Goal: Task Accomplishment & Management: Manage account settings

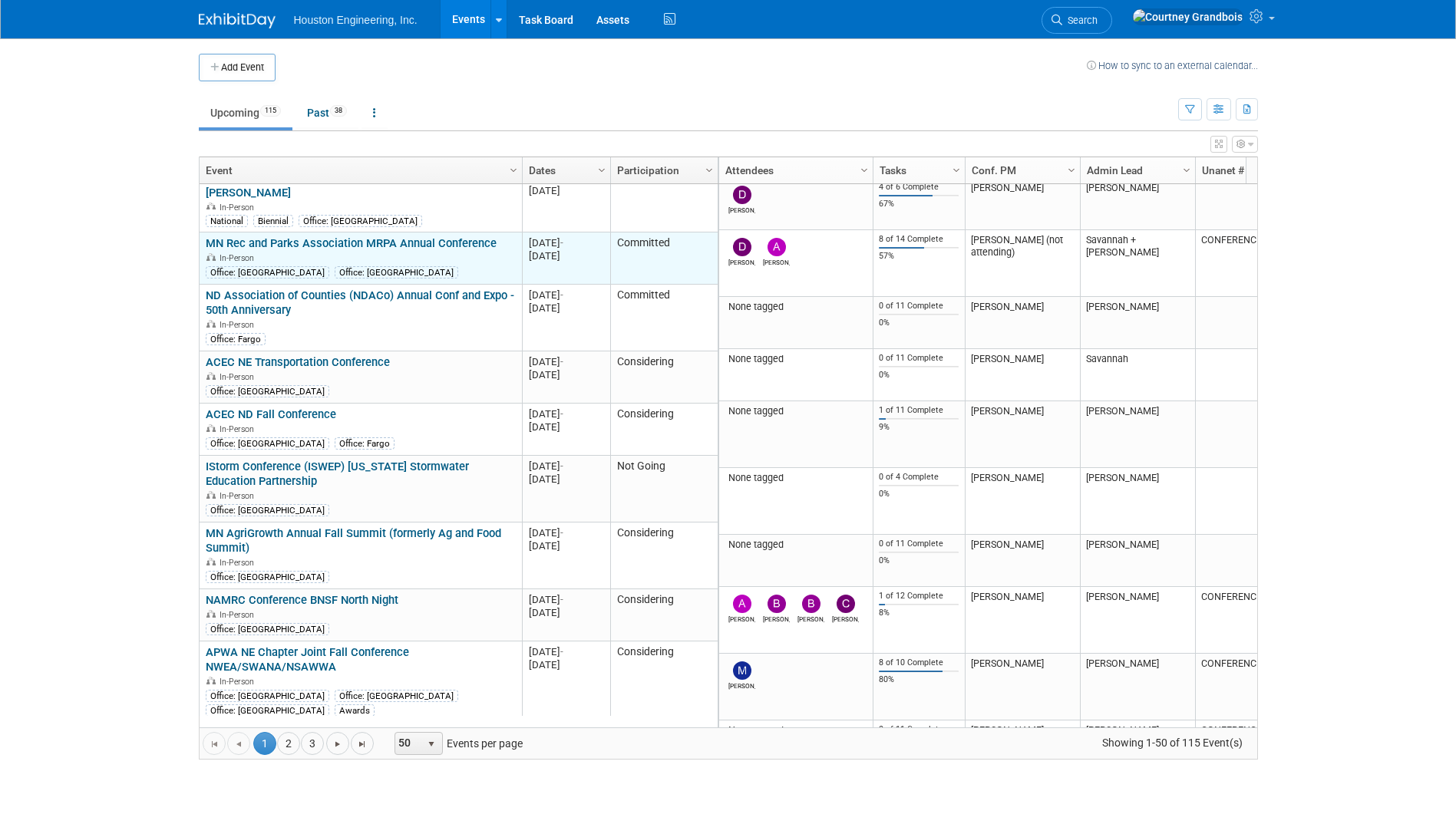
scroll to position [2240, 0]
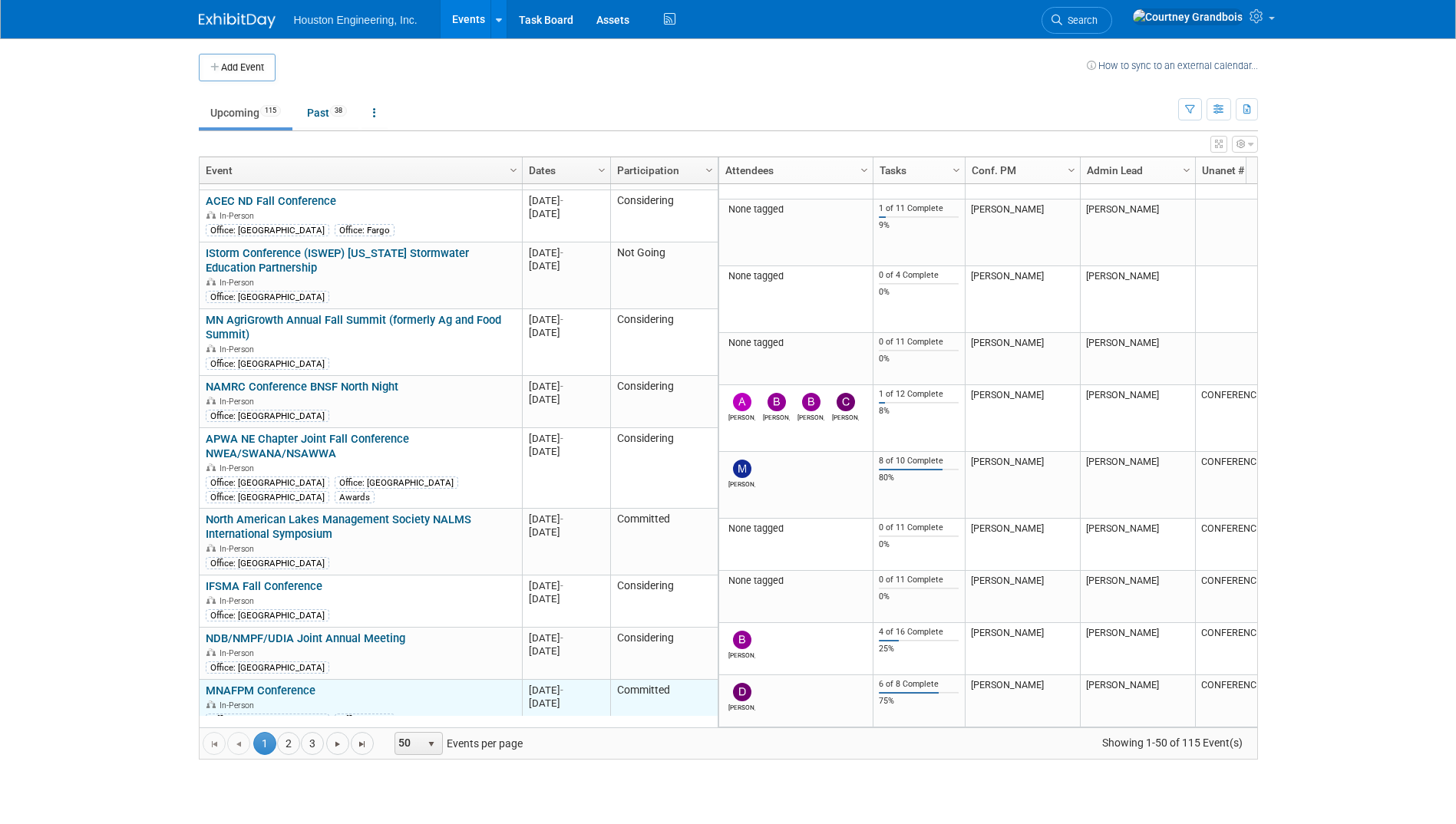
click at [258, 684] on link "MNAFPM Conference" at bounding box center [260, 691] width 110 height 14
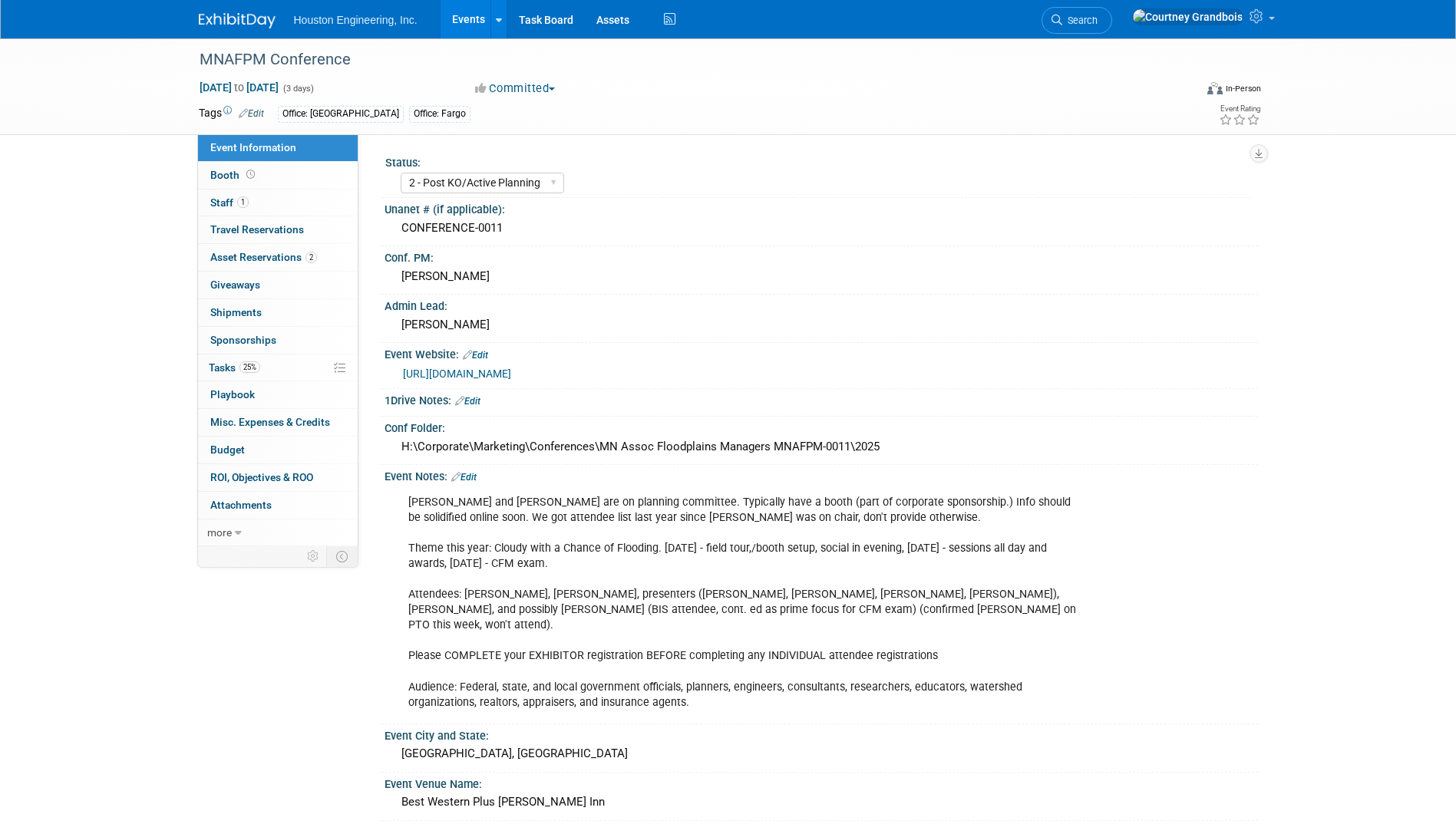
select select "2 - Post KO/Active Planning"
select select "Pending"
select select "Water Resources"
click at [224, 373] on span "Tasks 25%" at bounding box center [235, 367] width 51 height 12
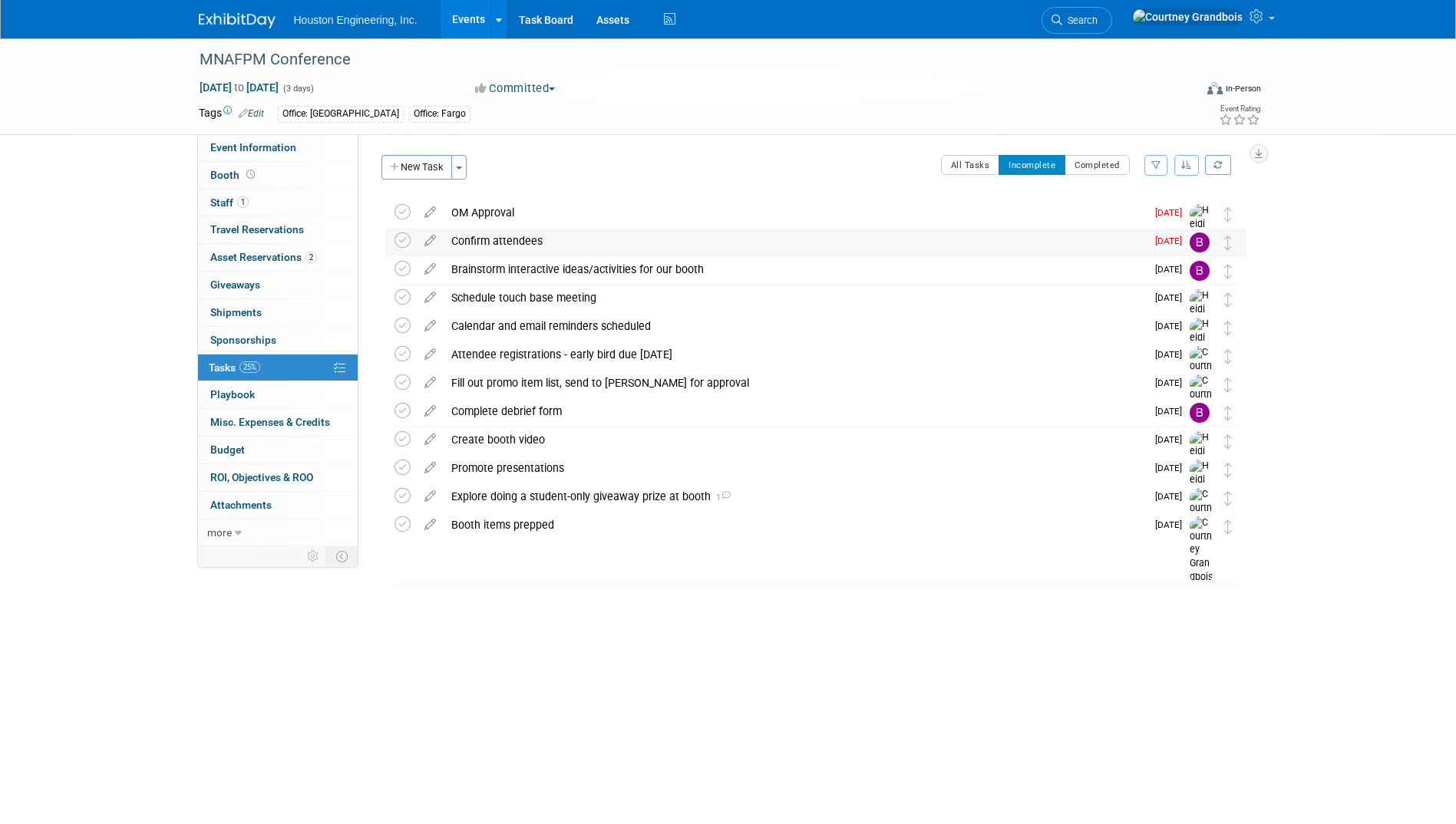
click at [497, 236] on div "Confirm attendees" at bounding box center [795, 241] width 702 height 26
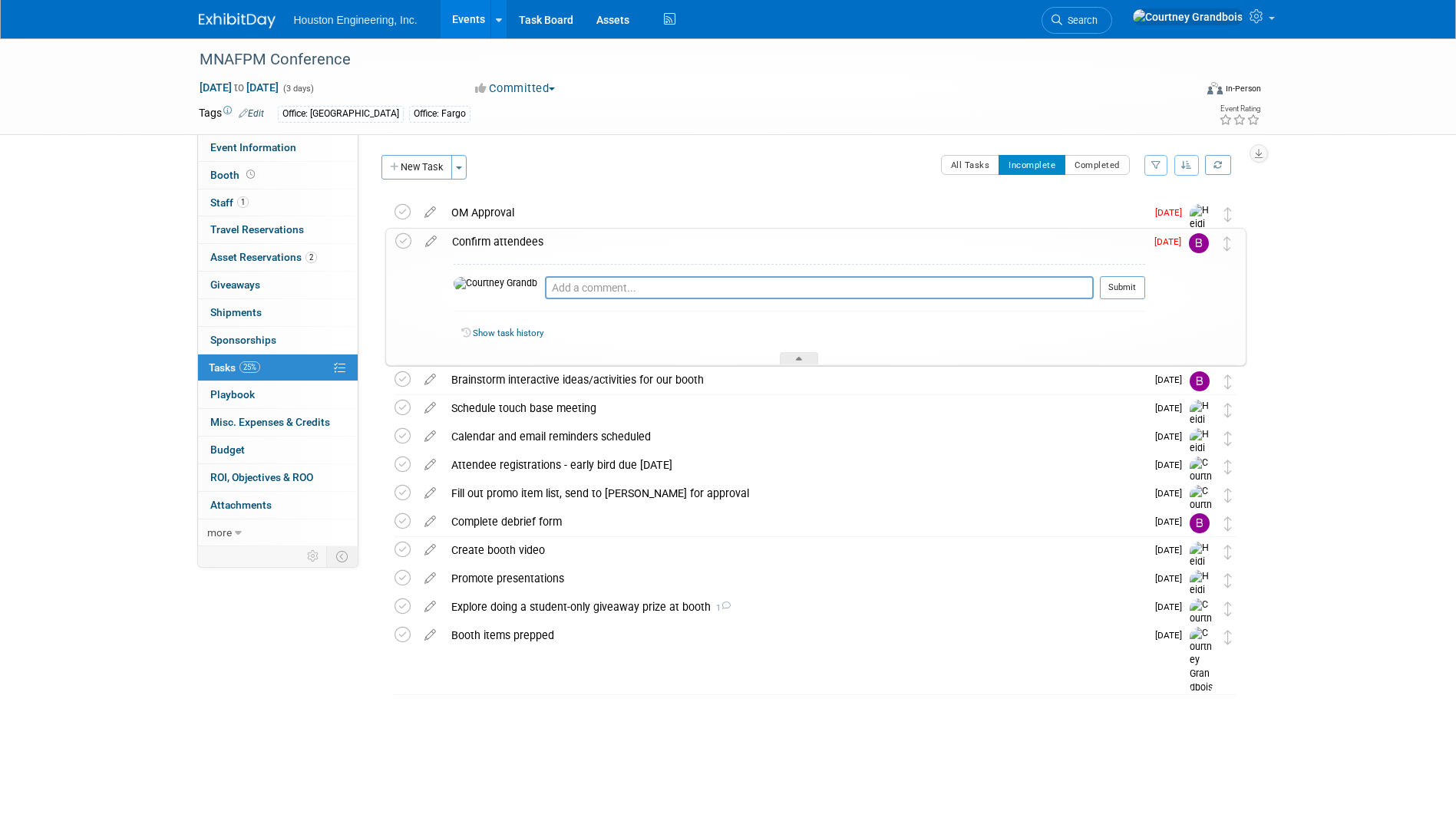
click at [497, 236] on div "Confirm attendees" at bounding box center [795, 242] width 701 height 26
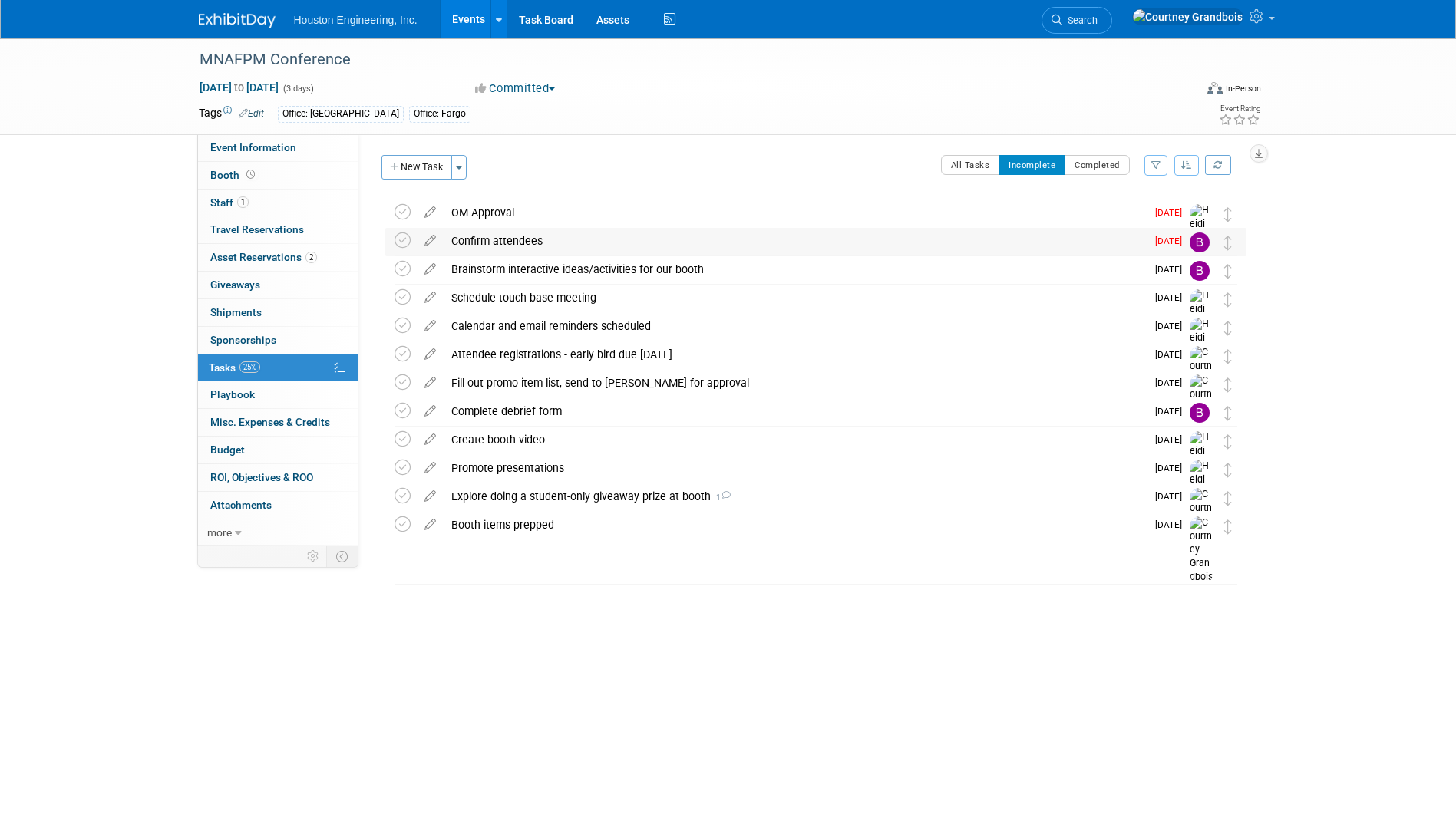
click at [1202, 244] on img at bounding box center [1200, 242] width 20 height 20
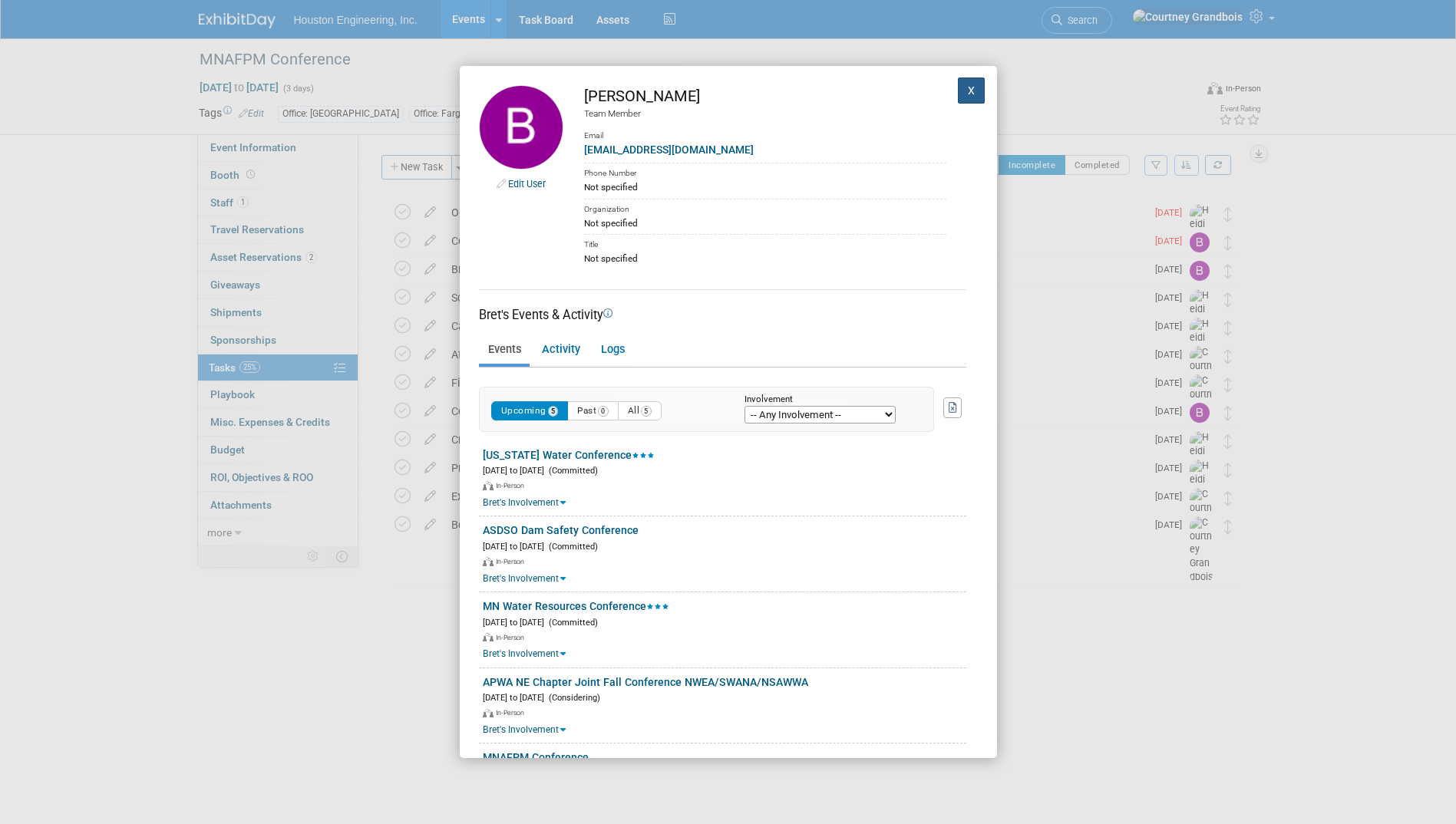
click at [963, 95] on button "X" at bounding box center [972, 91] width 27 height 26
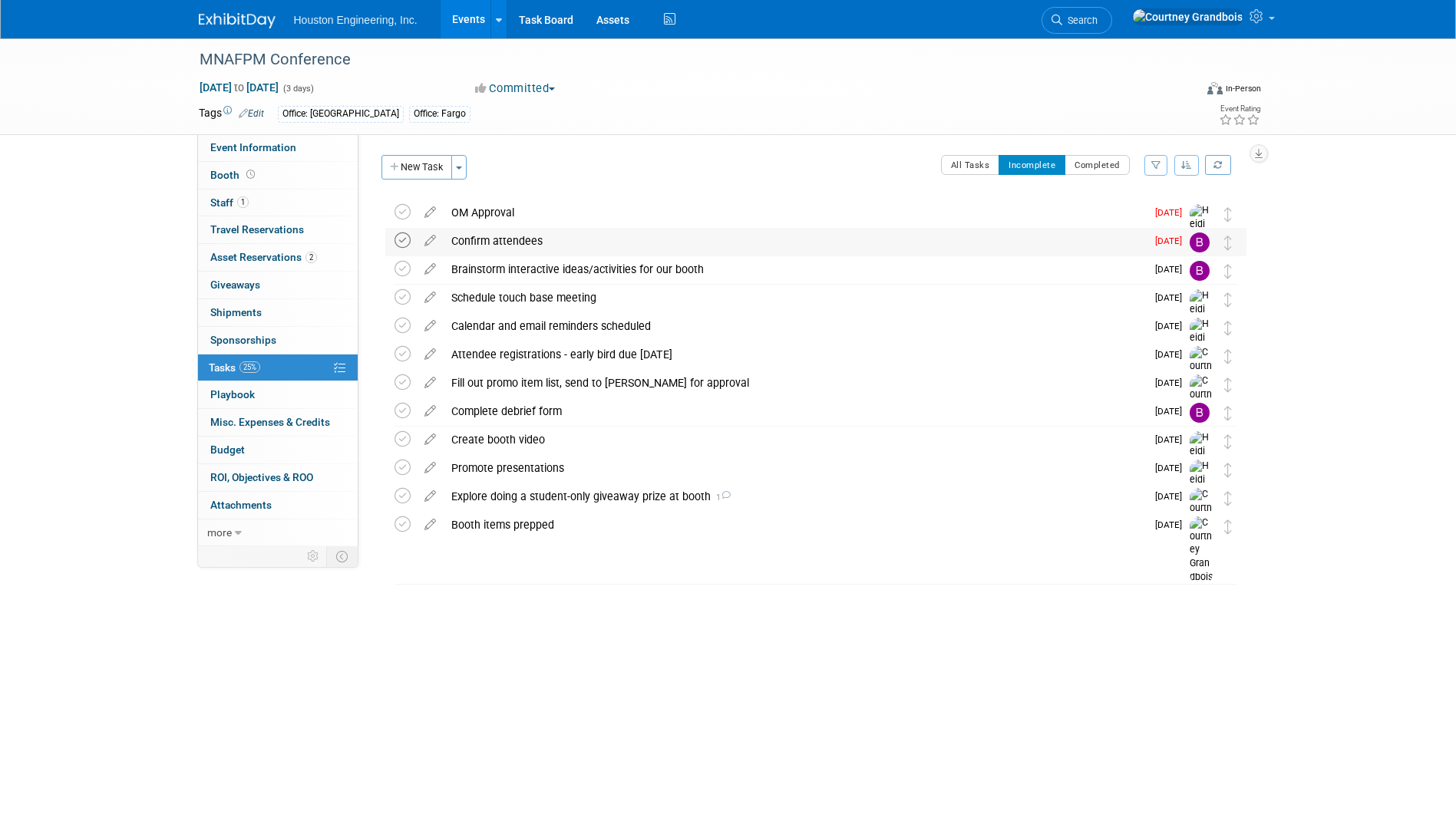
click at [407, 245] on icon at bounding box center [402, 240] width 16 height 16
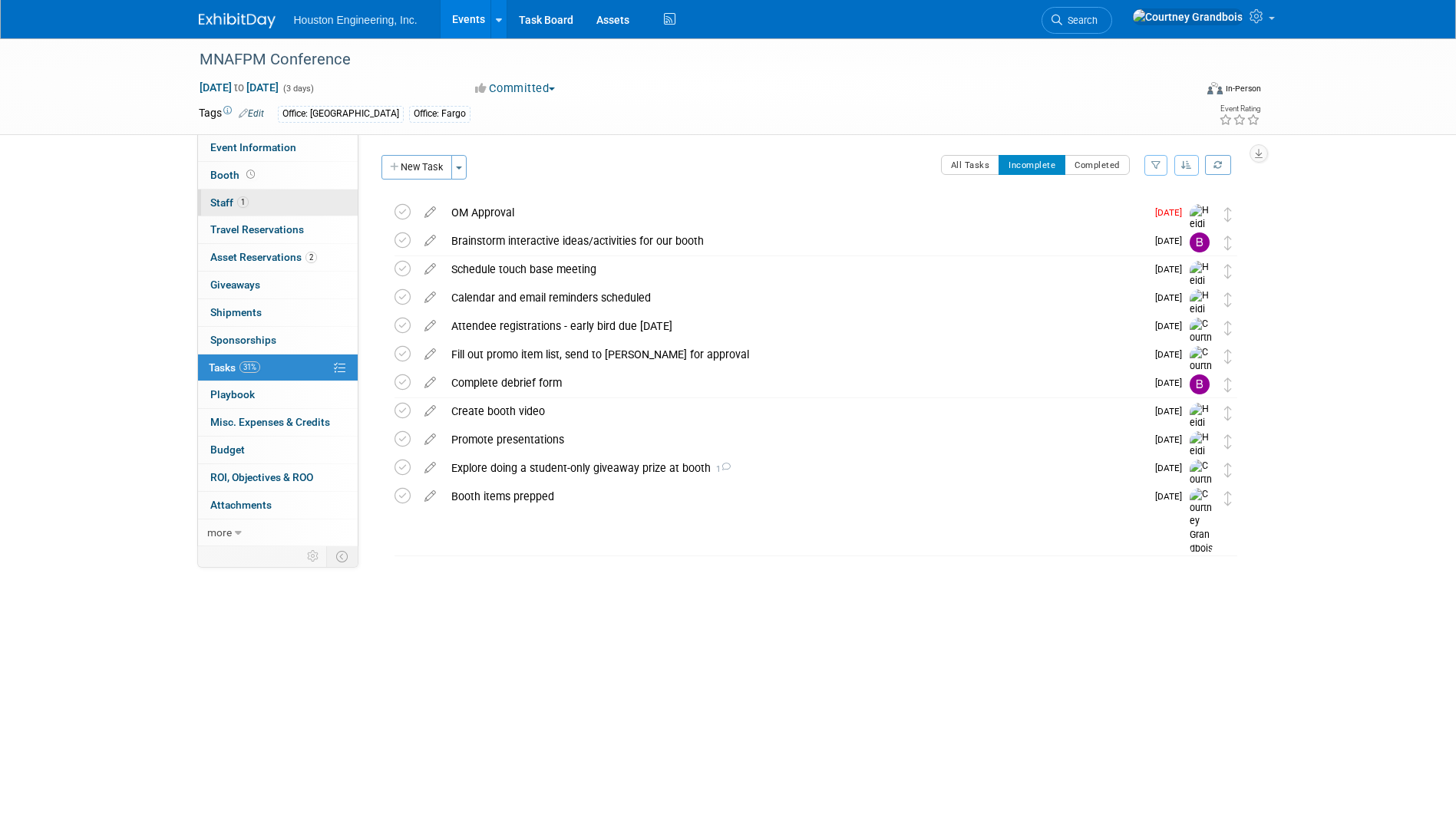
click at [285, 204] on link "1 Staff 1" at bounding box center [277, 202] width 160 height 26
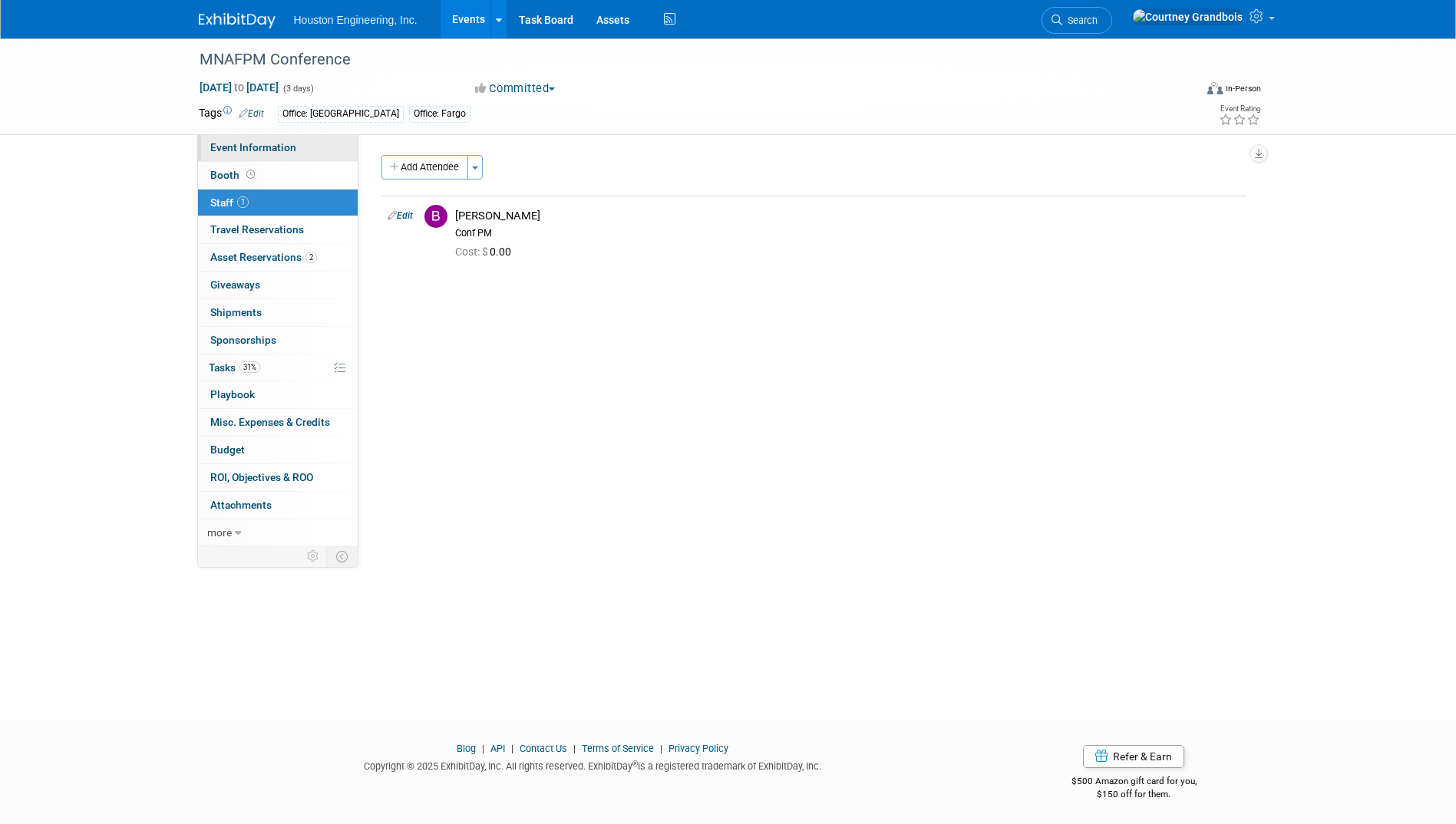
click at [320, 151] on link "Event Information" at bounding box center [277, 148] width 160 height 26
select select "2 - Post KO/Active Planning"
select select "Pending"
select select "Water Resources"
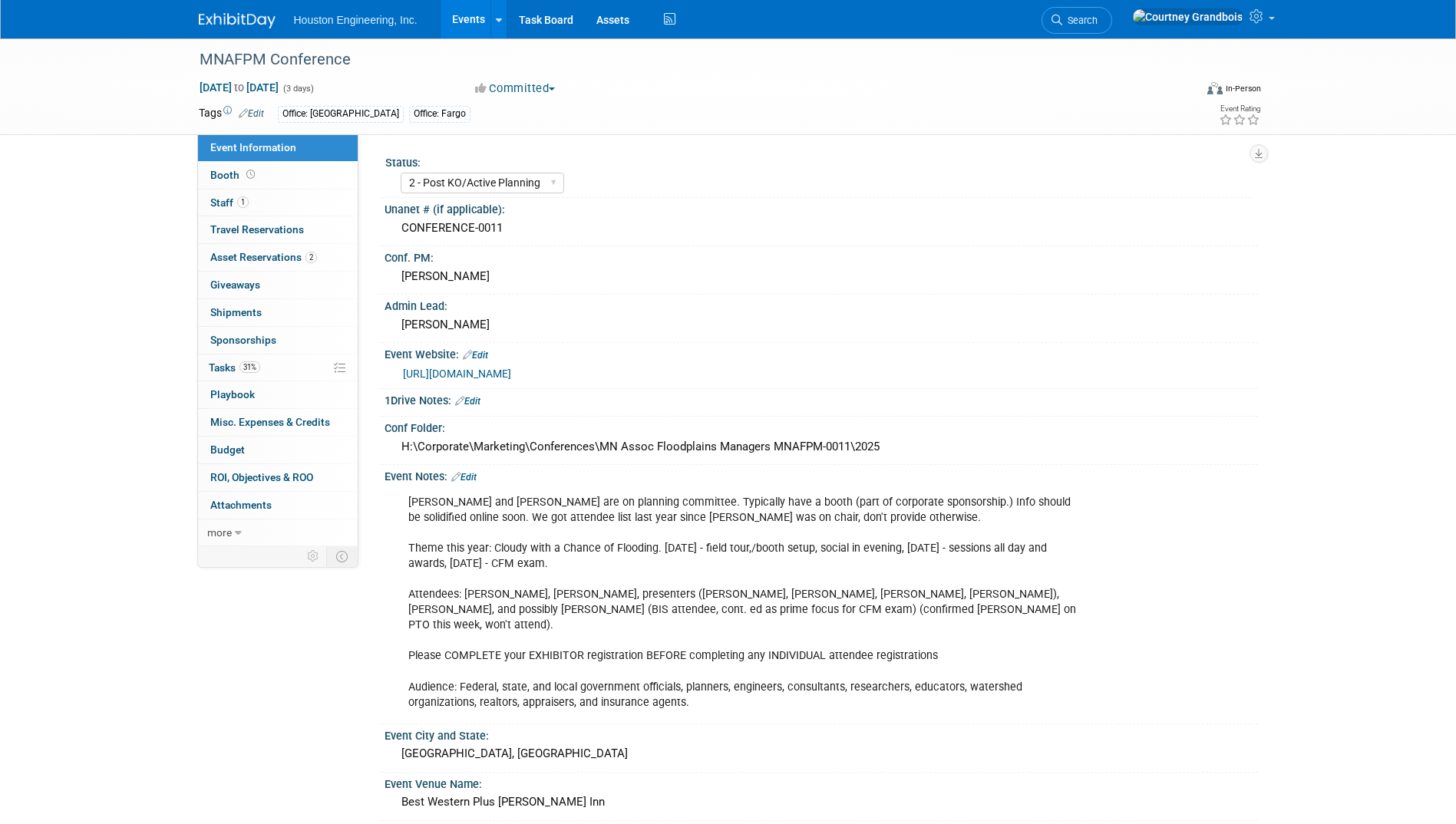
click at [511, 368] on link "[URL][DOMAIN_NAME]" at bounding box center [457, 374] width 108 height 12
click at [470, 475] on link "Edit" at bounding box center [464, 477] width 26 height 10
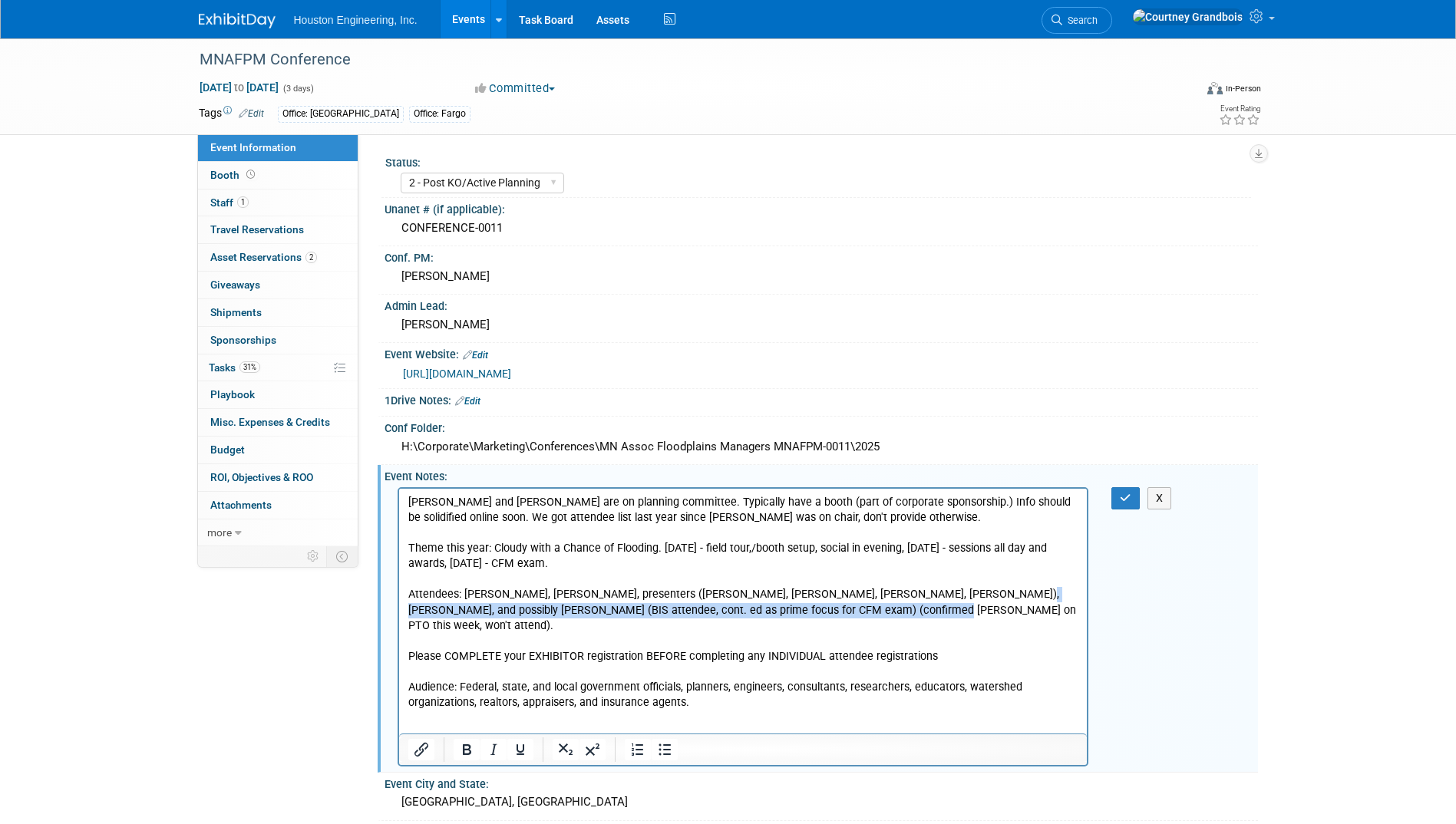
drag, startPoint x: 858, startPoint y: 596, endPoint x: 955, endPoint y: 591, distance: 97.1
click at [955, 591] on p "Bret and Lisa Odens are on planning committee. Typically have a booth (part of …" at bounding box center [743, 603] width 671 height 216
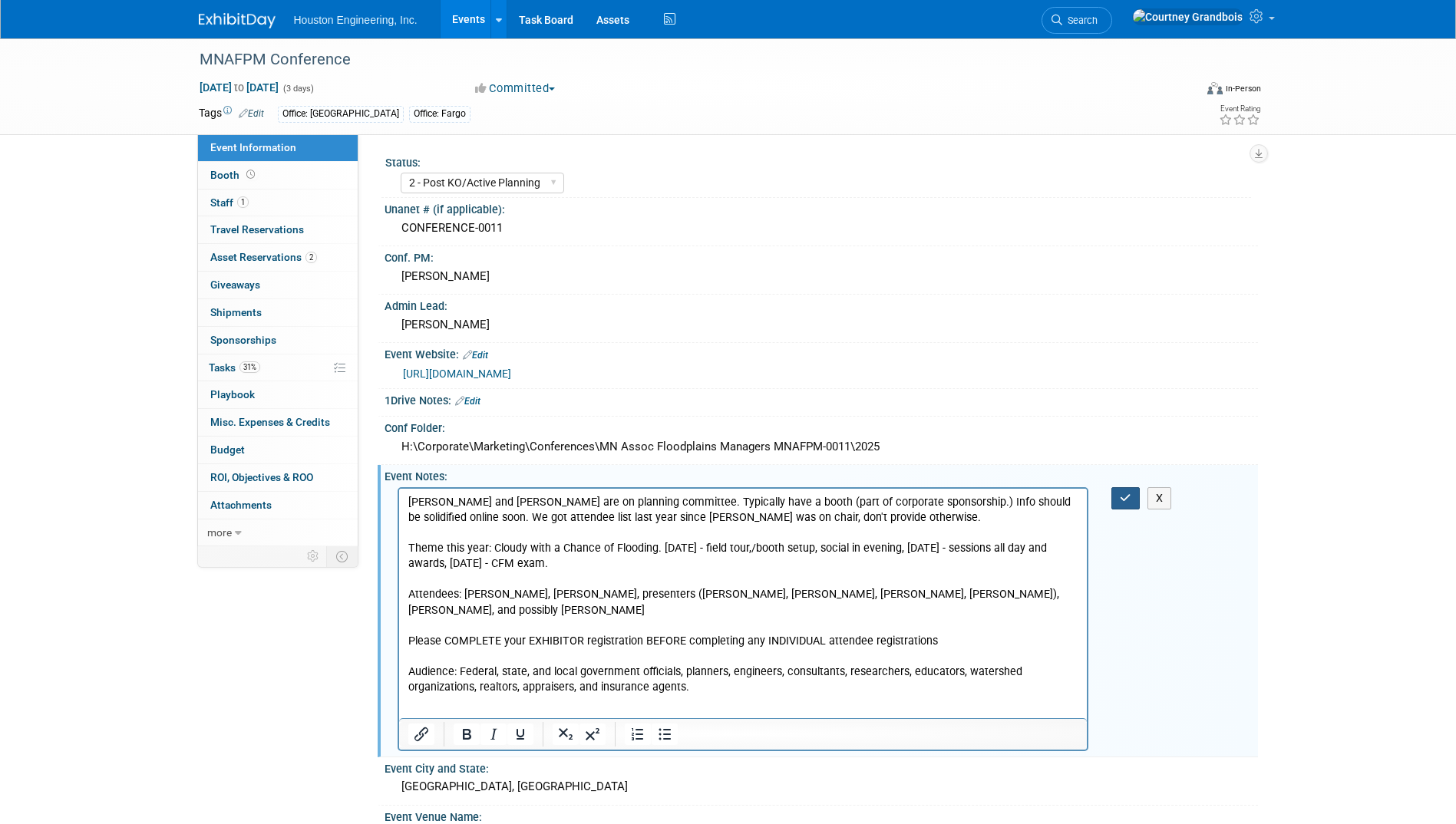
click at [1121, 490] on button "button" at bounding box center [1126, 499] width 28 height 23
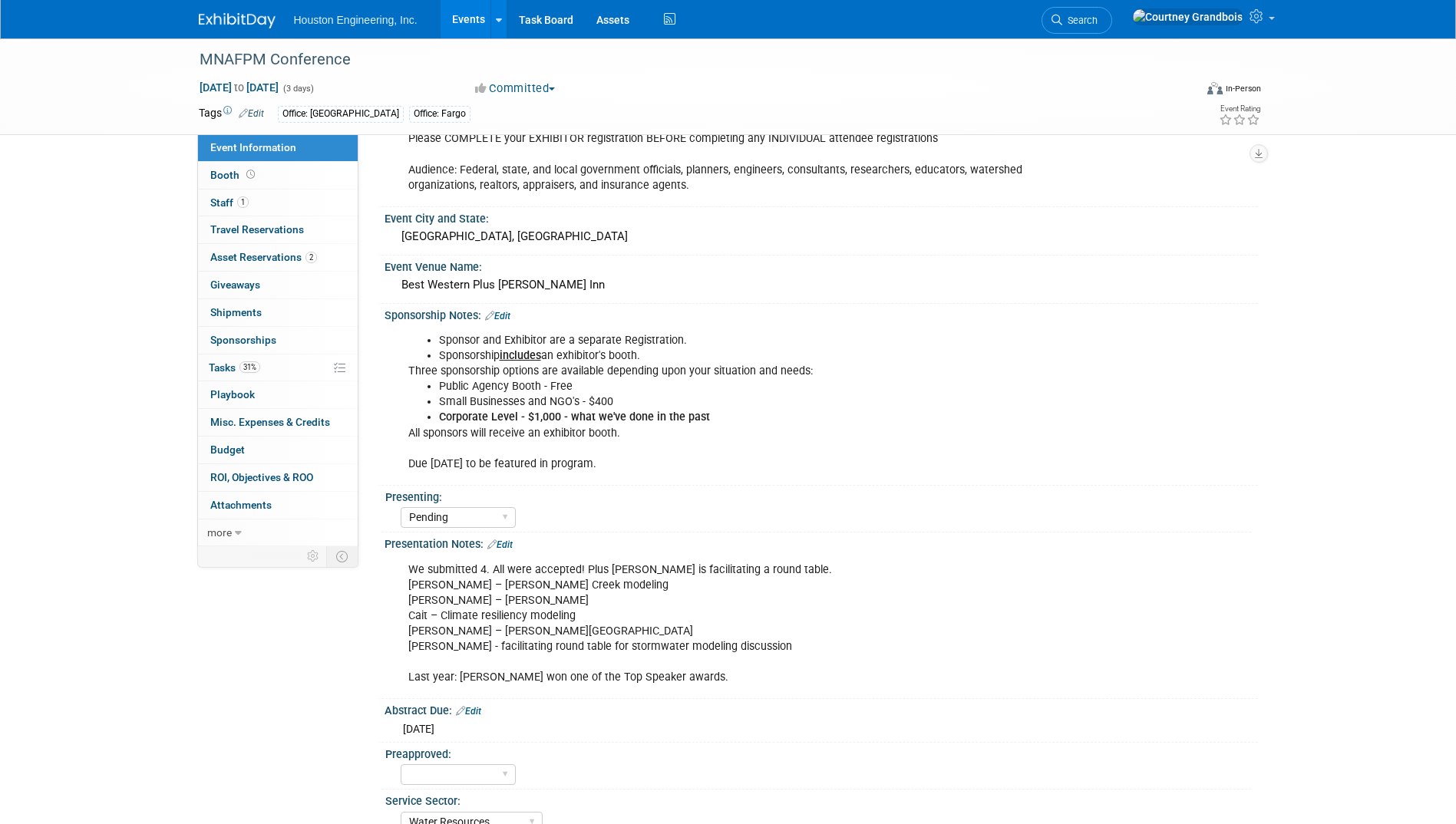
scroll to position [537, 0]
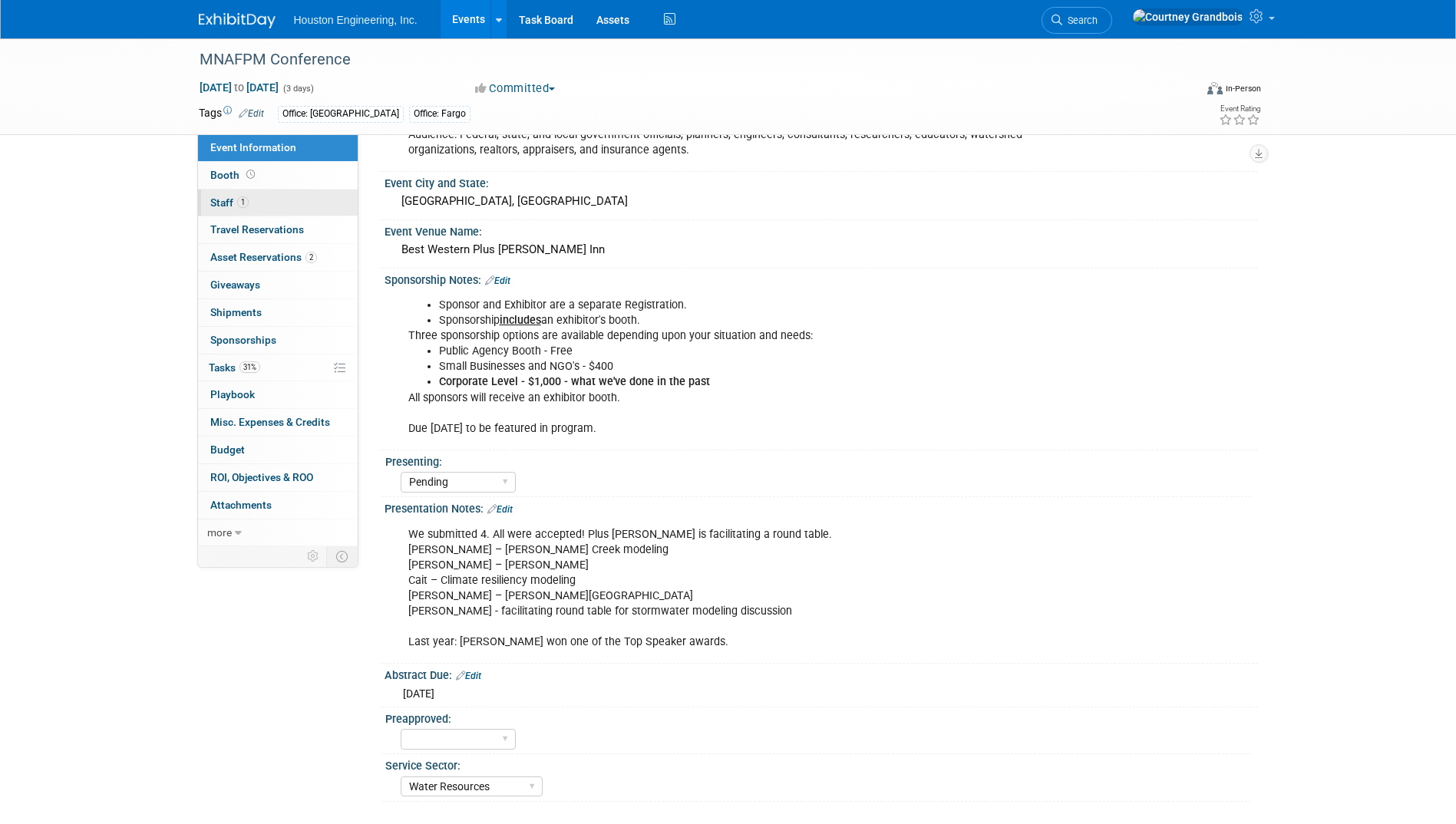
click at [231, 198] on span "Staff 1" at bounding box center [229, 202] width 39 height 12
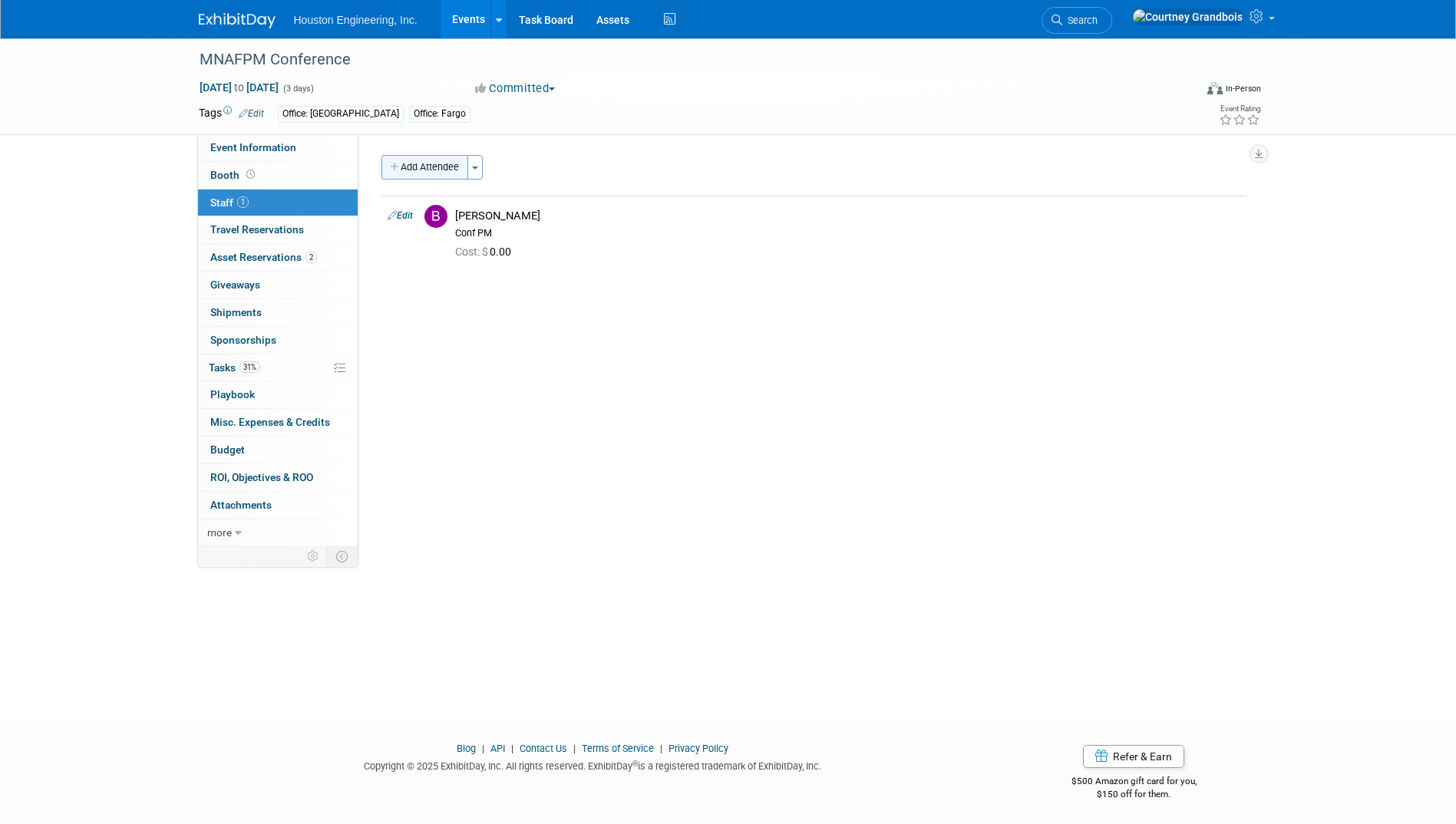
click at [462, 170] on button "Add Attendee" at bounding box center [425, 167] width 87 height 25
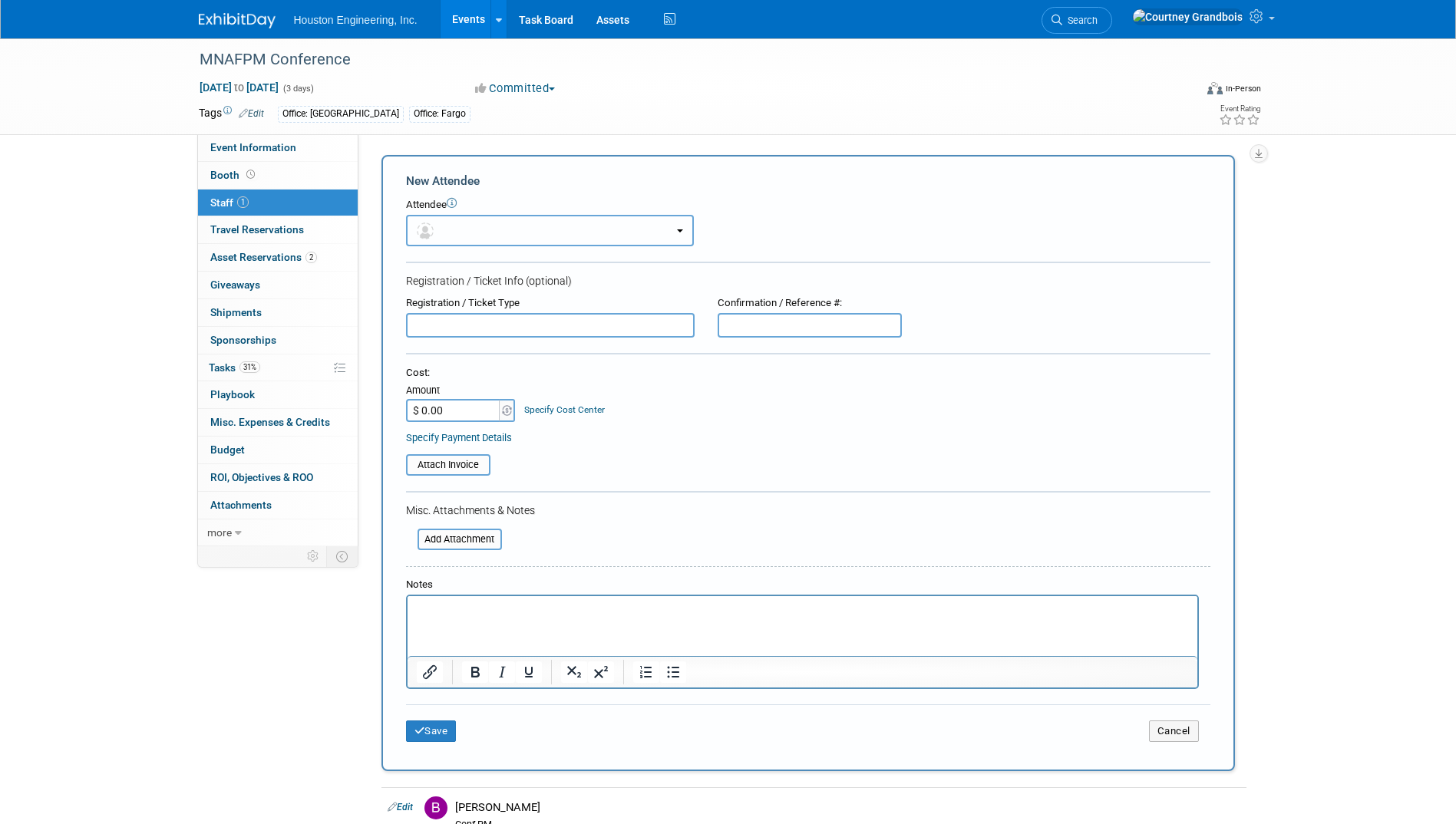
click at [484, 234] on button "button" at bounding box center [550, 230] width 288 height 31
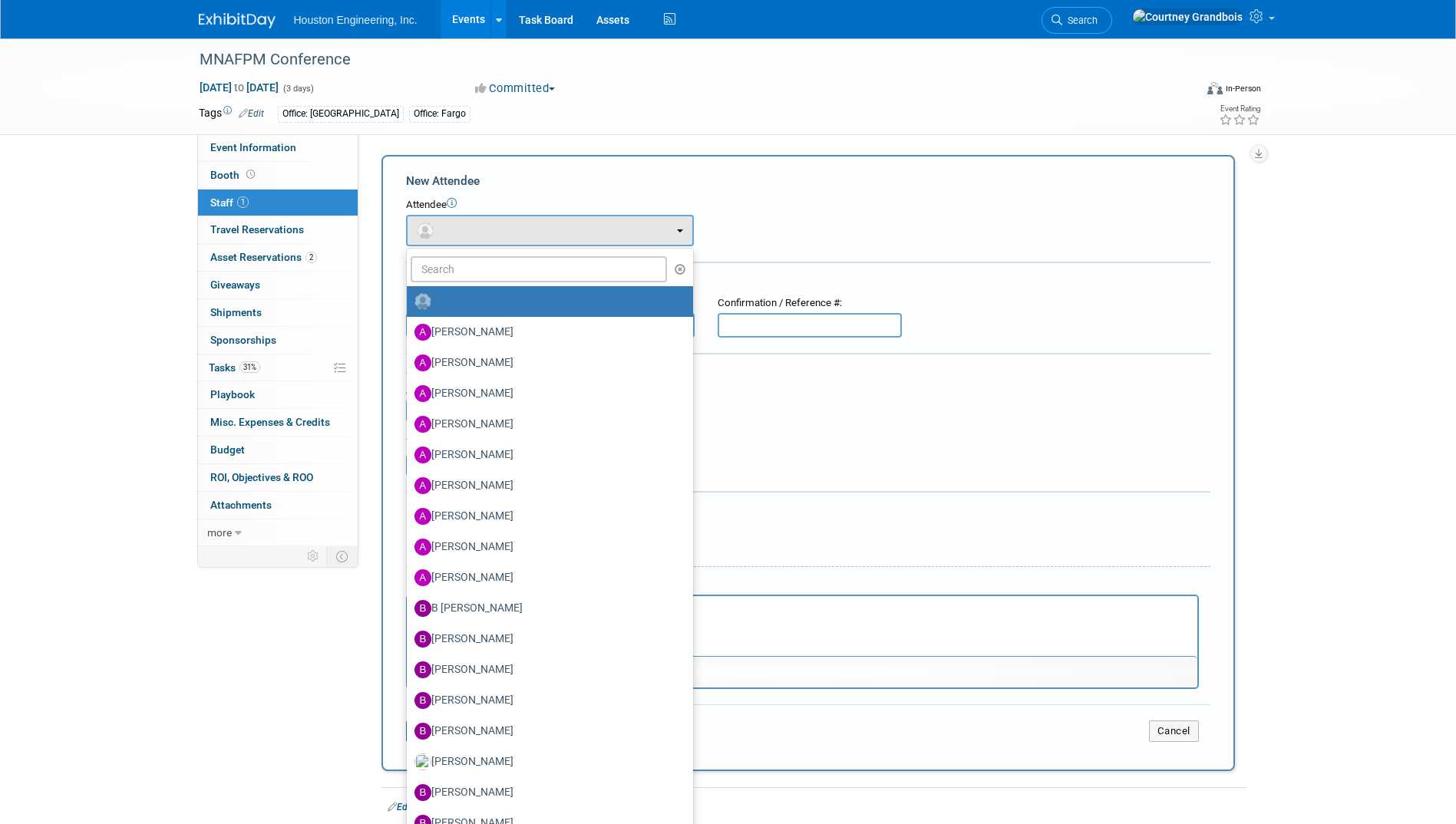
click at [695, 177] on div "New Attendee" at bounding box center [808, 182] width 804 height 17
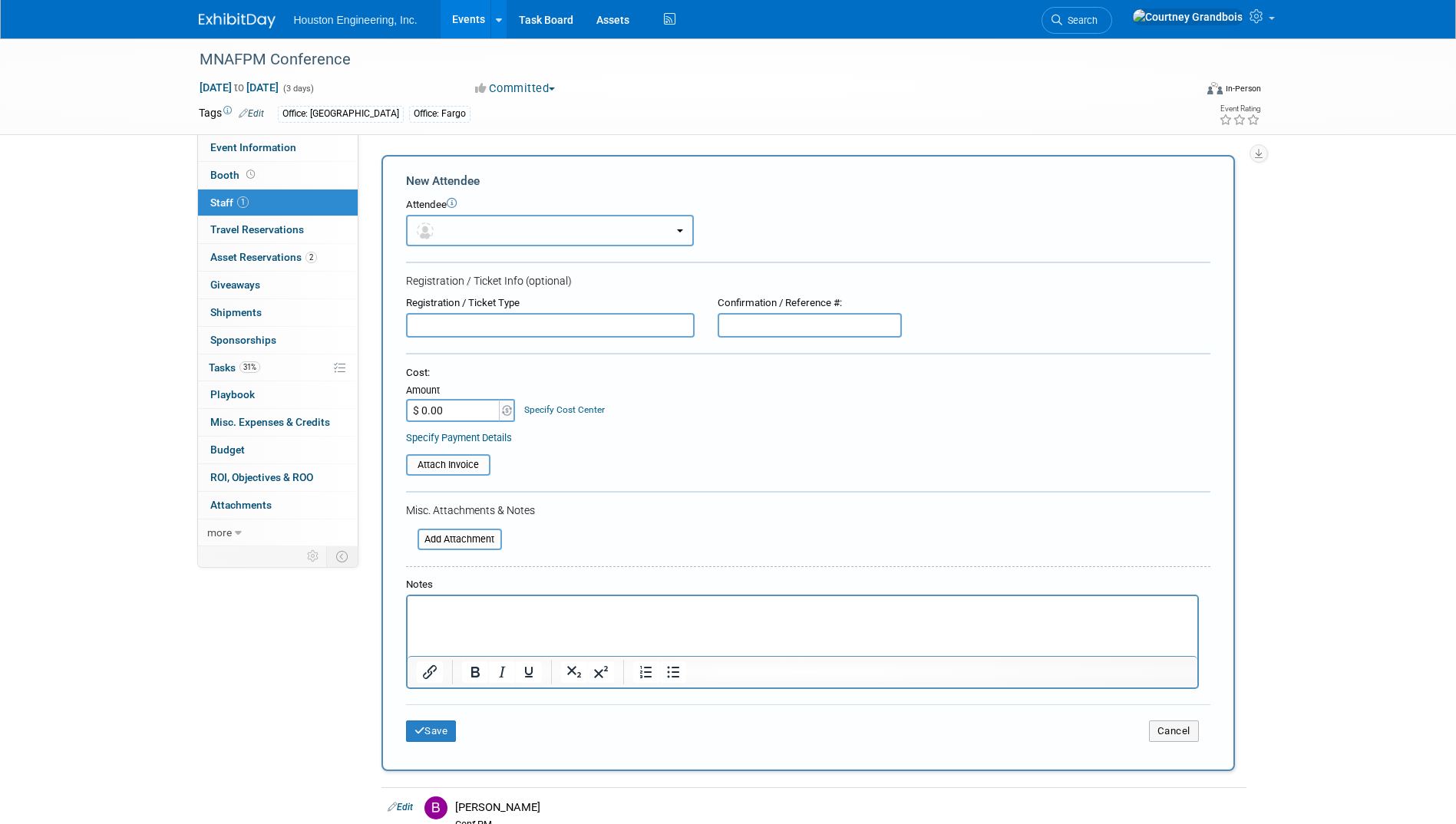
click at [513, 219] on button "button" at bounding box center [550, 230] width 288 height 31
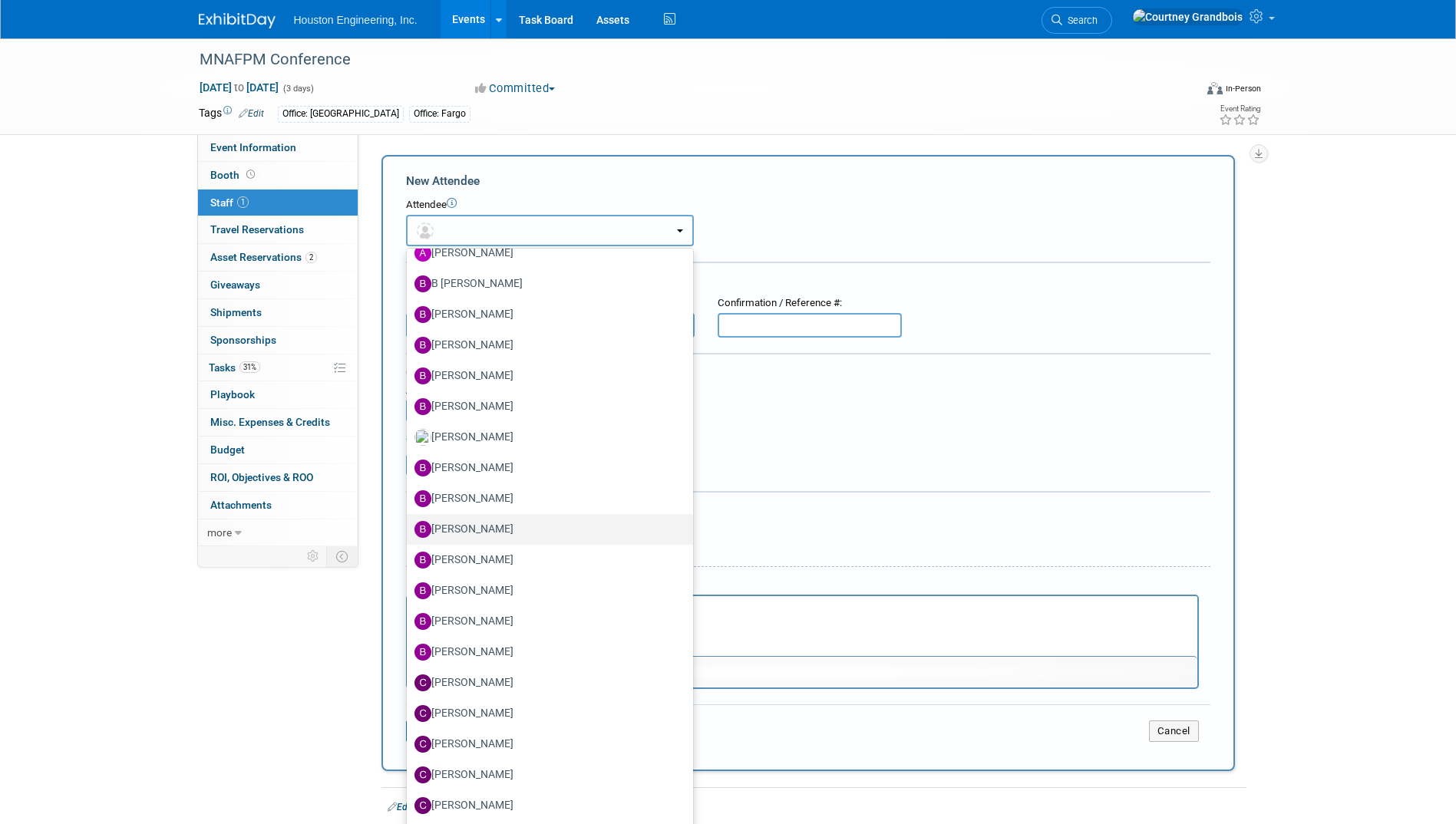
scroll to position [384, 0]
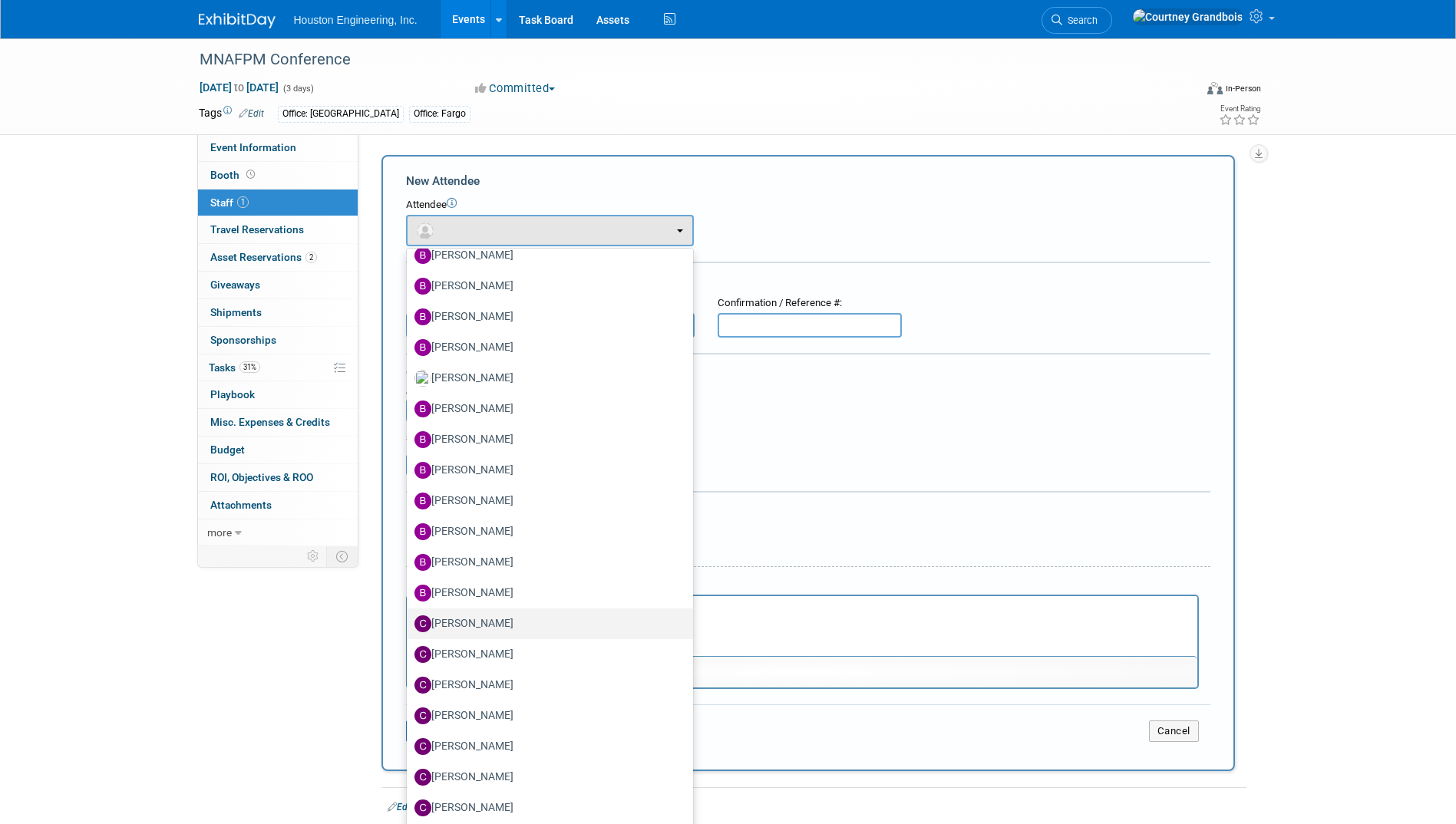
click at [486, 627] on label "Cait Caswell" at bounding box center [546, 624] width 263 height 25
click at [409, 627] on input "Cait Caswell" at bounding box center [404, 622] width 10 height 10
select select "c2c0e71c-d3ce-4184-9cfb-98b6cf9a3105"
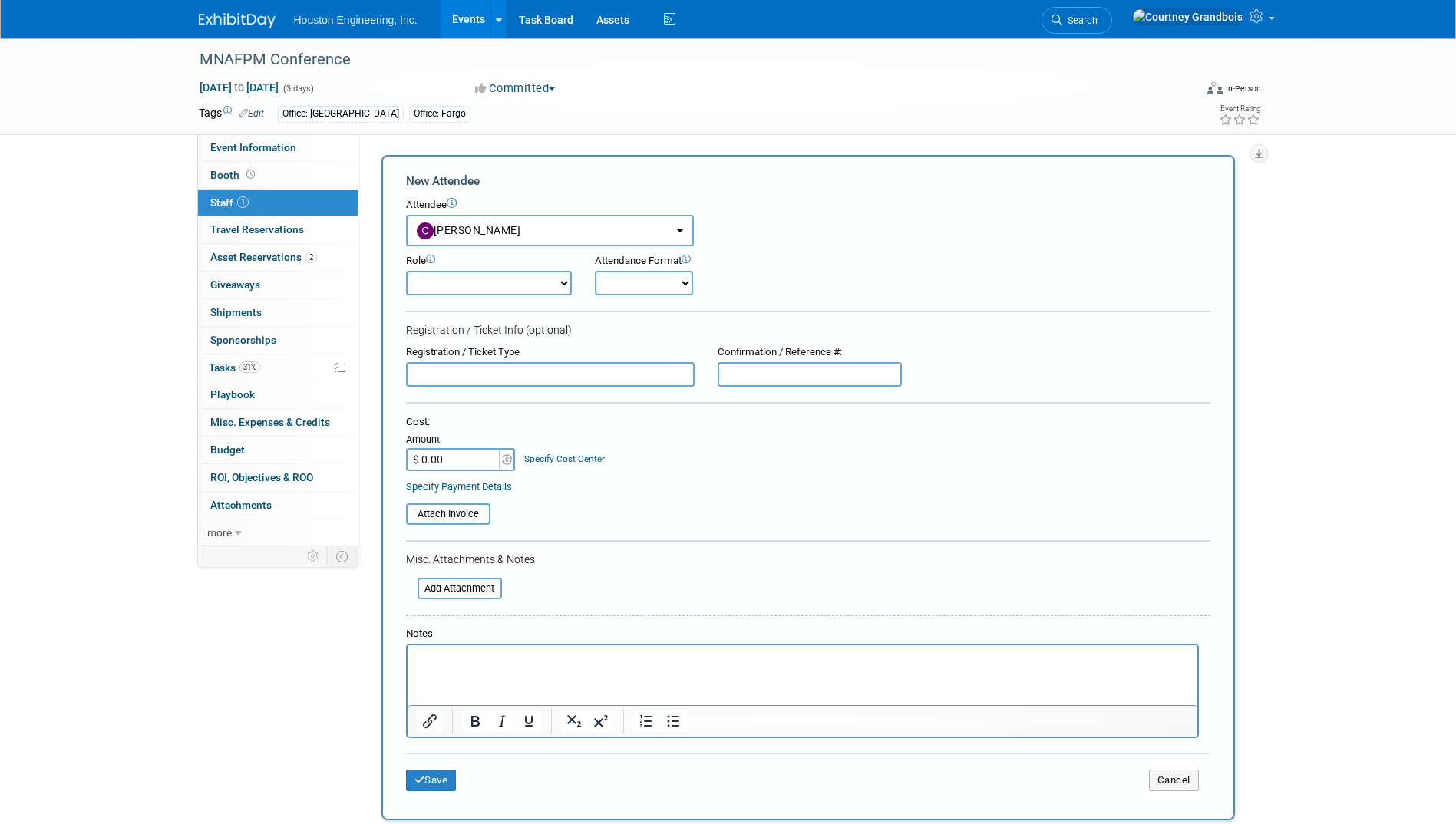
click at [546, 280] on select "Conf Attendee Conf PM Demonstrator Host Planner Presenter Sales Representative" at bounding box center [488, 283] width 166 height 25
select select "8"
click at [406, 271] on select "Conf Attendee Conf PM Demonstrator Host Planner Presenter Sales Representative" at bounding box center [488, 283] width 166 height 25
click at [624, 294] on select "Onsite Remote" at bounding box center [644, 283] width 98 height 25
click at [746, 272] on div "Attendance Format Onsite Remote" at bounding box center [687, 275] width 184 height 42
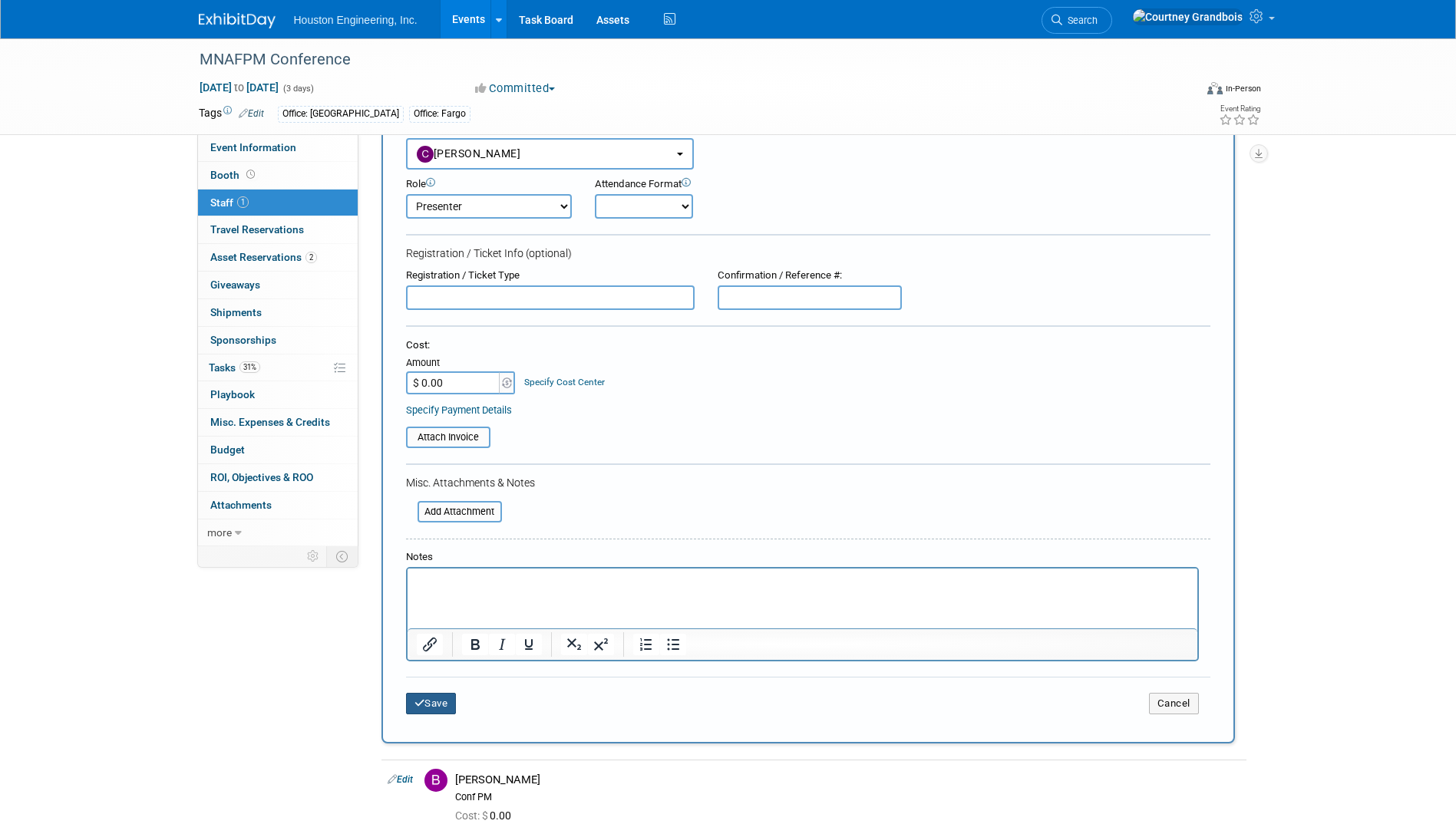
click at [431, 706] on button "Save" at bounding box center [431, 704] width 51 height 22
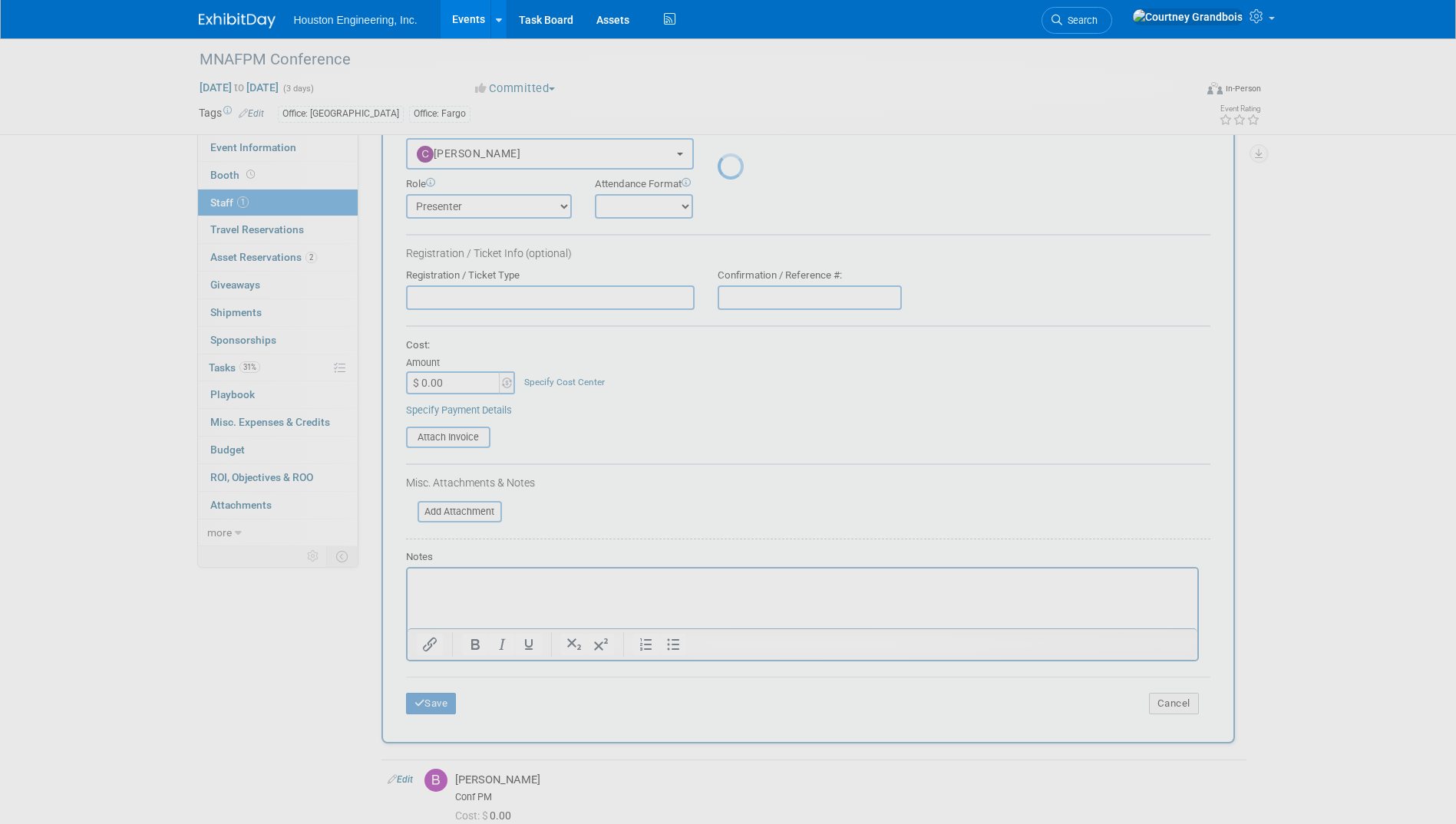
scroll to position [2, 0]
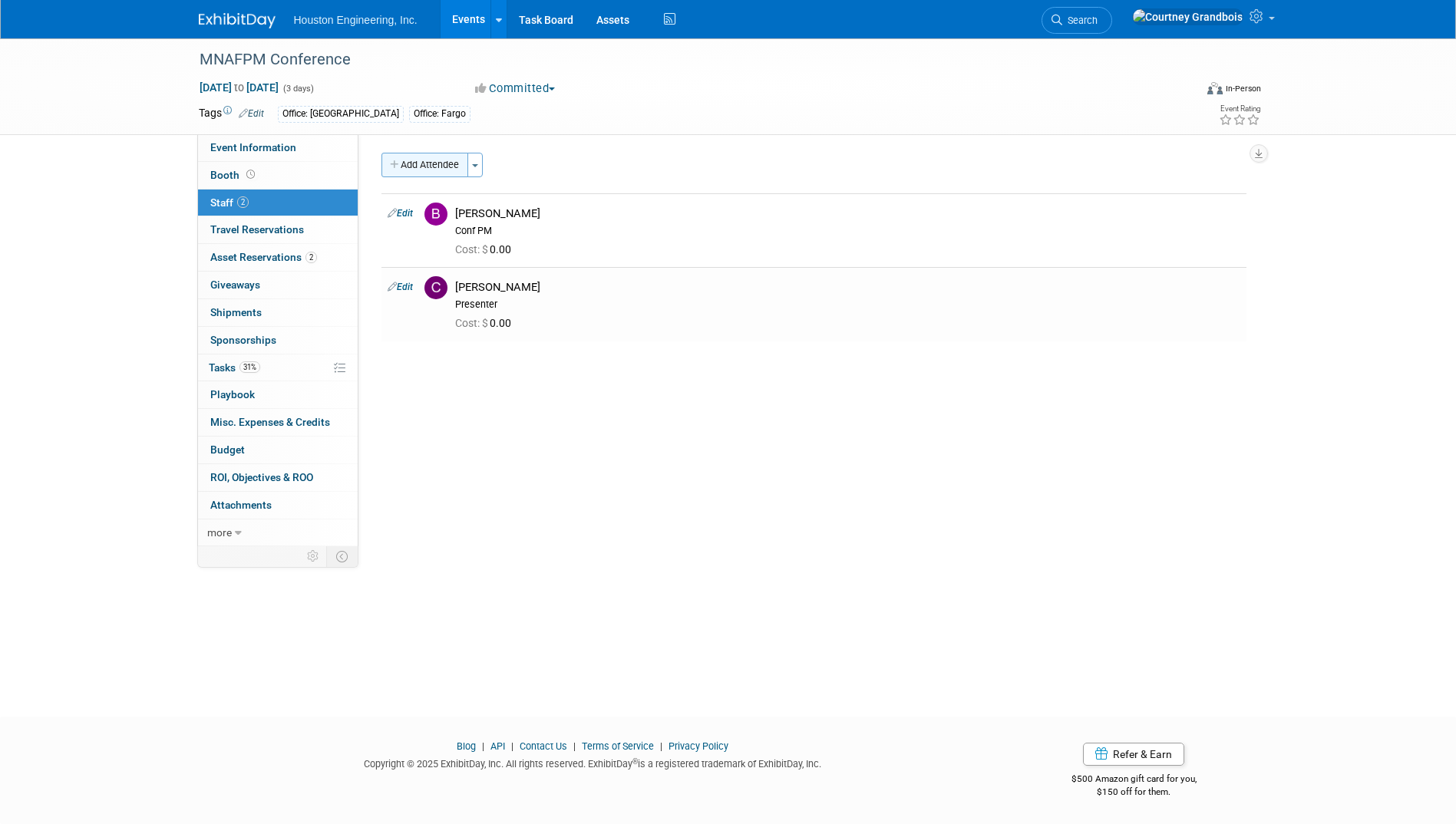
click at [433, 172] on button "Add Attendee" at bounding box center [425, 165] width 87 height 25
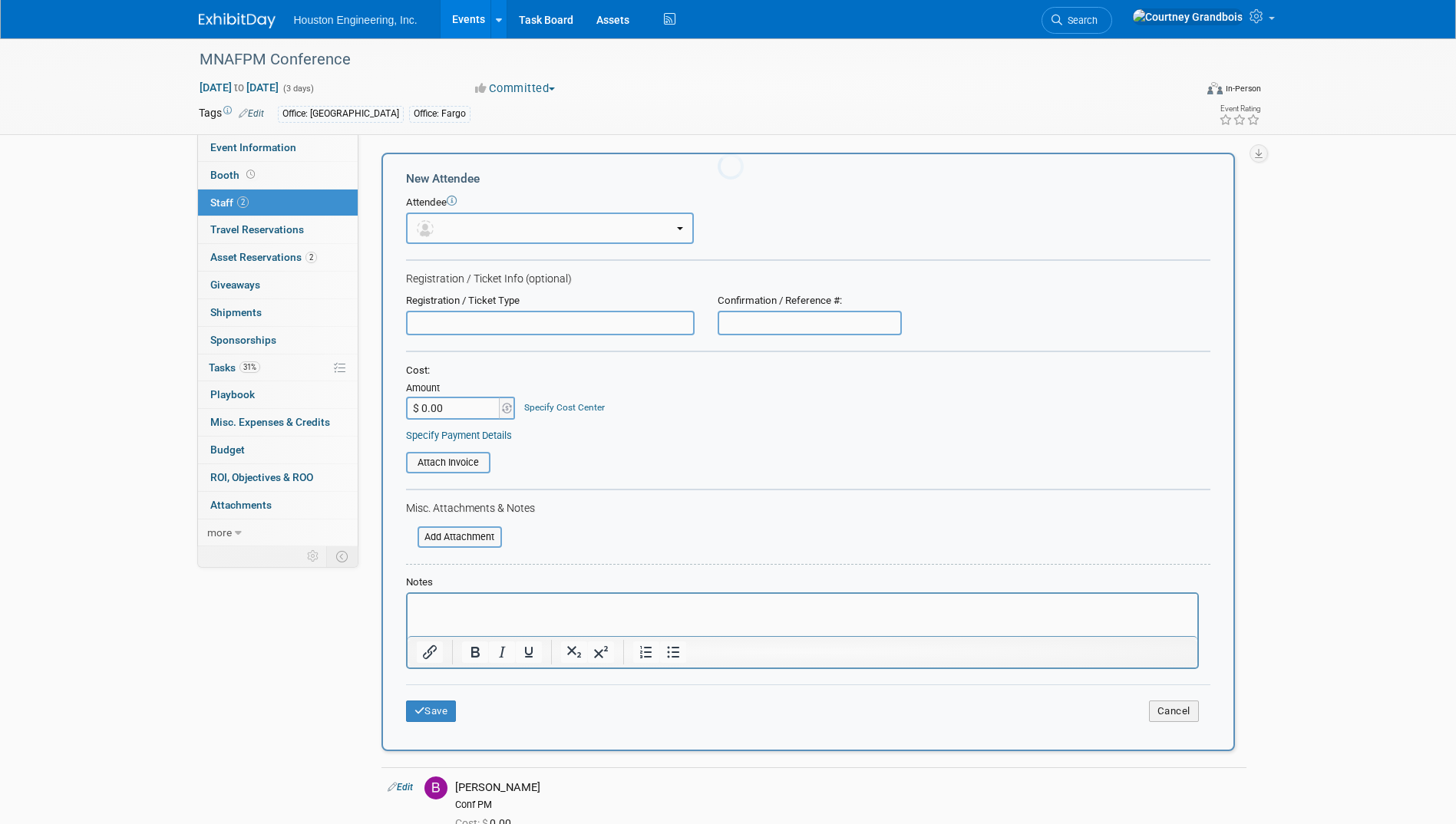
scroll to position [0, 0]
click at [430, 225] on img "button" at bounding box center [426, 229] width 17 height 17
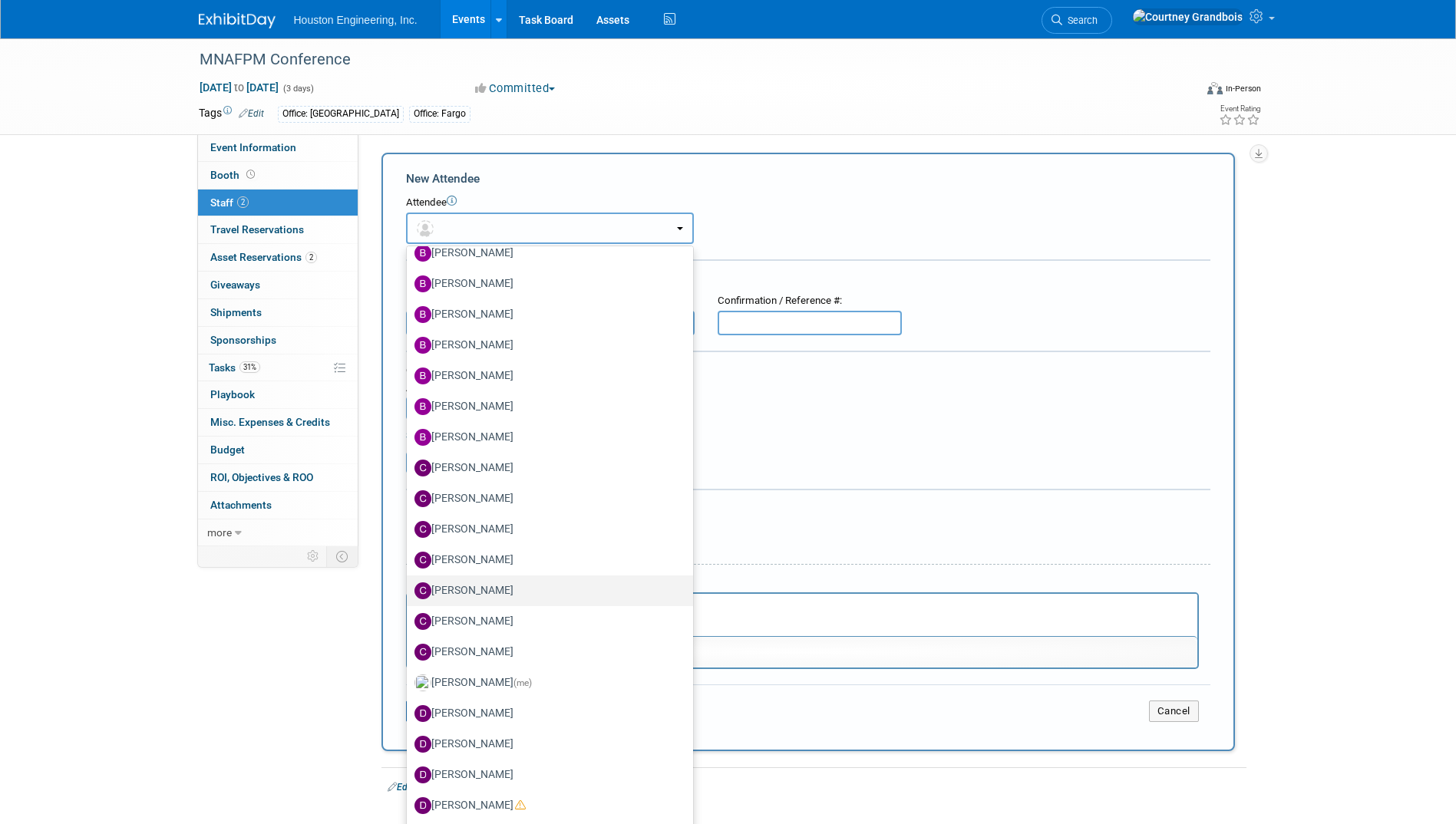
scroll to position [998, 0]
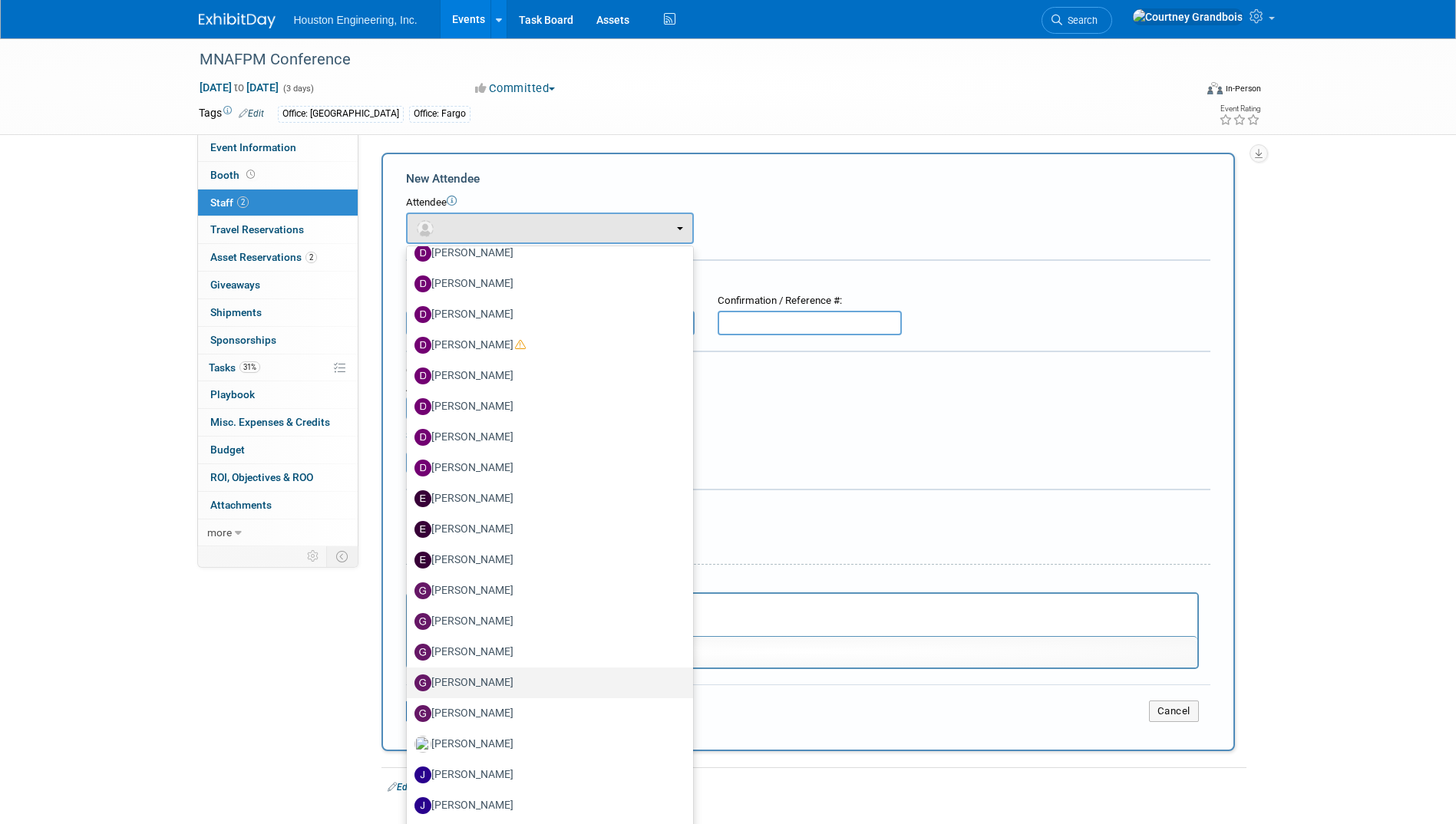
click at [499, 686] on label "[PERSON_NAME]" at bounding box center [546, 683] width 263 height 25
click at [409, 686] on input "[PERSON_NAME]" at bounding box center [404, 681] width 10 height 10
select select "c0eb342b-2723-4452-8a61-ddab8bf00cb3"
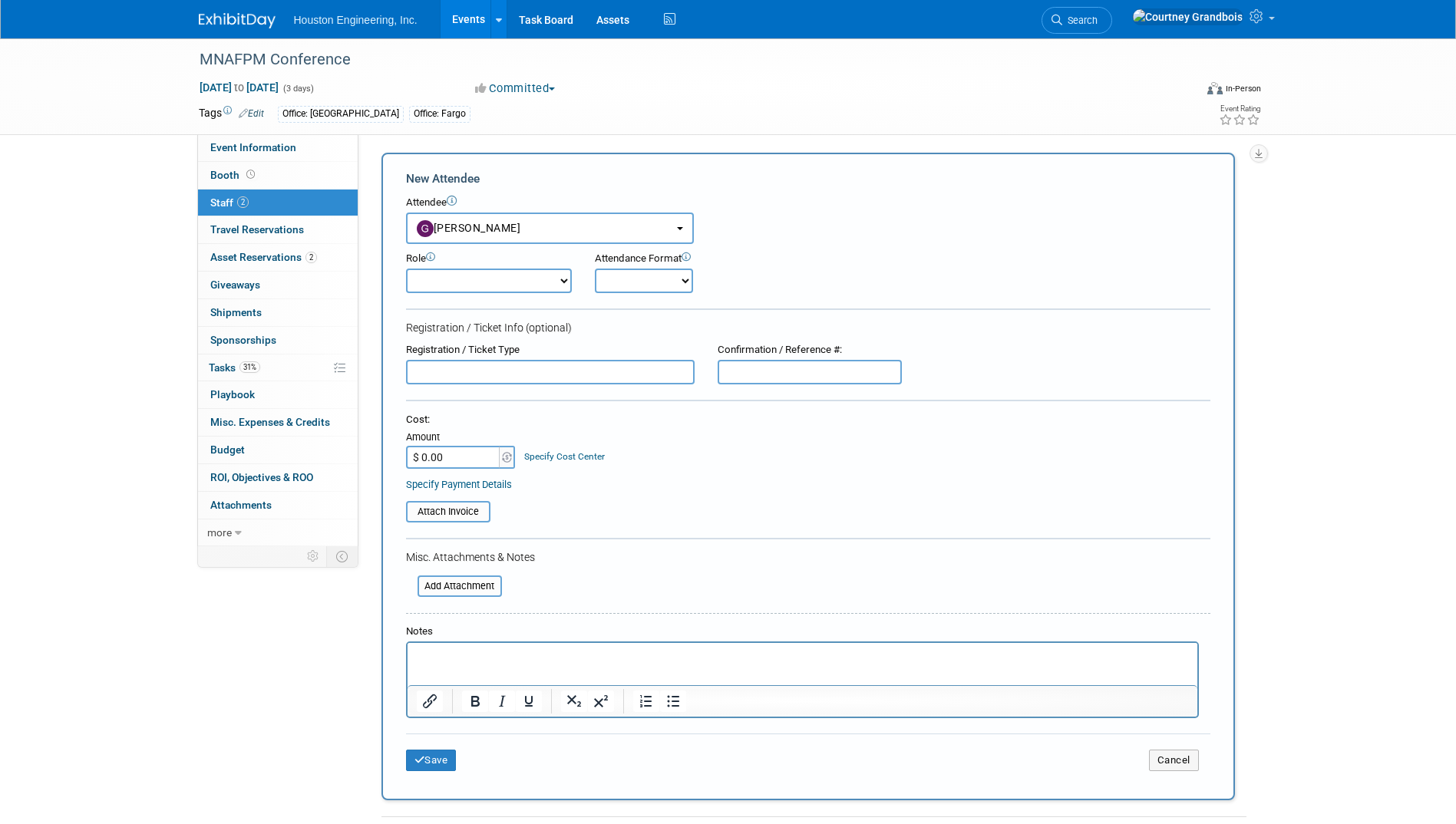
click at [554, 279] on select "Conf Attendee Conf PM Demonstrator Host Planner Presenter Sales Representative" at bounding box center [488, 281] width 166 height 25
select select "200"
click at [406, 269] on select "Conf Attendee Conf PM Demonstrator Host Planner Presenter Sales Representative" at bounding box center [488, 281] width 166 height 25
click at [422, 757] on icon "submit" at bounding box center [419, 760] width 10 height 10
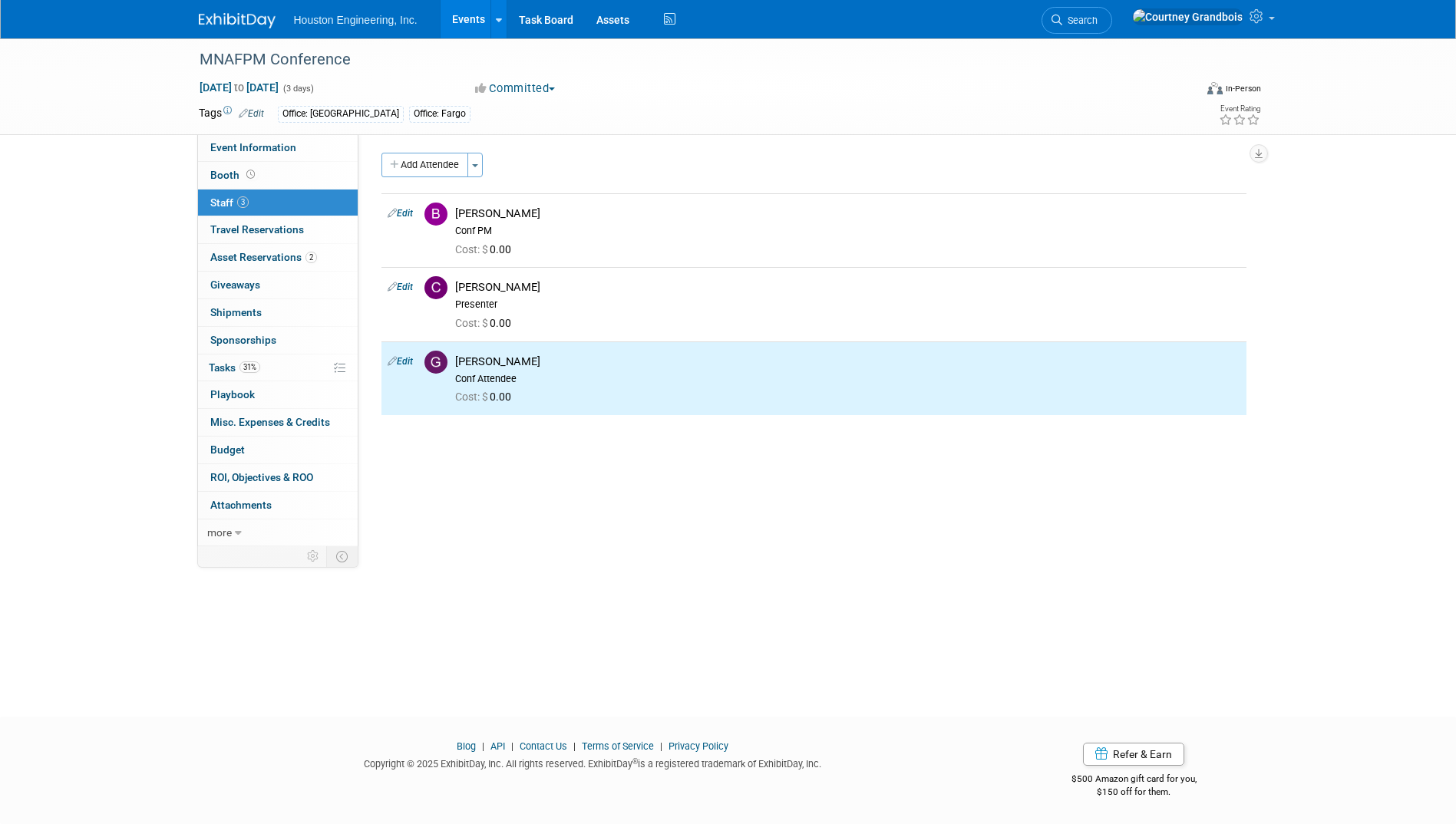
click at [421, 178] on div "Add Attendee Toggle Dropdown Quick -Tag Attendees Apply X (me) select all cancel" at bounding box center [814, 283] width 865 height 262
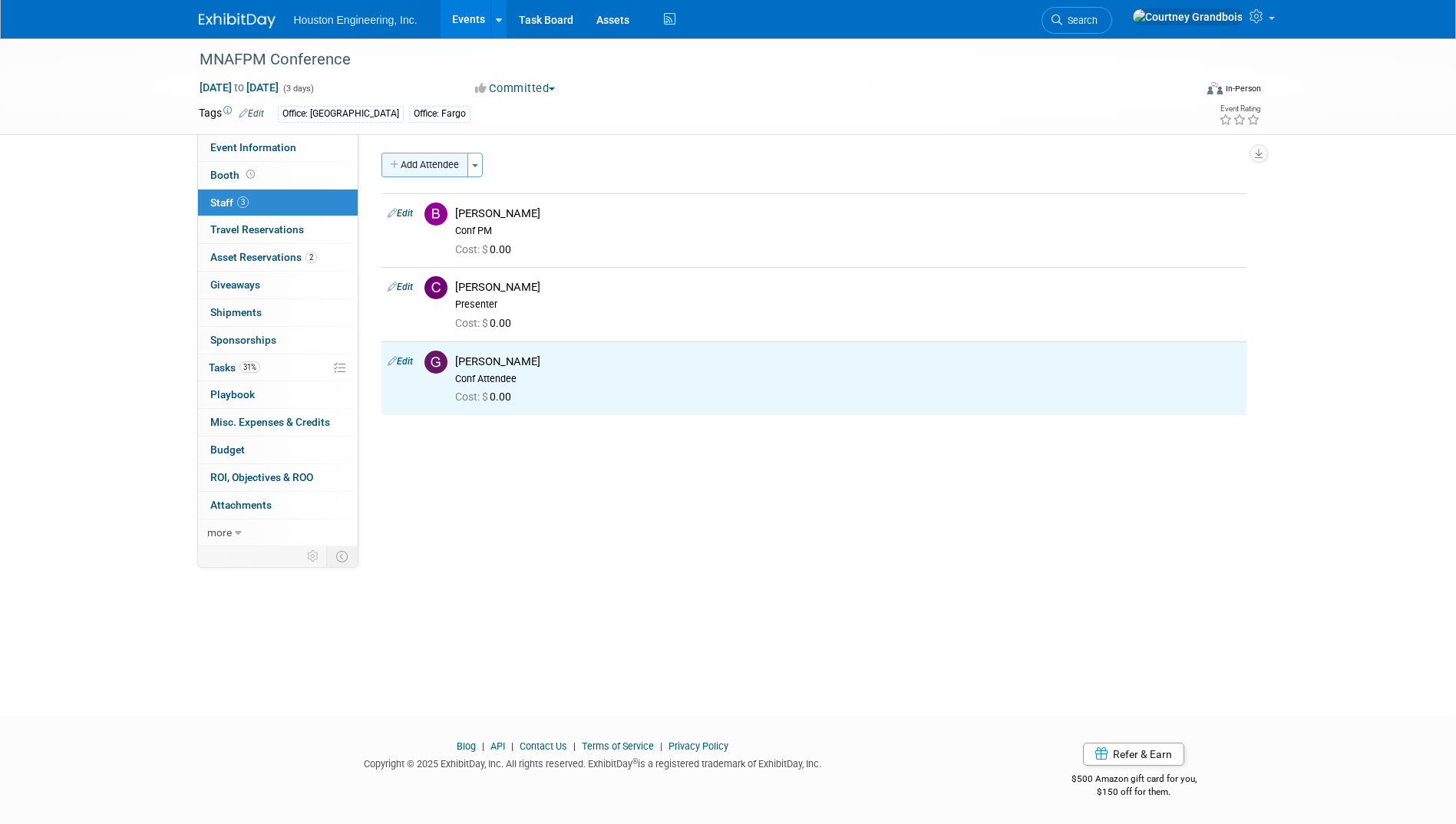
click at [428, 165] on button "Add Attendee" at bounding box center [425, 165] width 87 height 25
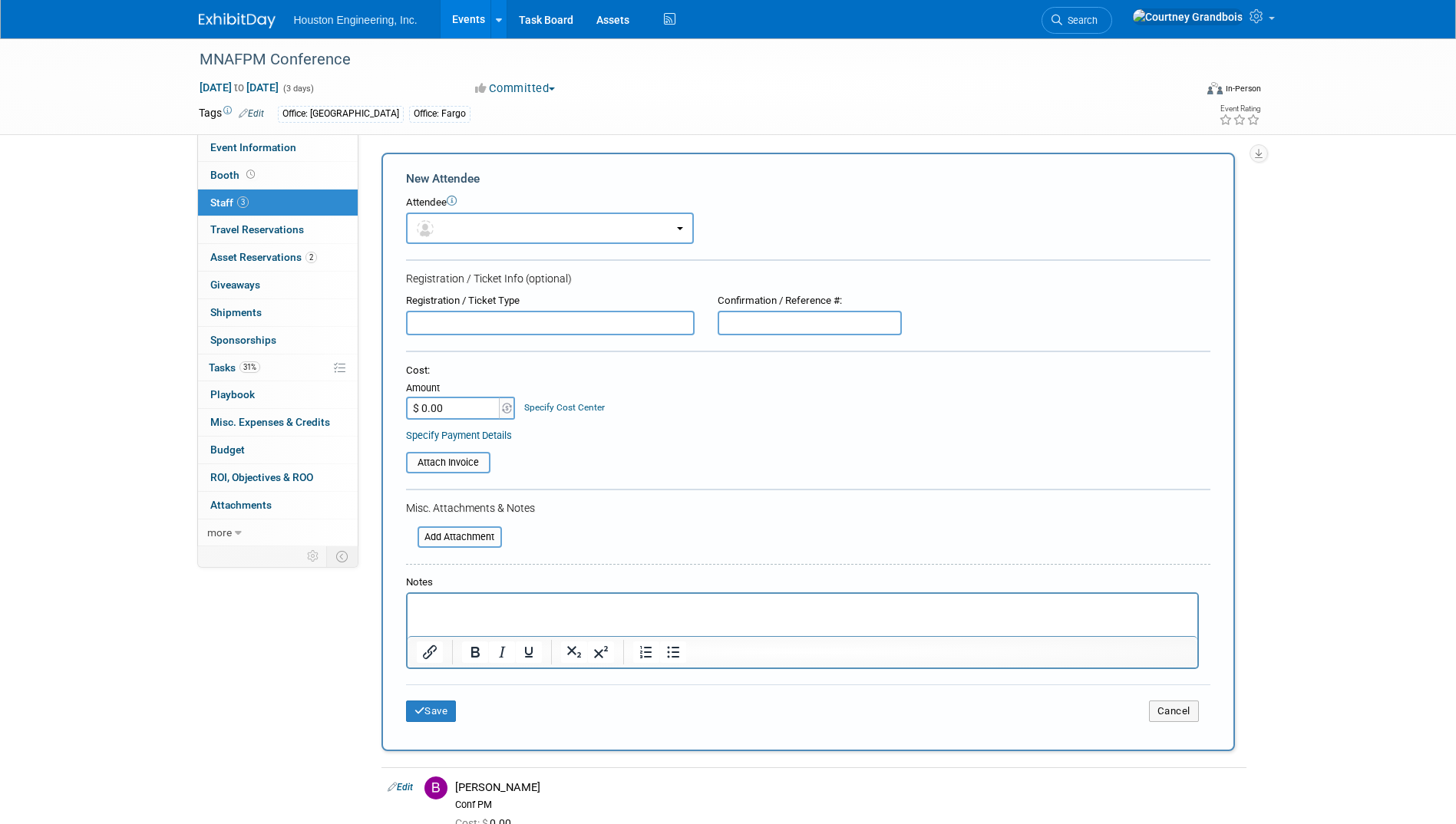
scroll to position [0, 0]
click at [447, 213] on button "button" at bounding box center [550, 228] width 288 height 31
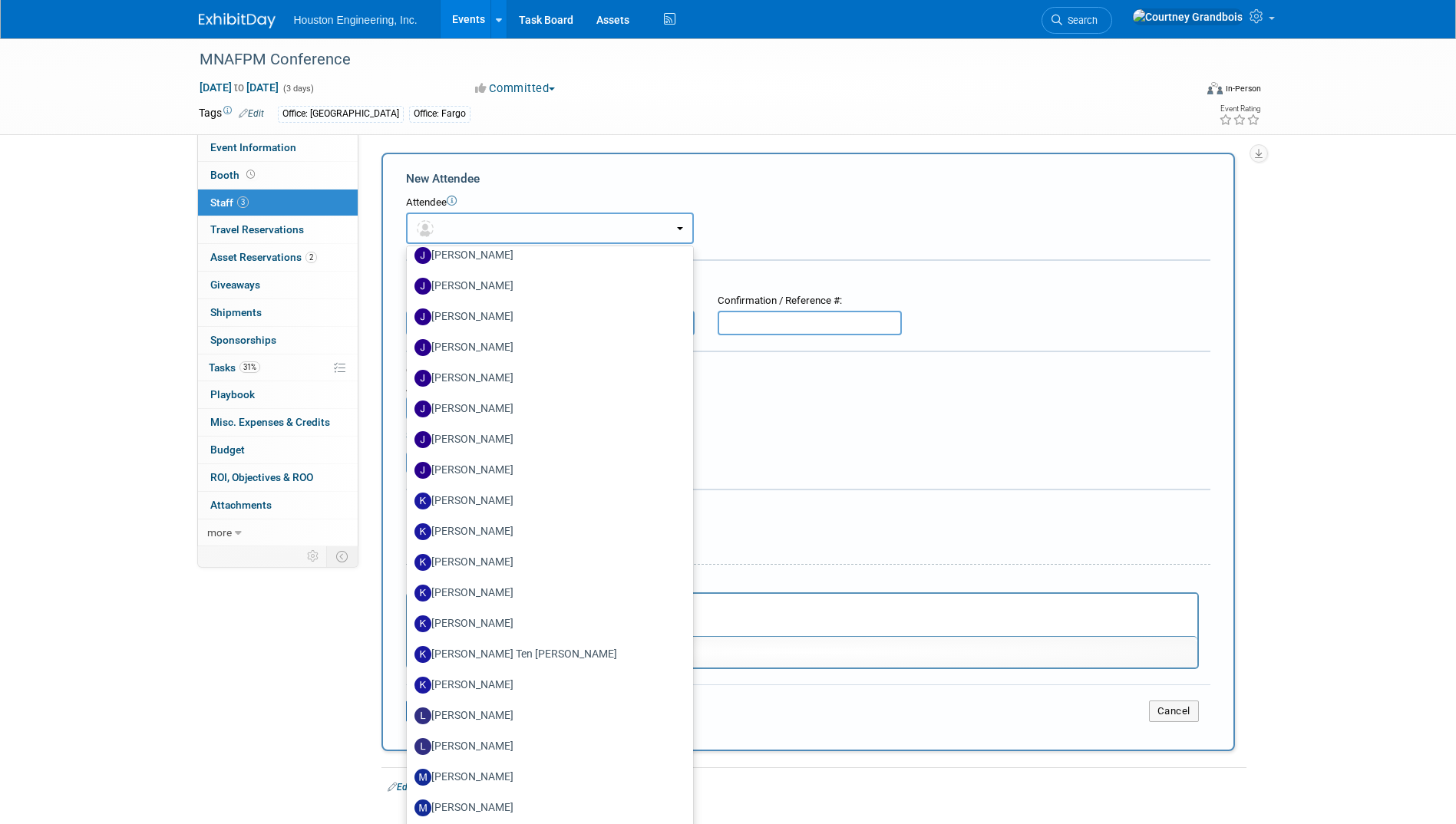
scroll to position [1765, 0]
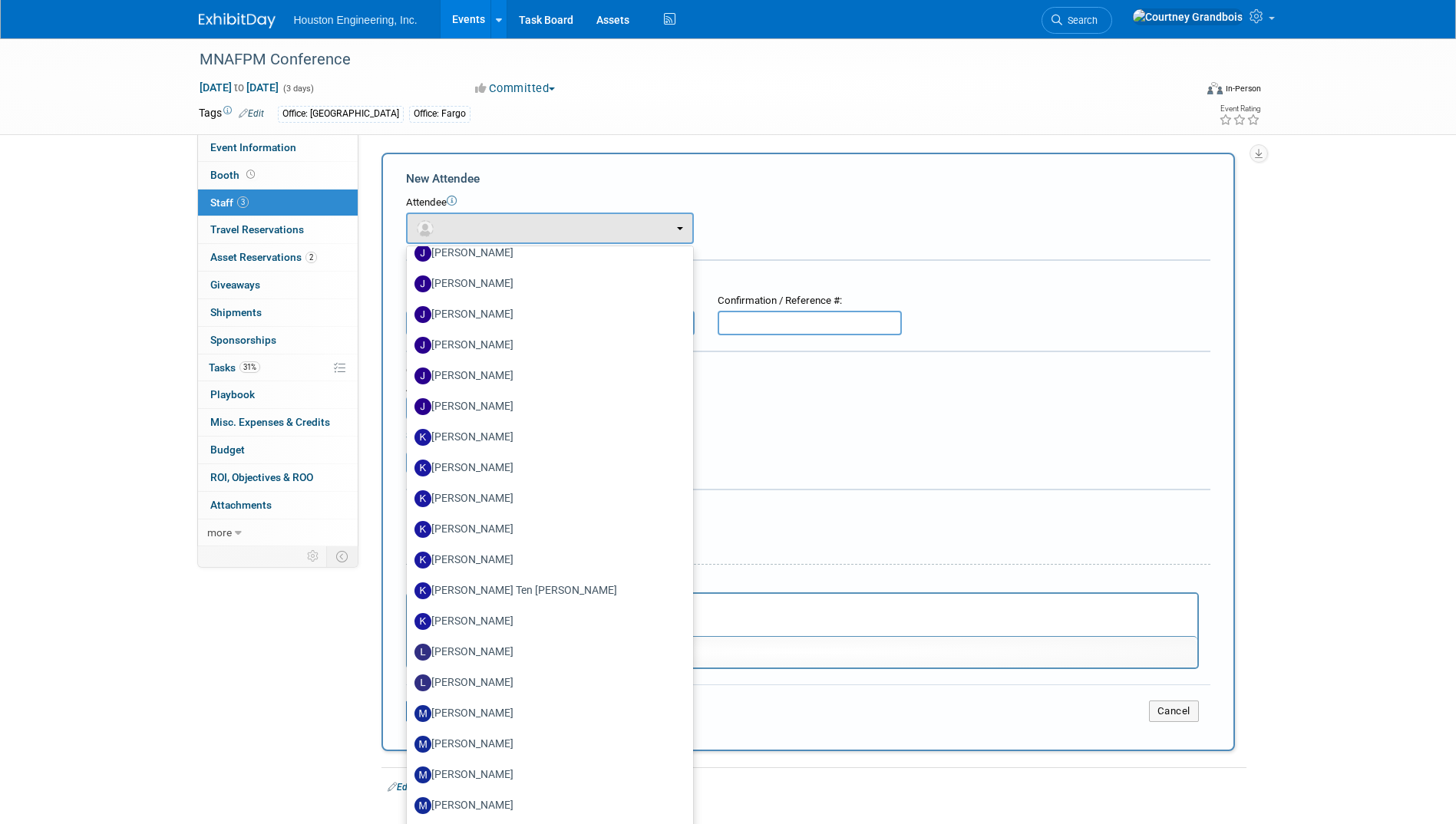
click at [906, 376] on div "Cost:" at bounding box center [808, 371] width 804 height 14
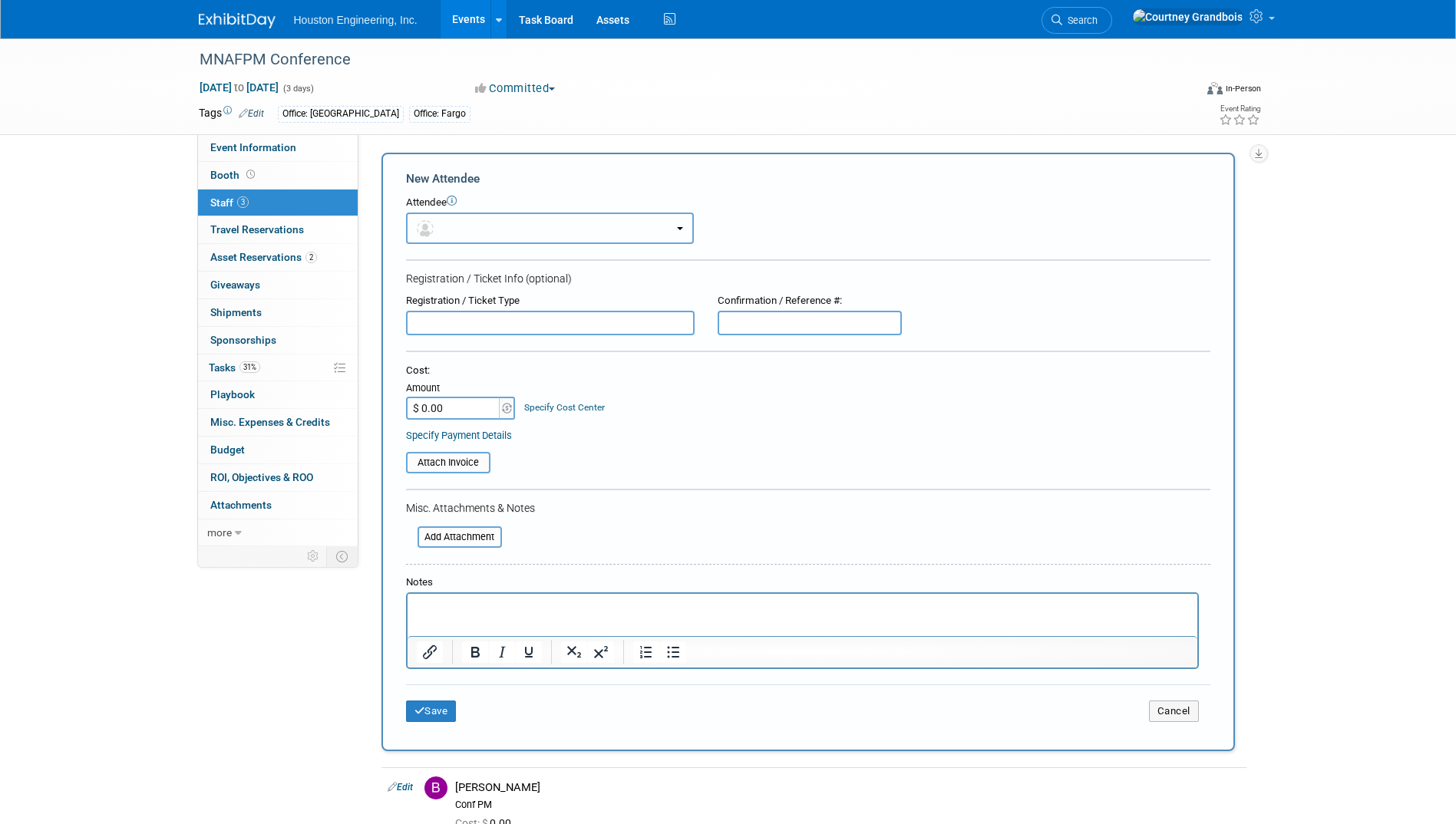
click at [686, 226] on button "button" at bounding box center [550, 228] width 288 height 31
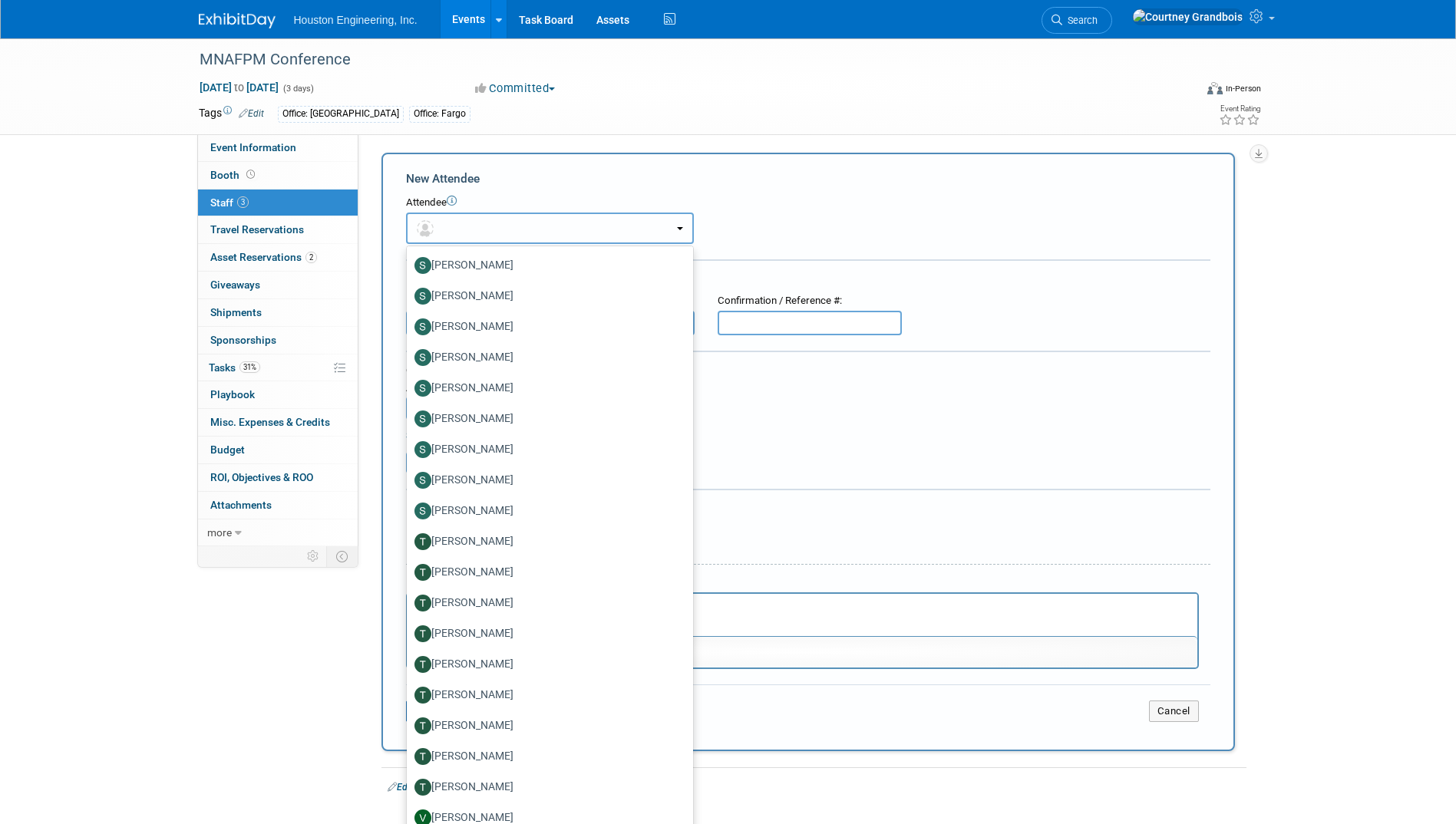
scroll to position [3113, 0]
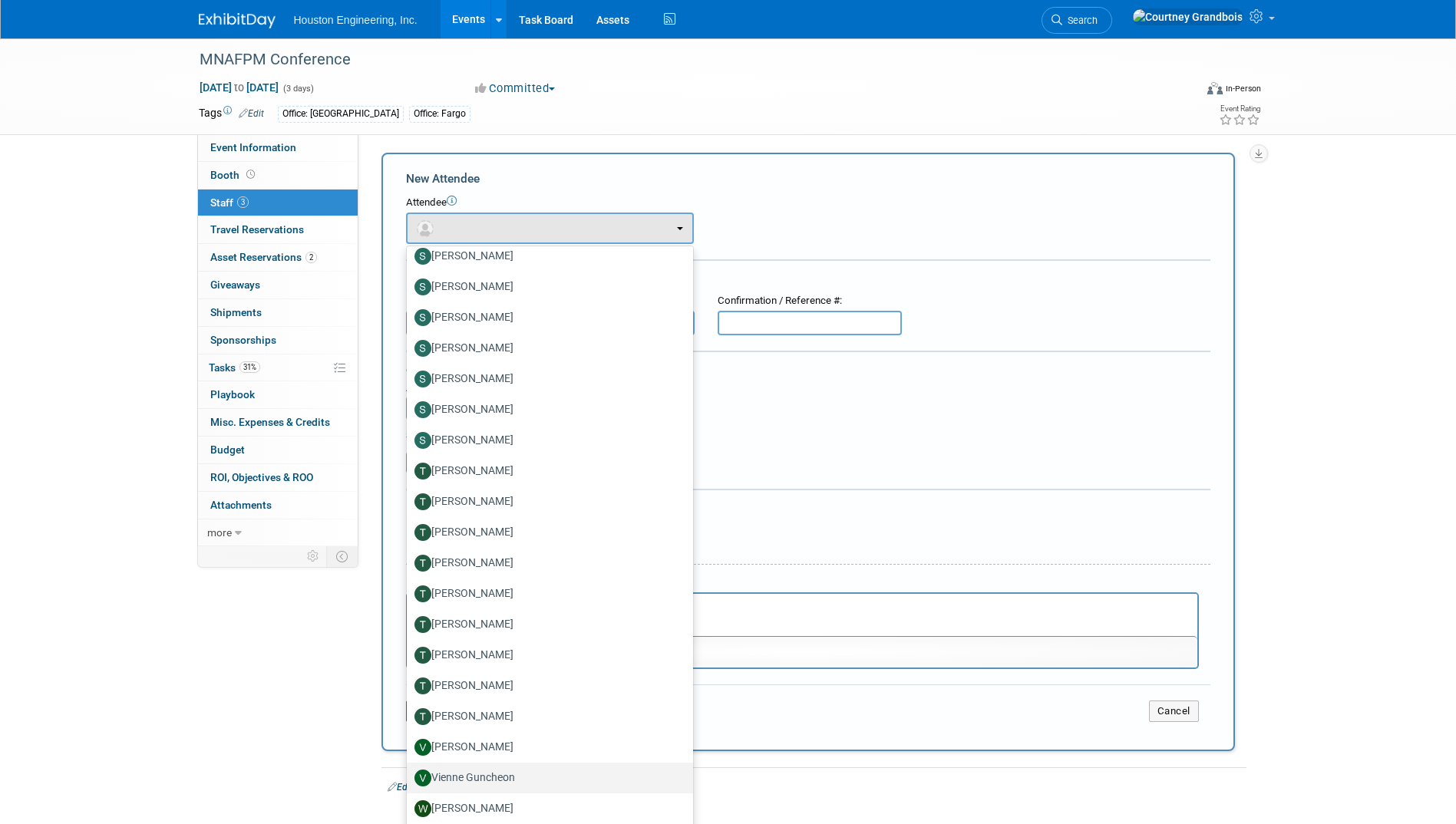
click at [502, 781] on label "Vienne Guncheon" at bounding box center [546, 779] width 263 height 25
click at [409, 781] on input "Vienne Guncheon" at bounding box center [404, 776] width 10 height 10
select select "0f1abab0-42d5-40b5-b8bb-7f1cadbee213"
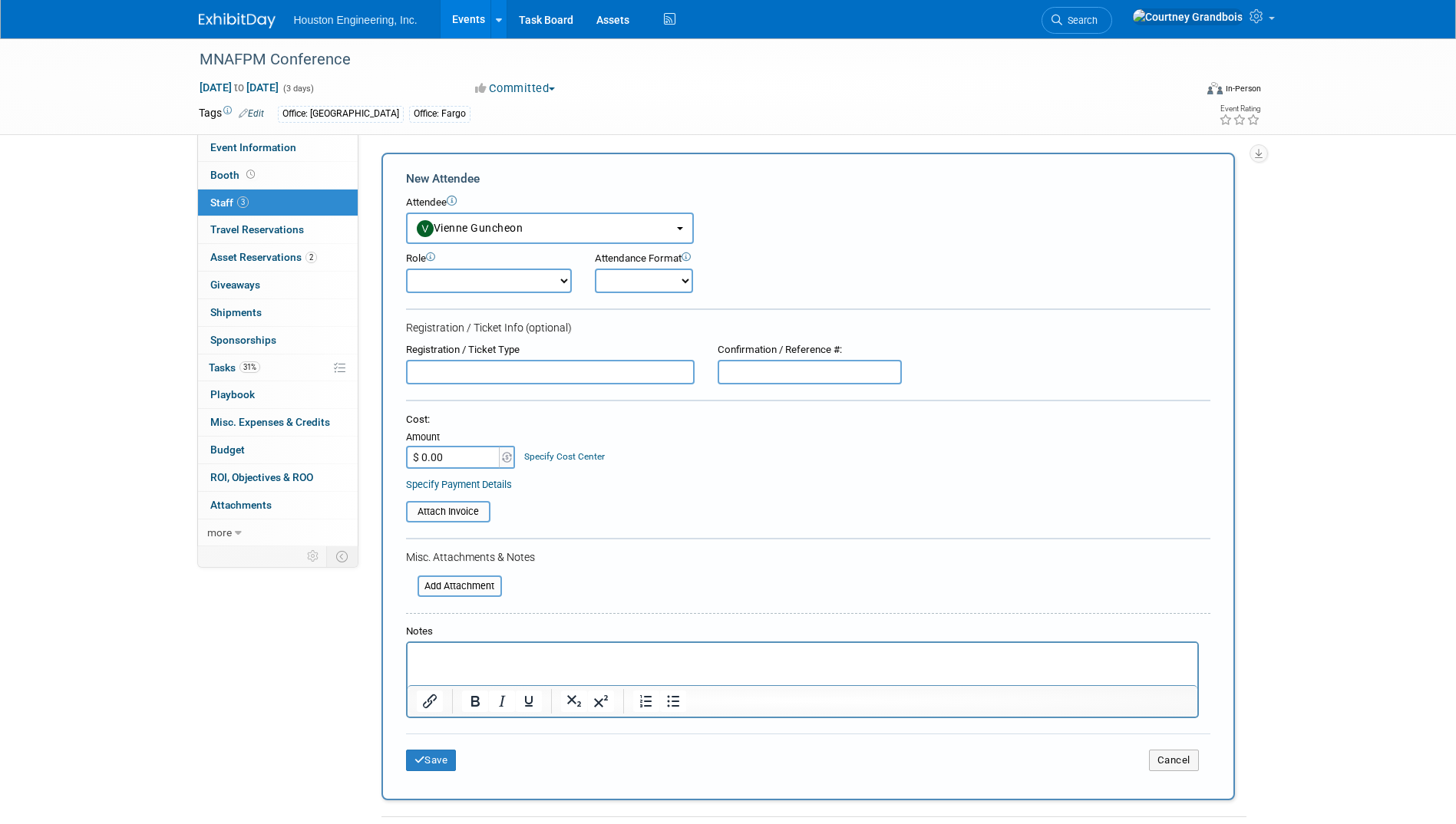
click at [535, 283] on select "Conf Attendee Conf PM Demonstrator Host Planner Presenter Sales Representative" at bounding box center [488, 281] width 166 height 25
select select "8"
click at [406, 269] on select "Conf Attendee Conf PM Demonstrator Host Planner Presenter Sales Representative" at bounding box center [488, 281] width 166 height 25
click at [413, 754] on button "Save" at bounding box center [431, 761] width 51 height 22
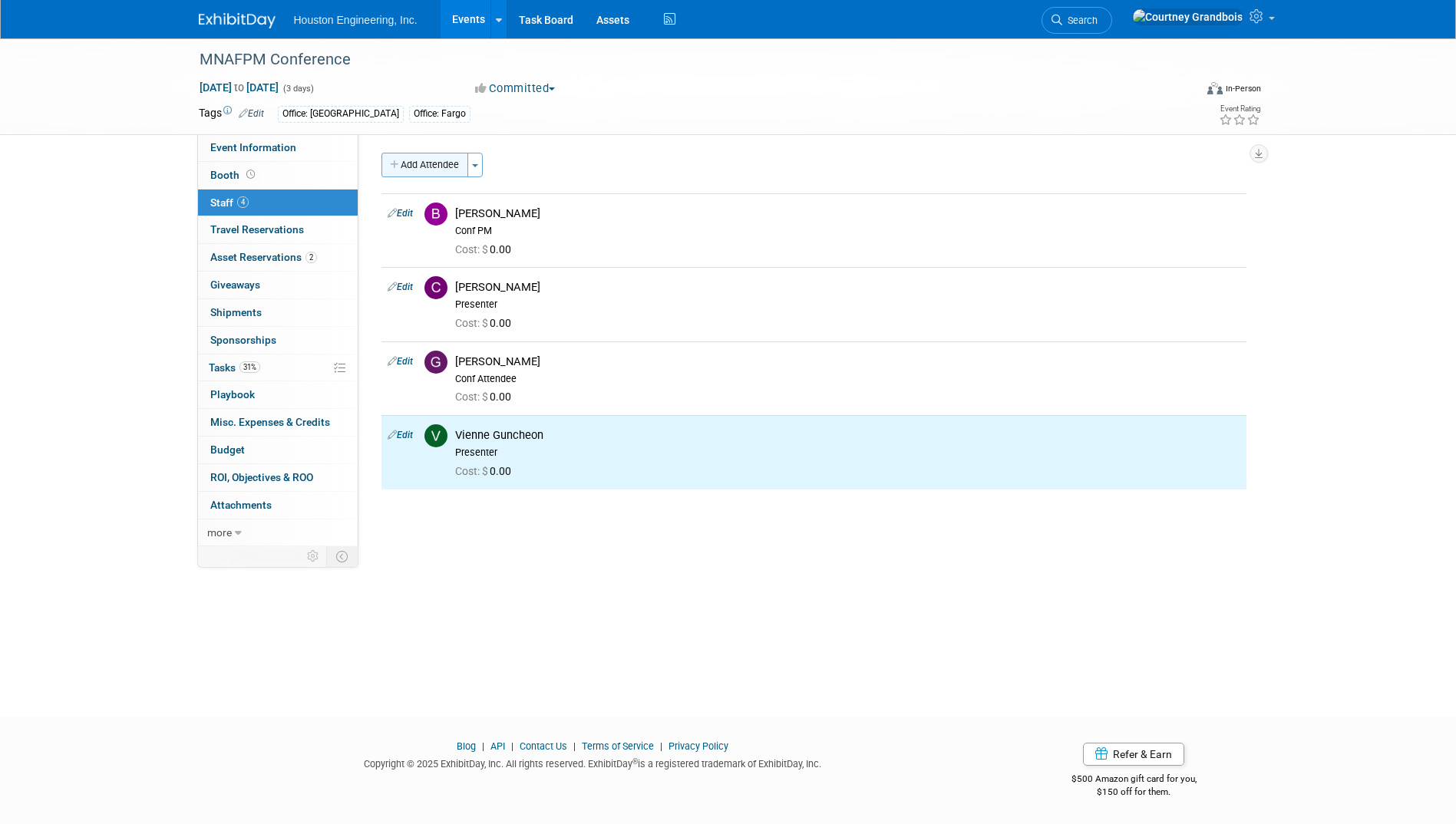
click at [438, 166] on button "Add Attendee" at bounding box center [425, 165] width 87 height 25
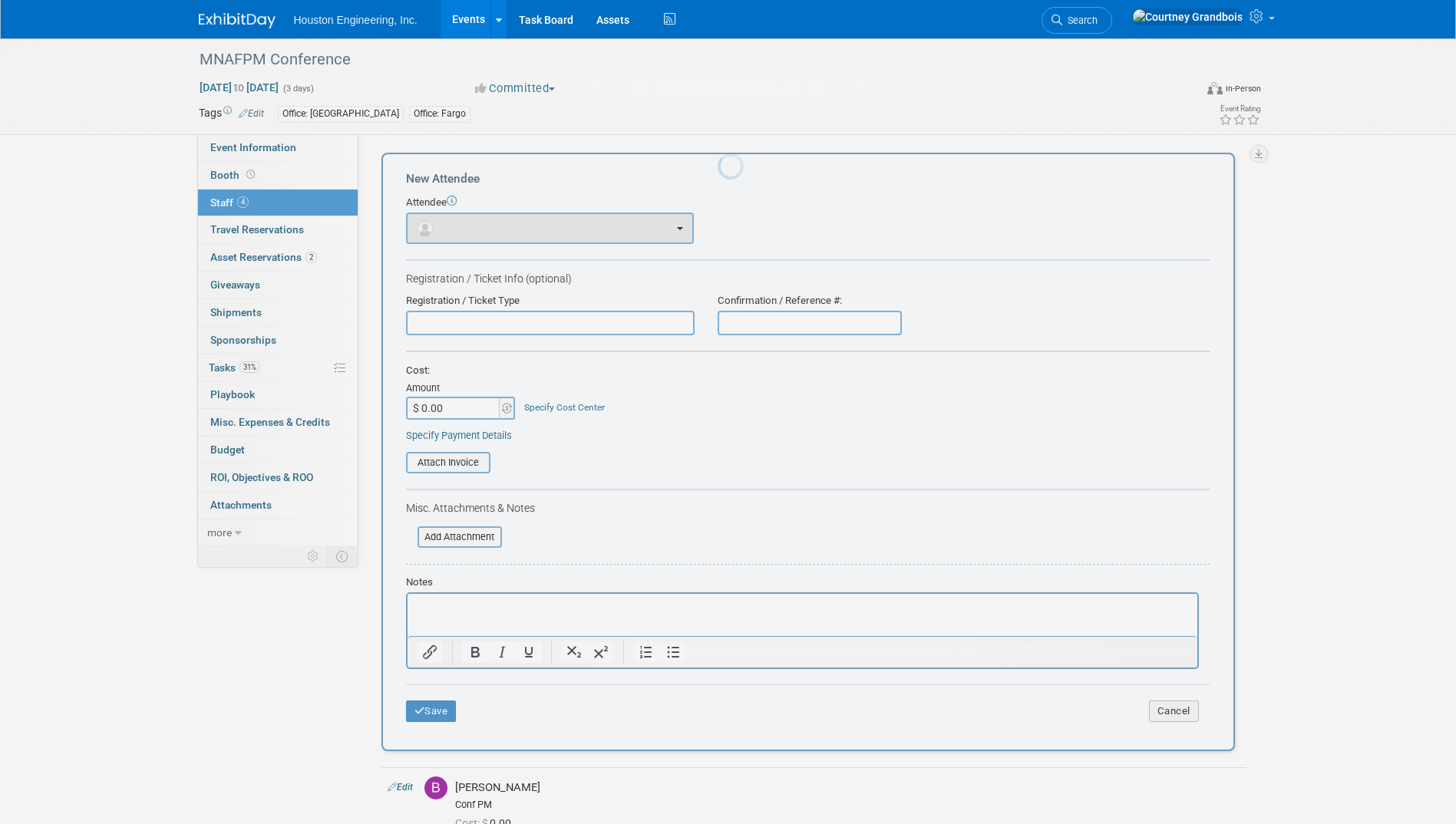
scroll to position [0, 0]
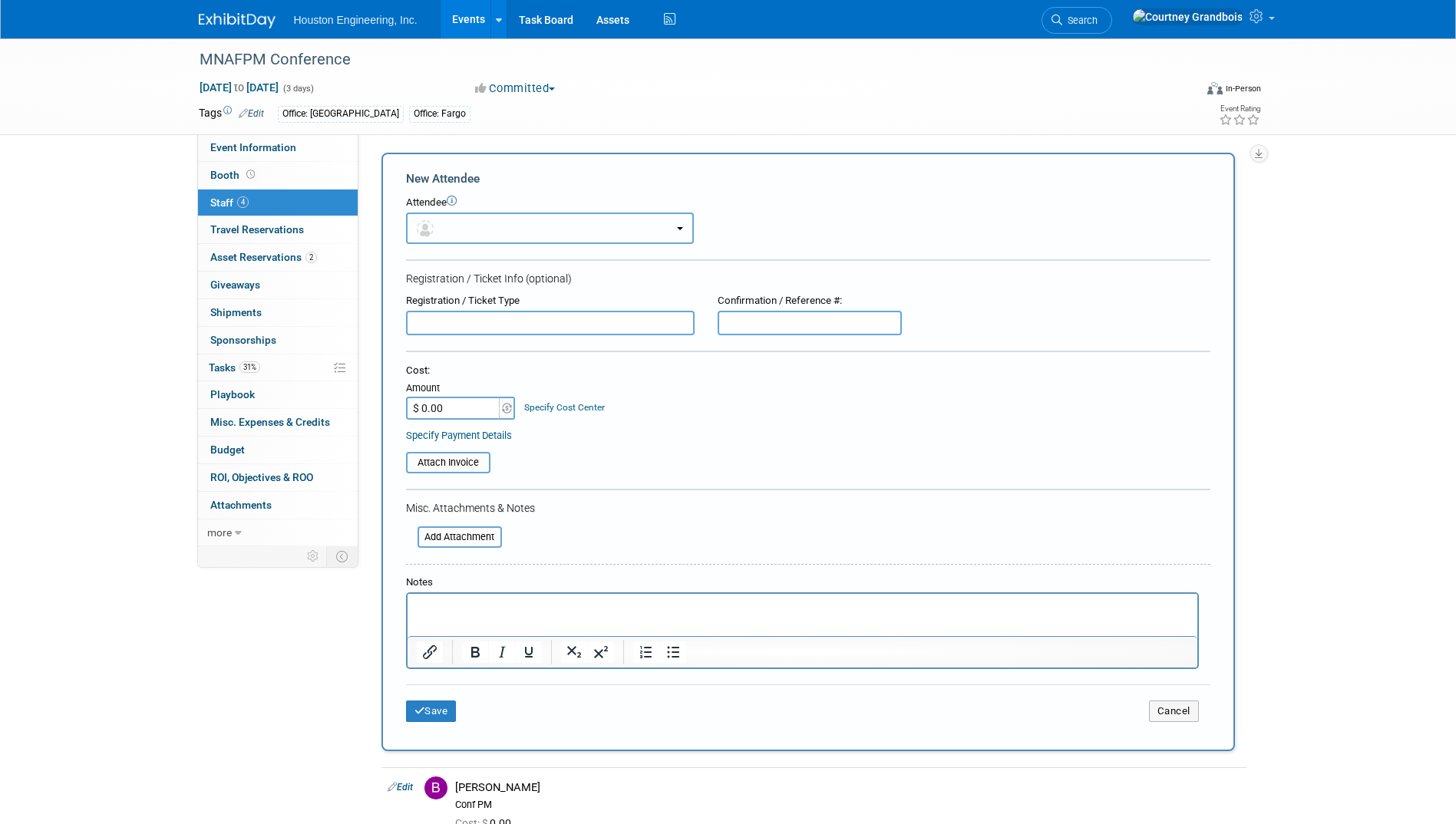
click at [484, 224] on button "button" at bounding box center [550, 228] width 288 height 31
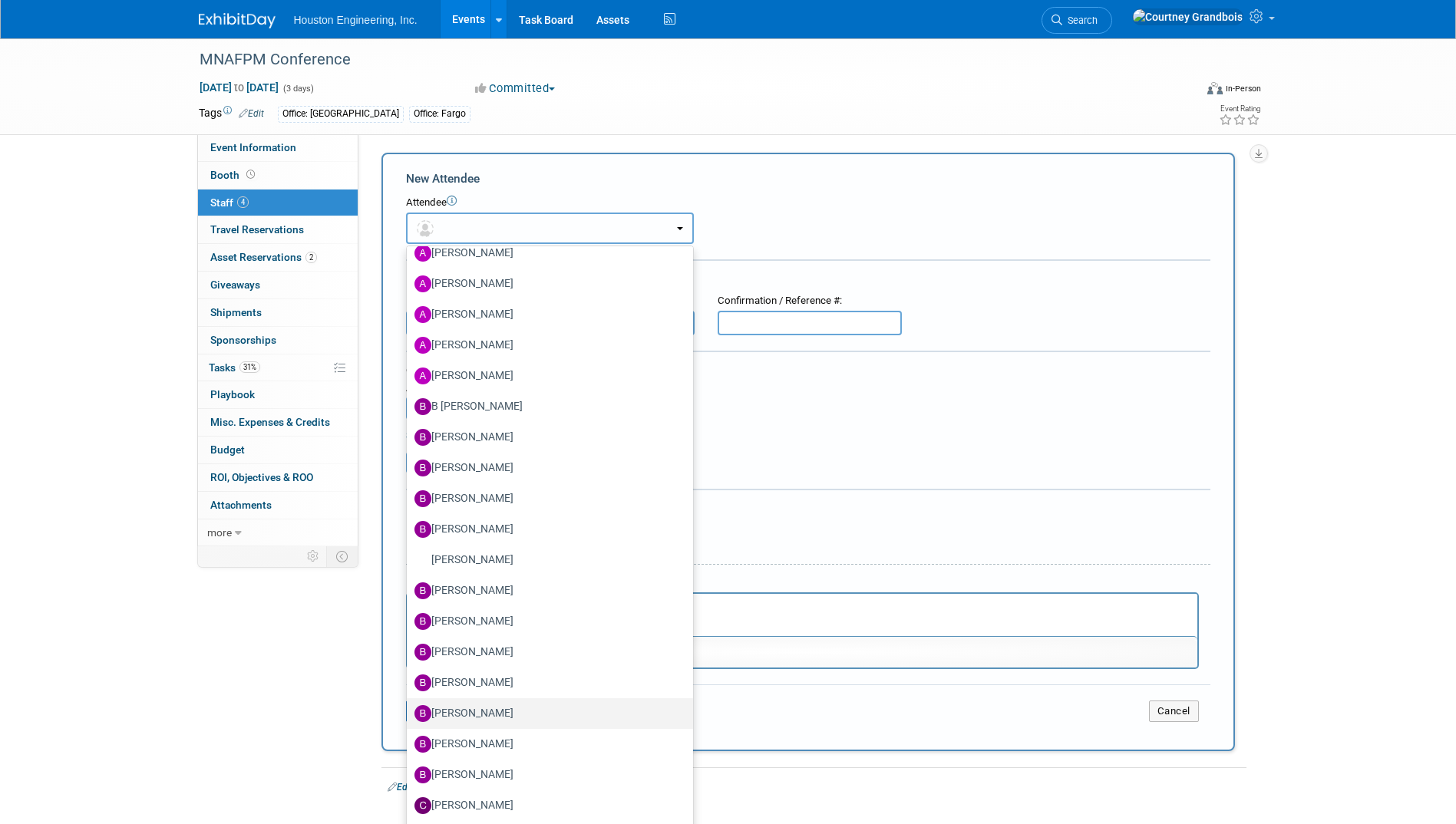
scroll to position [461, 0]
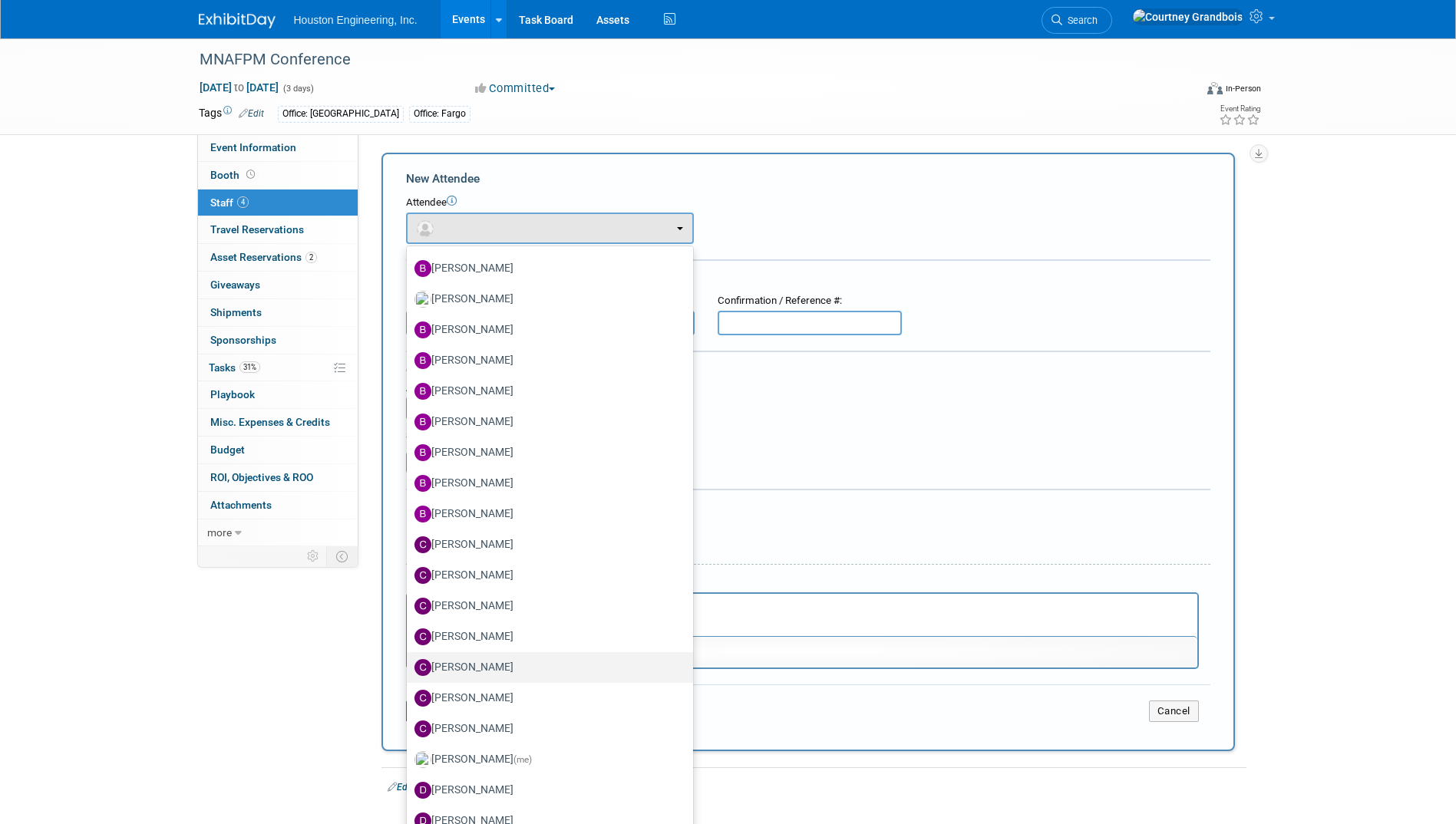
click at [527, 657] on label "[PERSON_NAME]" at bounding box center [546, 668] width 263 height 25
click at [409, 661] on input "[PERSON_NAME]" at bounding box center [404, 666] width 10 height 10
select select "b6fb210e-3bb1-4ef2-9389-37fadaf226a3"
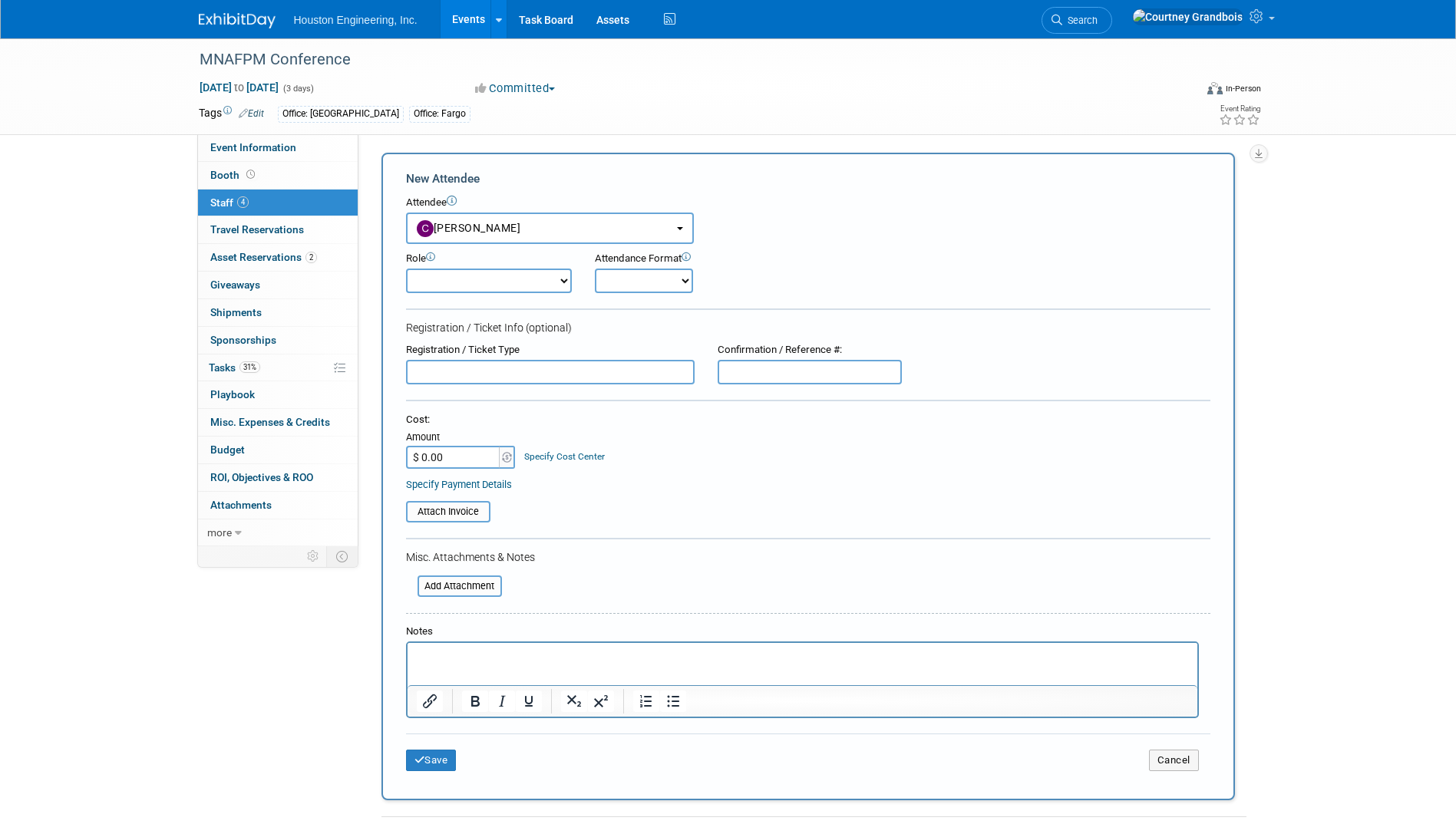
click at [529, 283] on select "Conf Attendee Conf PM Demonstrator Host Planner Presenter Sales Representative" at bounding box center [488, 281] width 166 height 25
select select "8"
click at [406, 269] on select "Conf Attendee Conf PM Demonstrator Host Planner Presenter Sales Representative" at bounding box center [488, 281] width 166 height 25
click at [460, 767] on td "Save" at bounding box center [539, 761] width 268 height 22
click at [445, 762] on button "Save" at bounding box center [431, 761] width 51 height 22
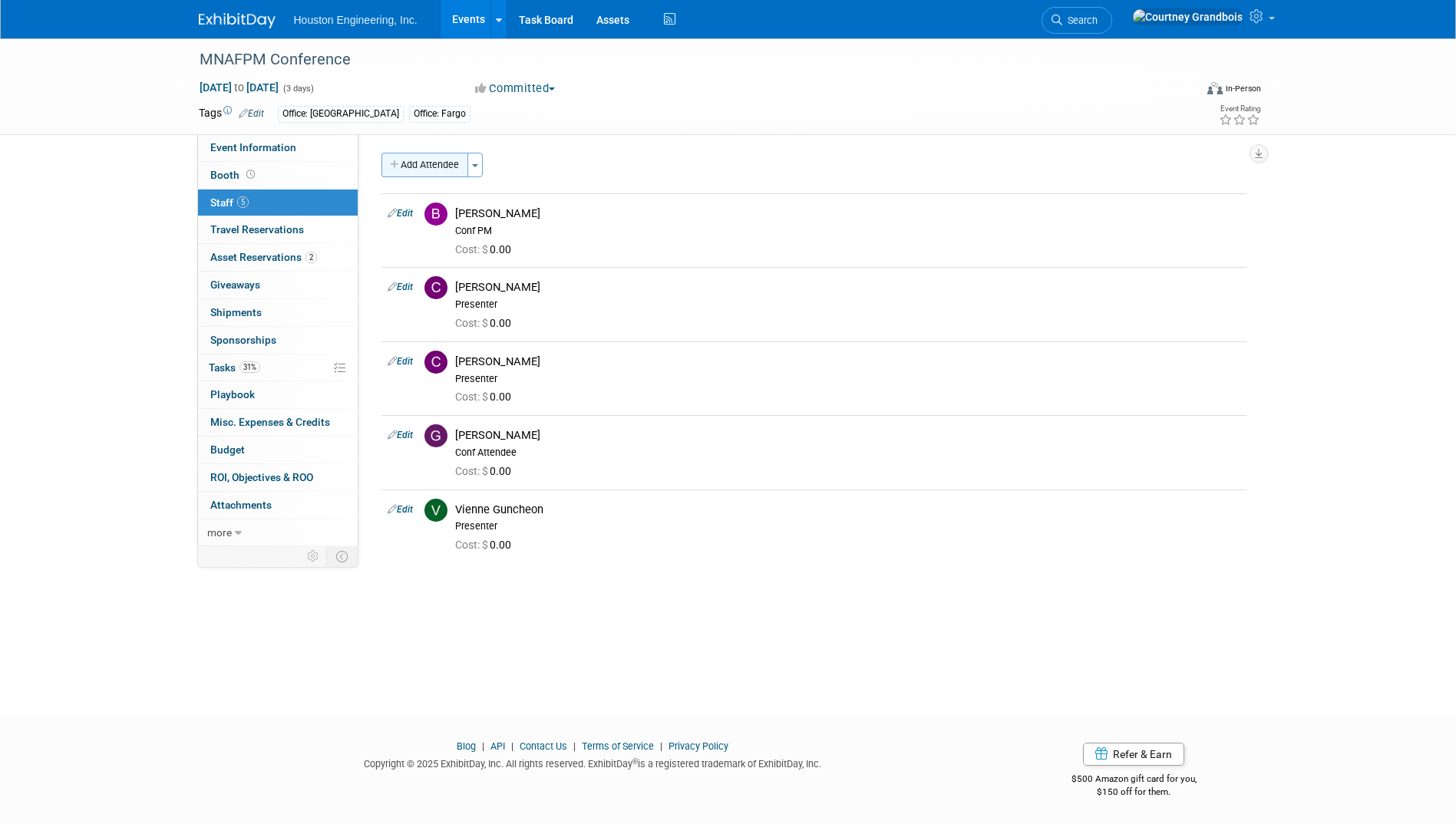
click at [426, 165] on button "Add Attendee" at bounding box center [425, 165] width 87 height 25
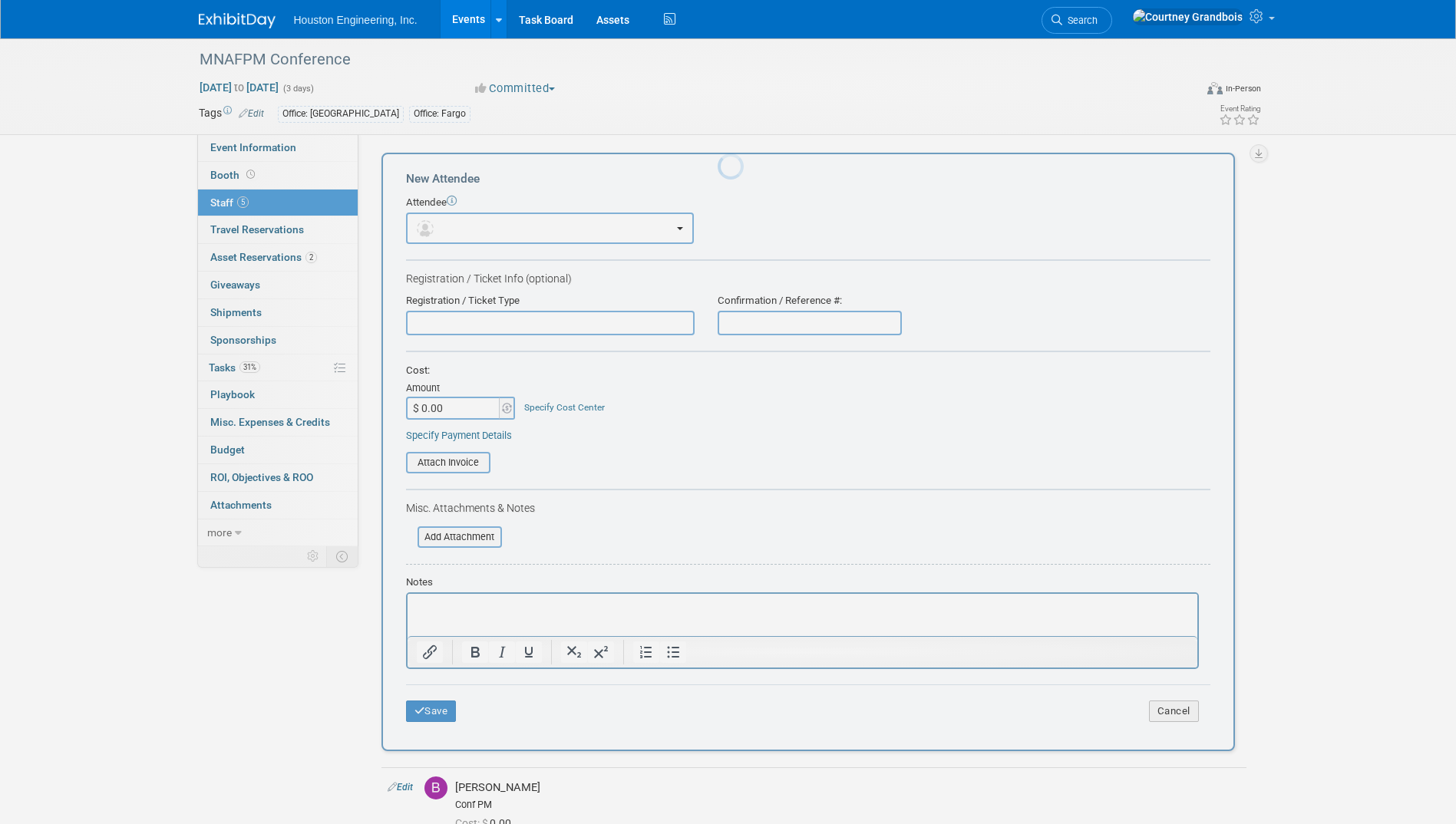
scroll to position [0, 0]
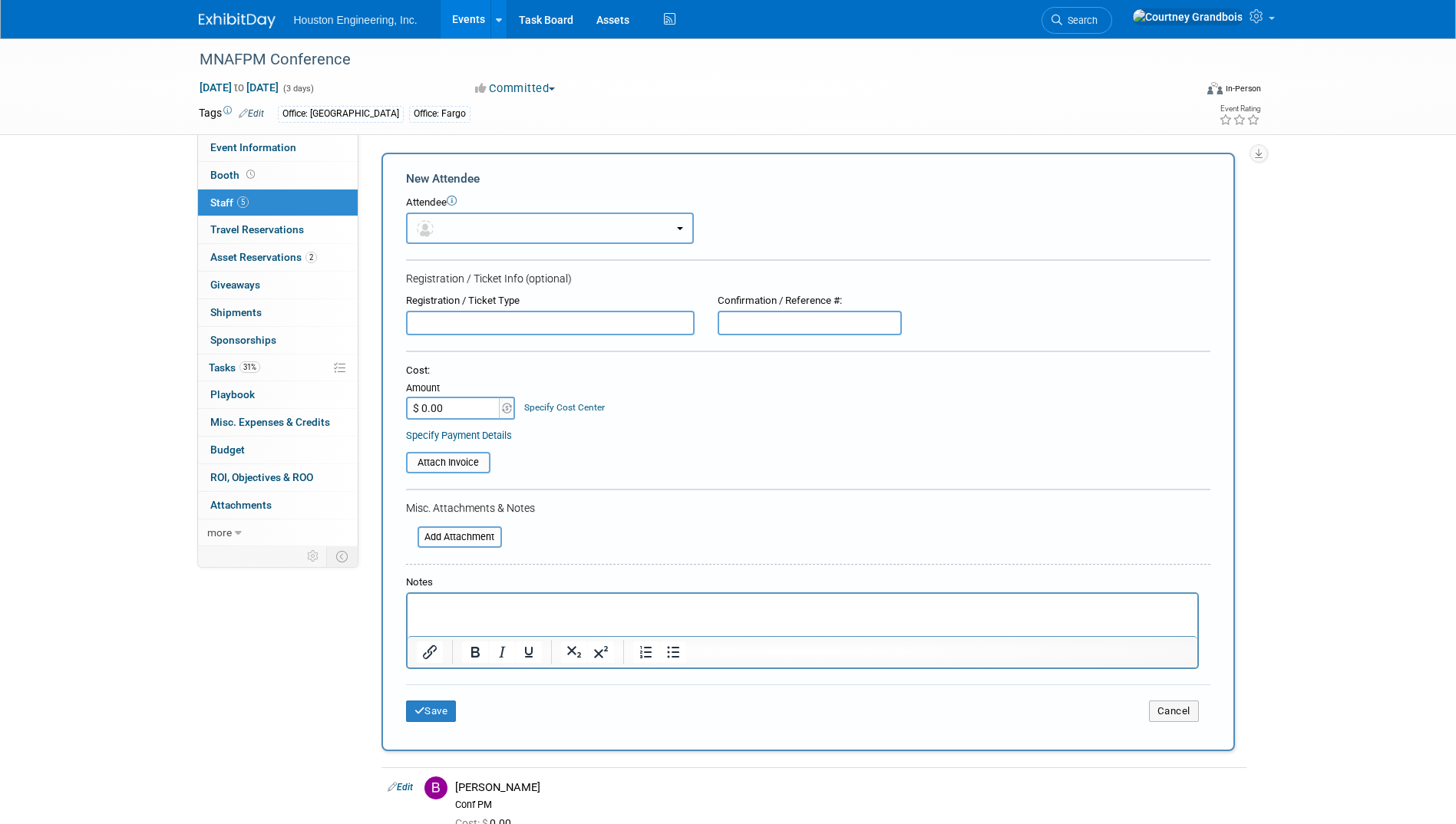
drag, startPoint x: 502, startPoint y: 230, endPoint x: 516, endPoint y: 230, distance: 14.0
click at [507, 230] on button "button" at bounding box center [550, 228] width 288 height 31
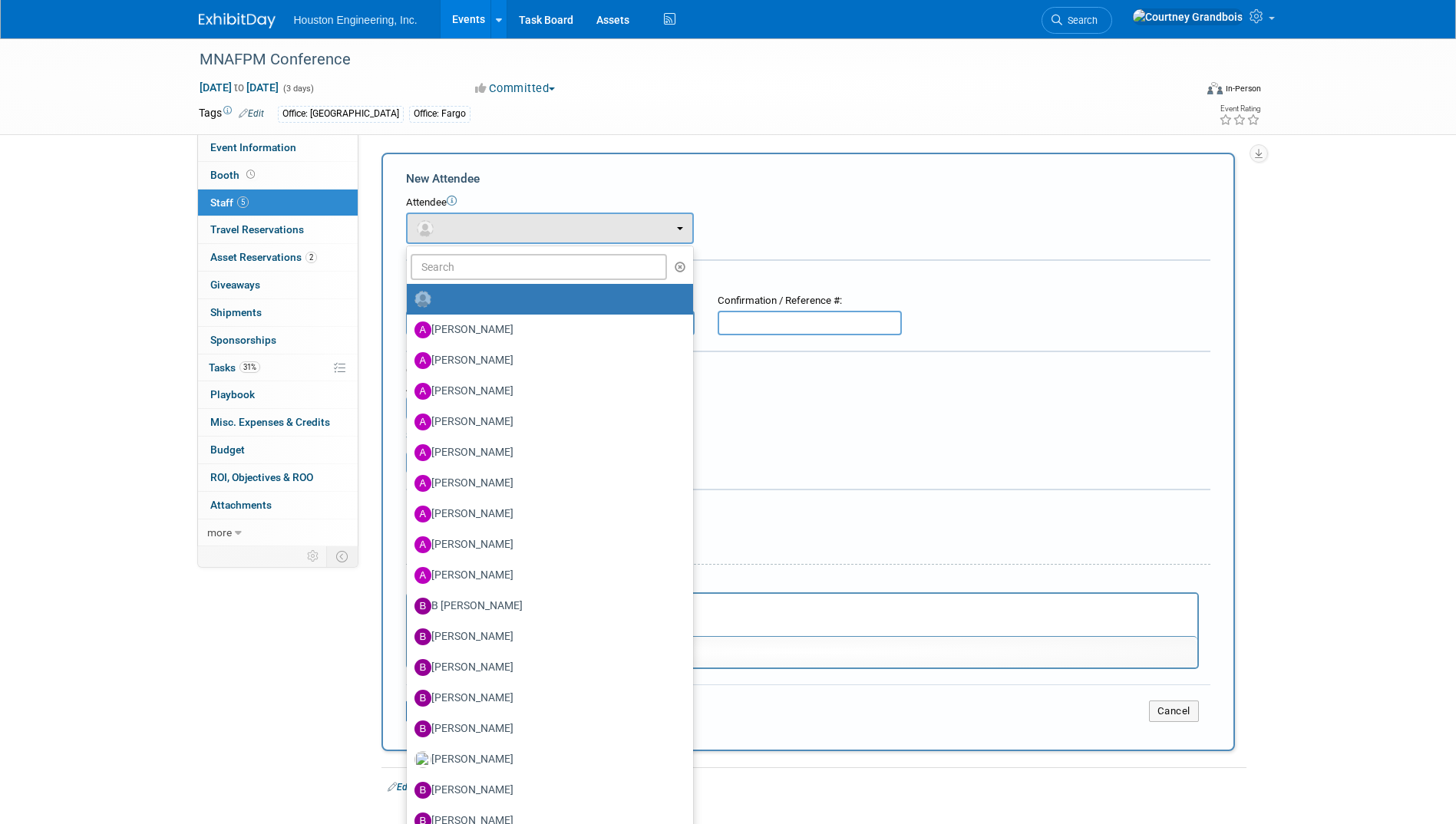
click at [520, 300] on label at bounding box center [546, 299] width 263 height 25
click at [409, 300] on input "radio" at bounding box center [404, 297] width 10 height 10
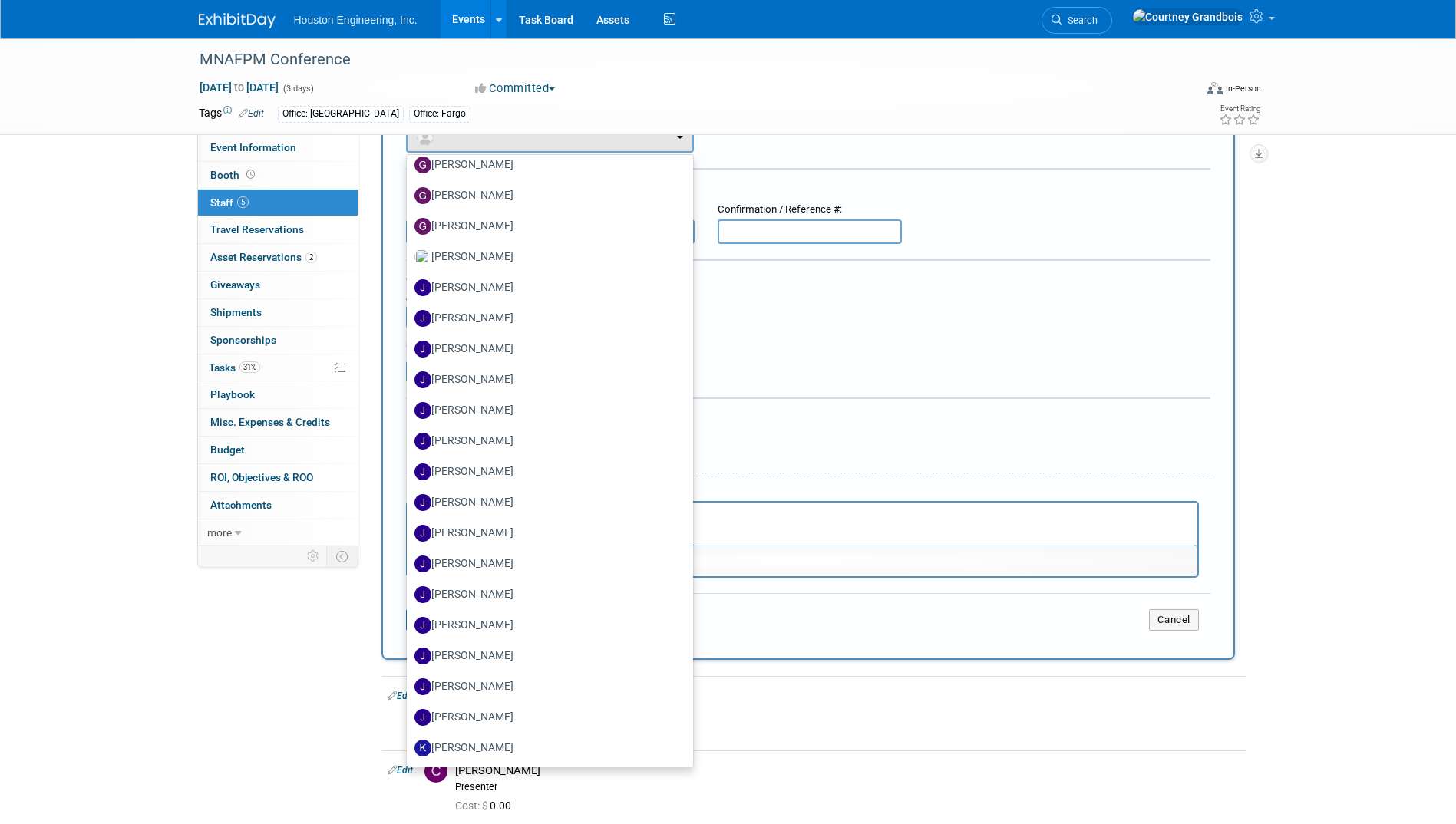
scroll to position [1305, 0]
click at [242, 604] on div "Event Information Event Info Booth Booth 5 Staff 5 Staff 0 Travel Reservations …" at bounding box center [728, 503] width 1082 height 1117
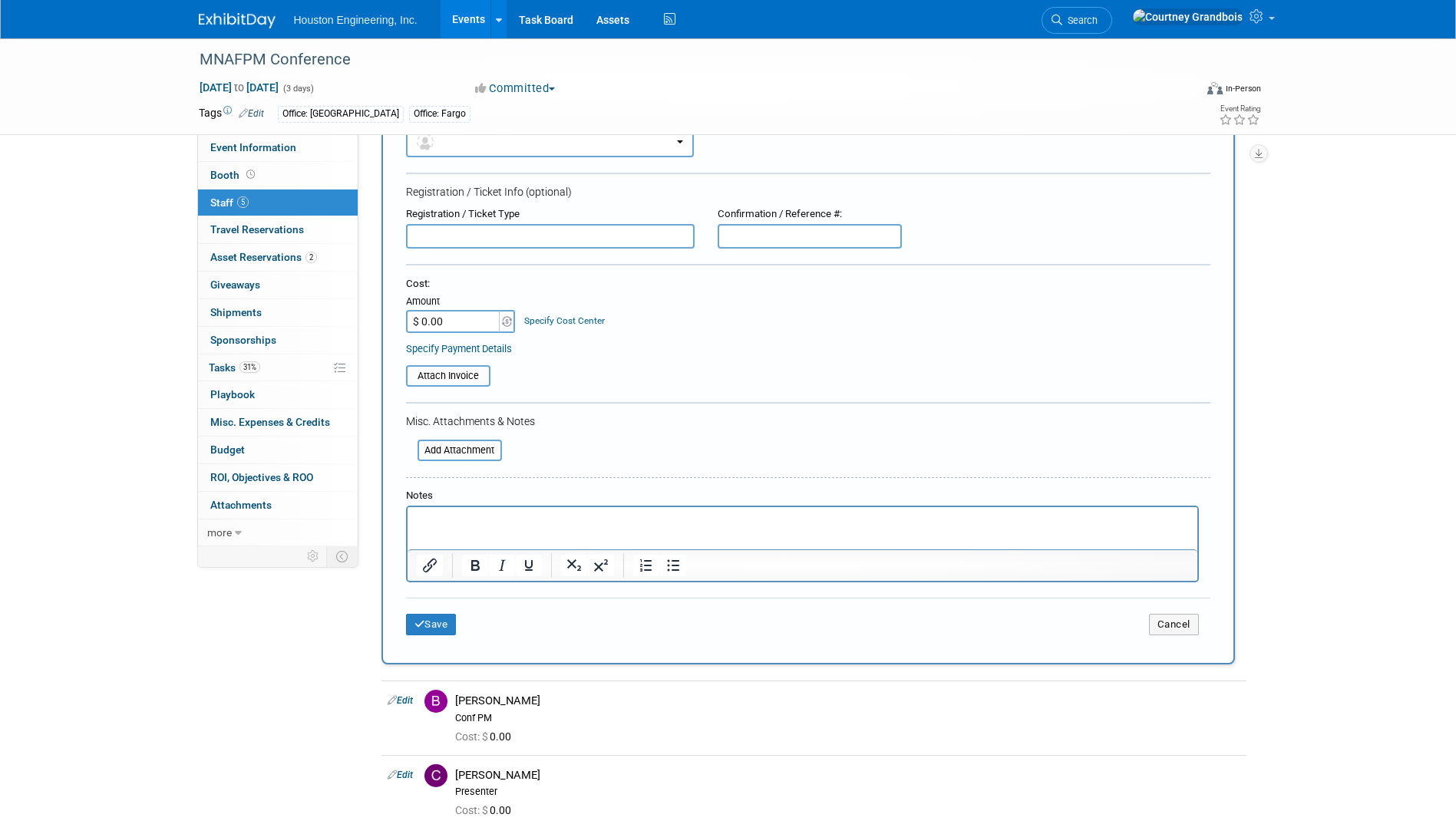
scroll to position [17, 0]
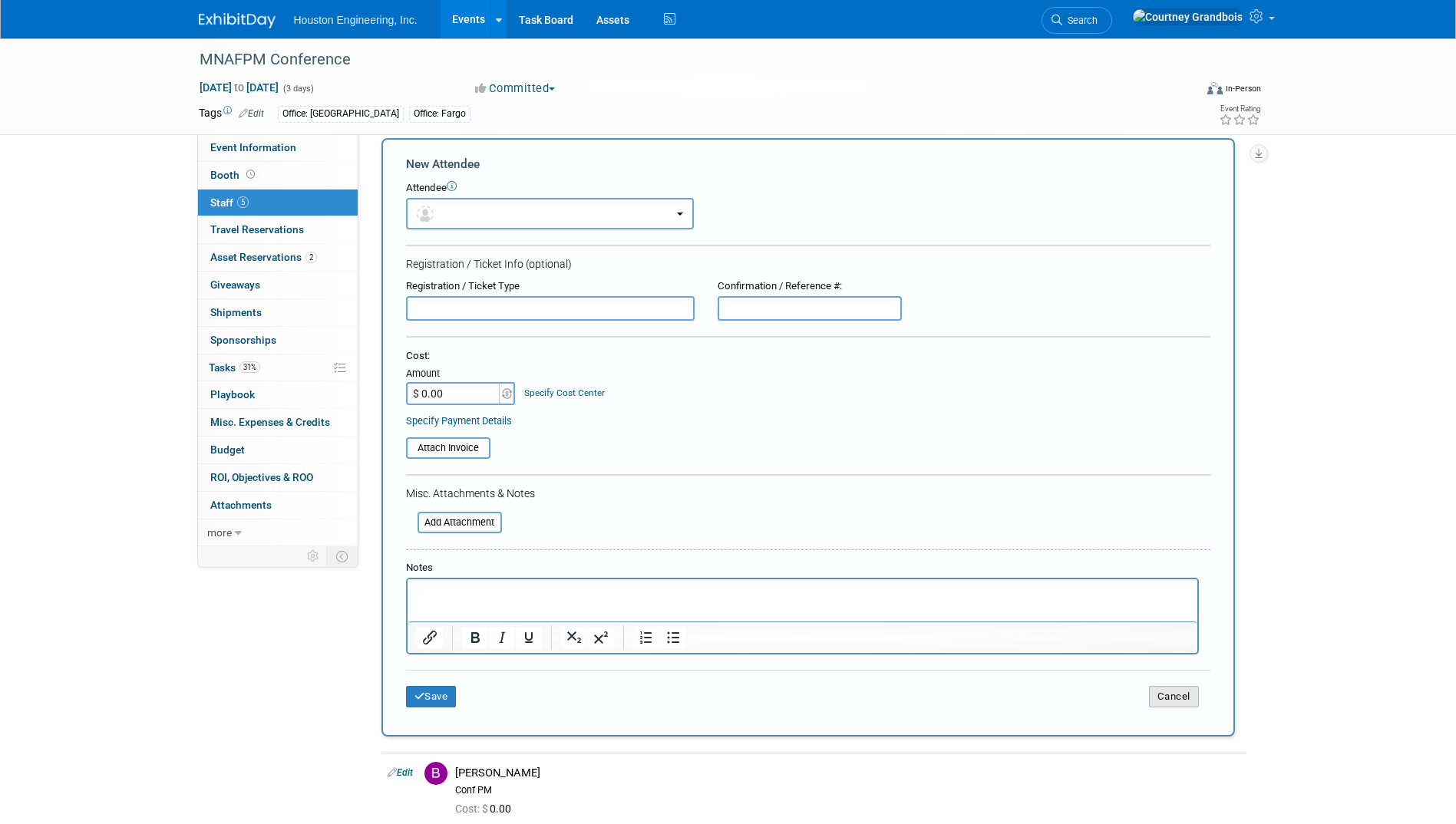
click at [1185, 693] on button "Cancel" at bounding box center [1174, 696] width 50 height 22
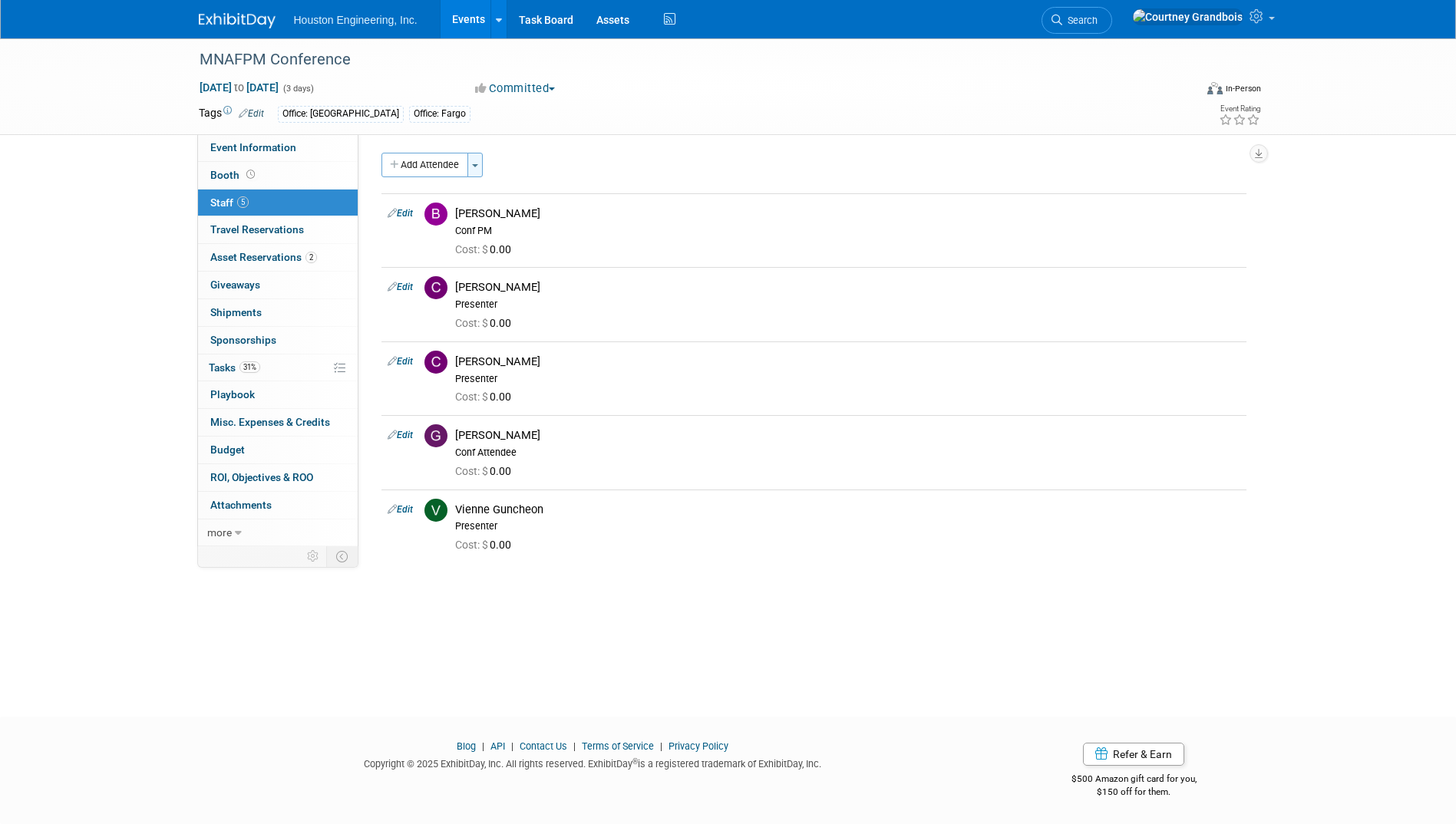
click at [478, 166] on span "button" at bounding box center [475, 166] width 6 height 3
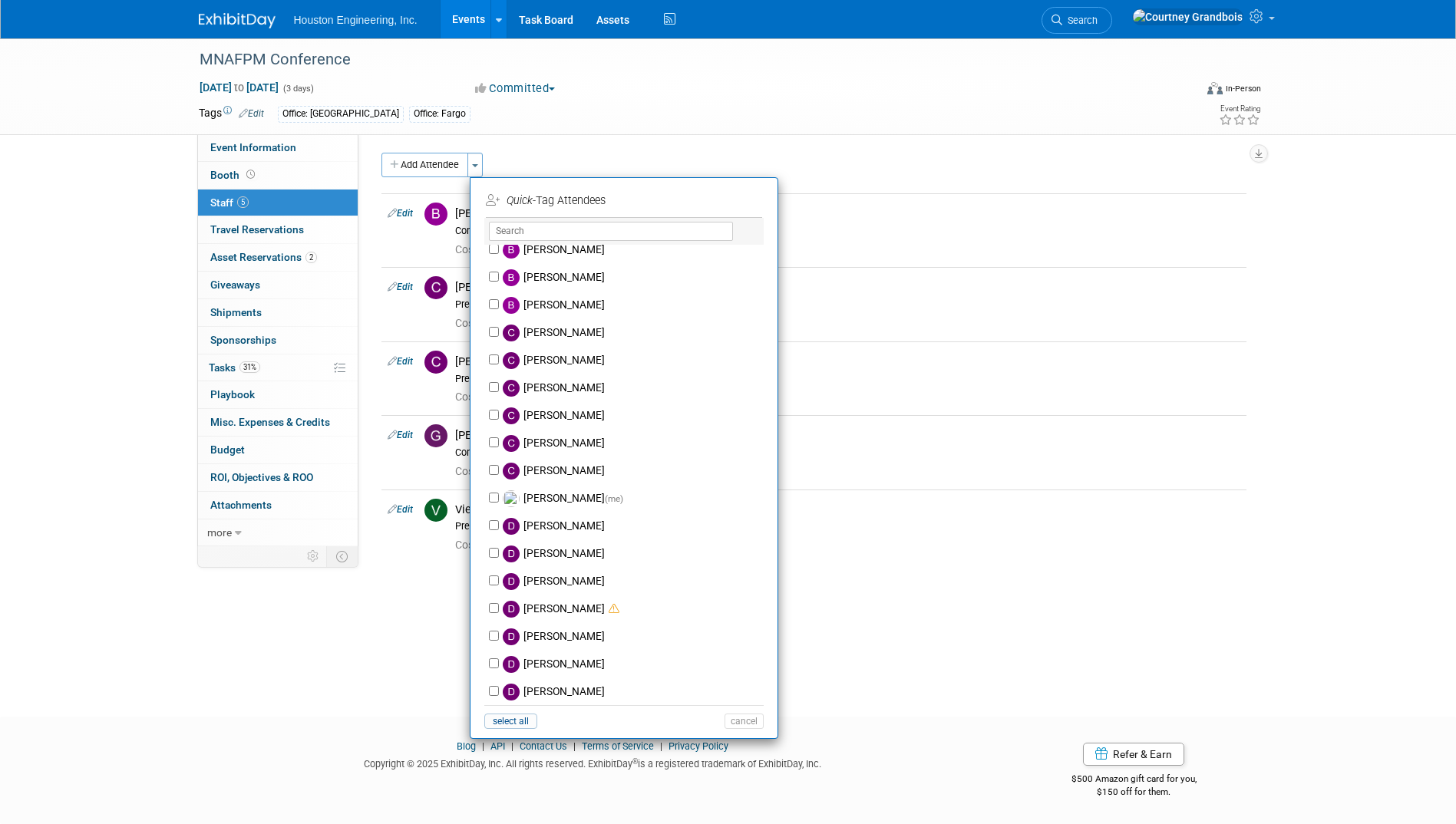
scroll to position [537, 0]
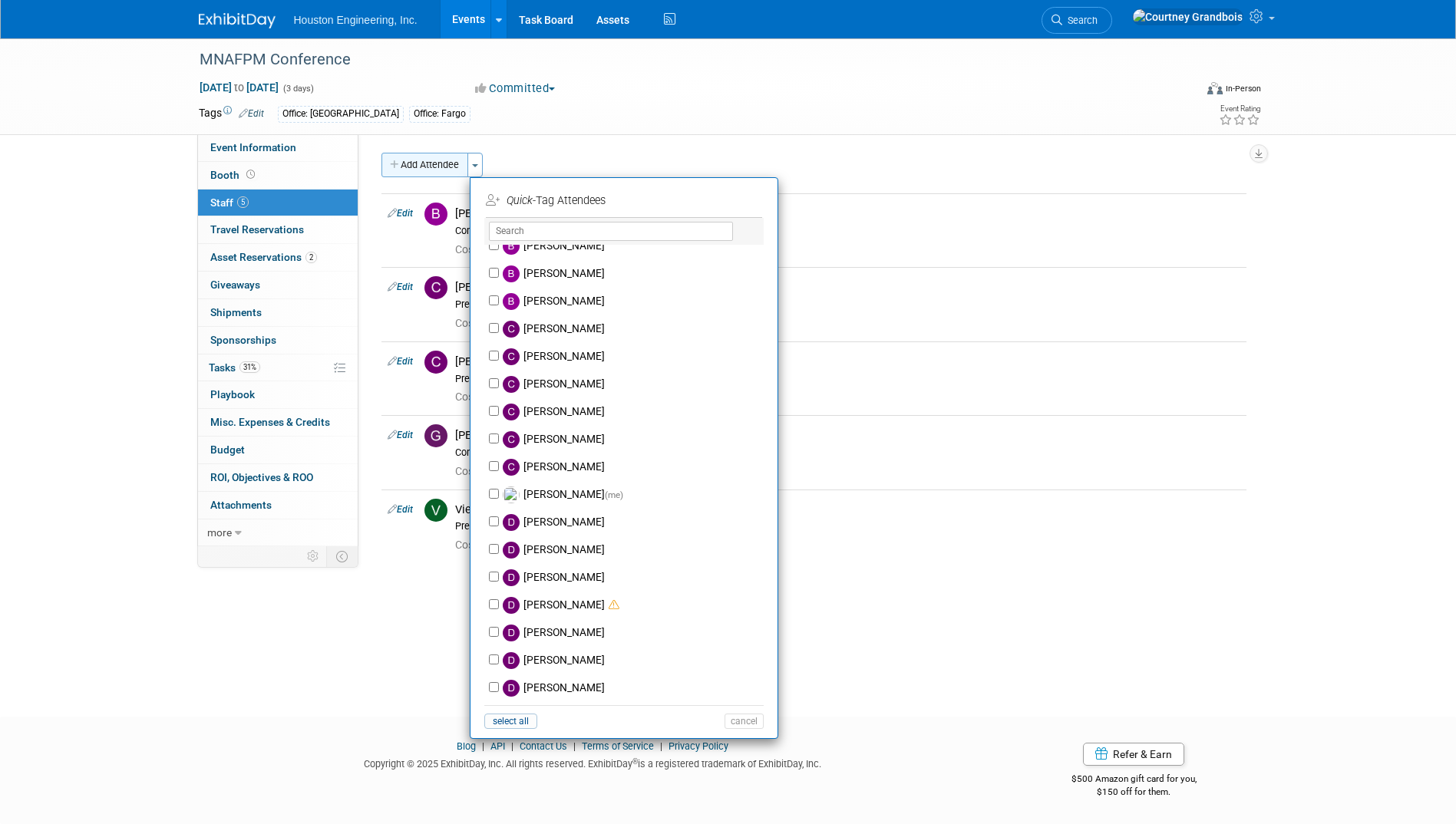
click at [433, 170] on button "Add Attendee" at bounding box center [425, 165] width 87 height 25
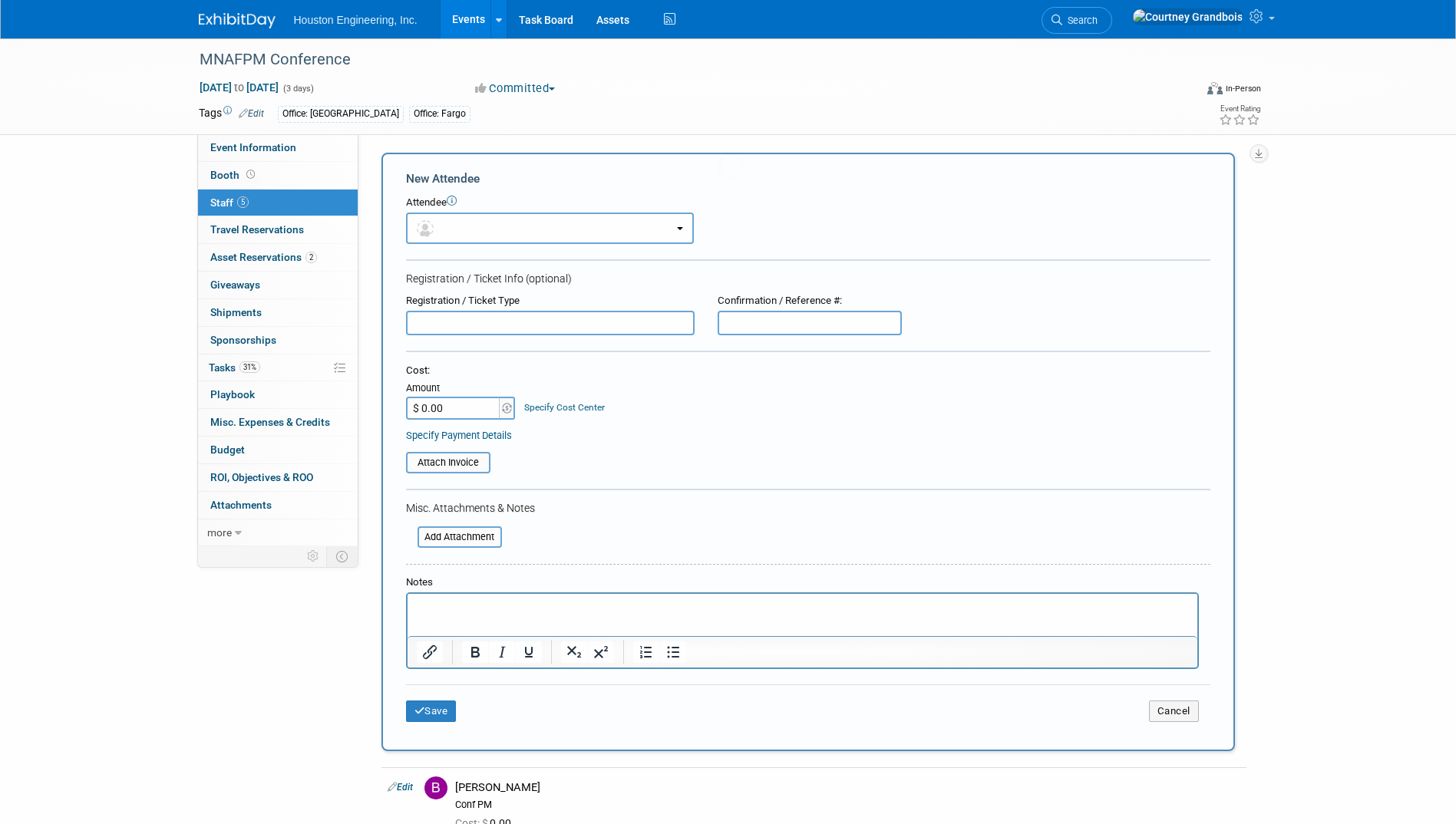
scroll to position [0, 0]
click at [489, 234] on button "button" at bounding box center [550, 228] width 288 height 31
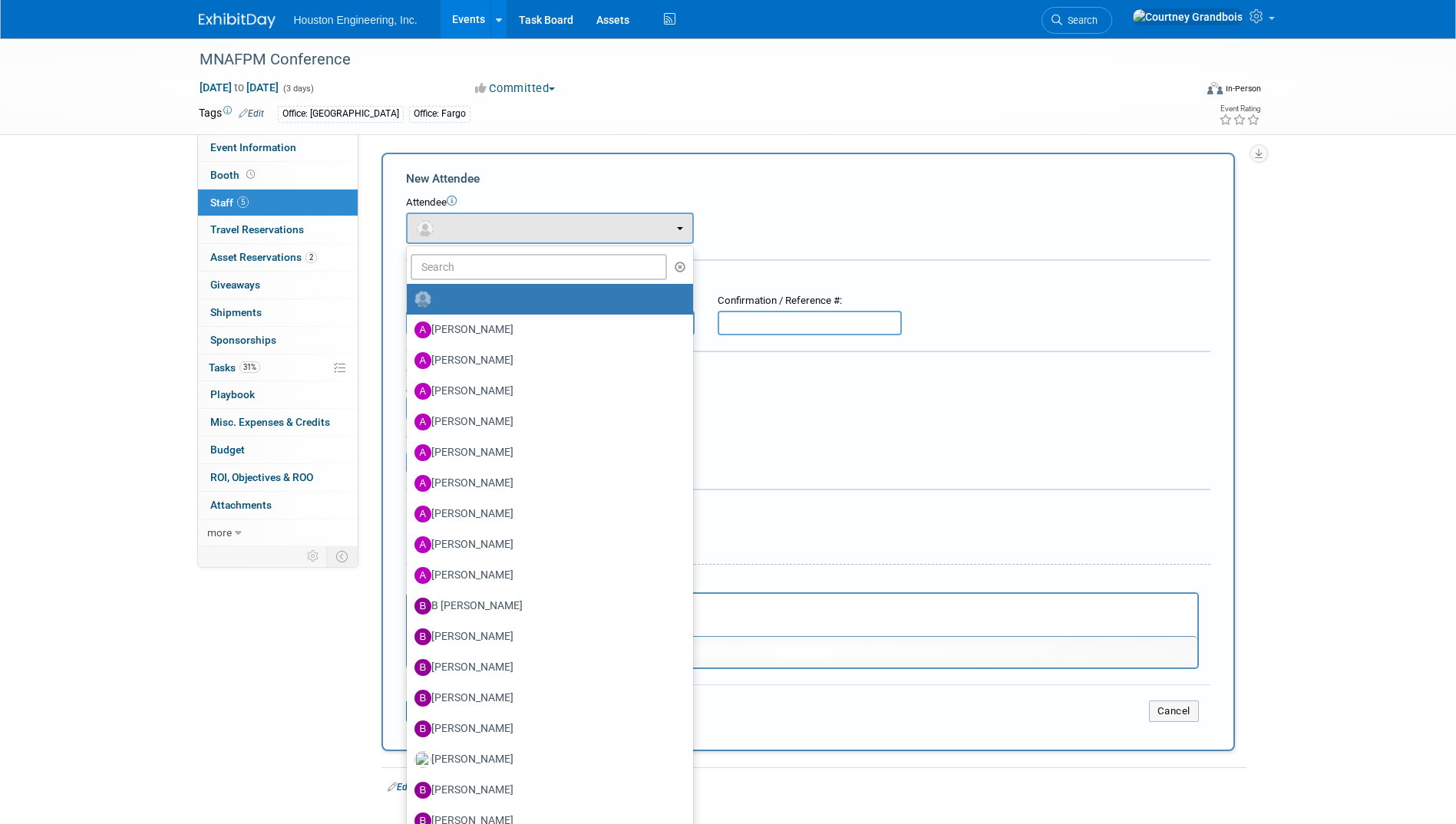
click at [845, 254] on form "New Attendee Attendee <img src="https://www.exhibitday.com/Images/Unassigned-Us…" at bounding box center [808, 452] width 804 height 564
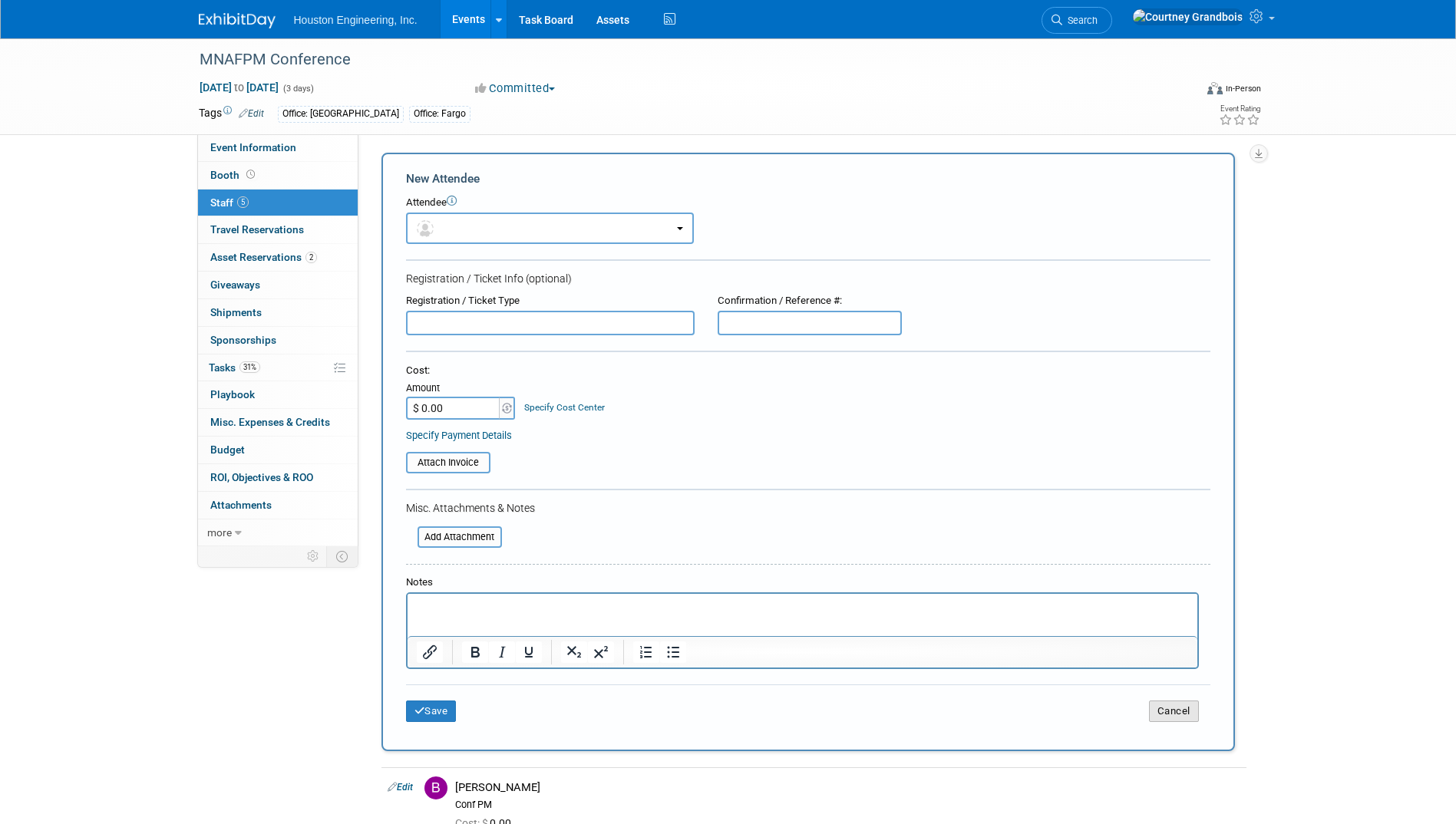
click at [1189, 713] on button "Cancel" at bounding box center [1174, 711] width 50 height 22
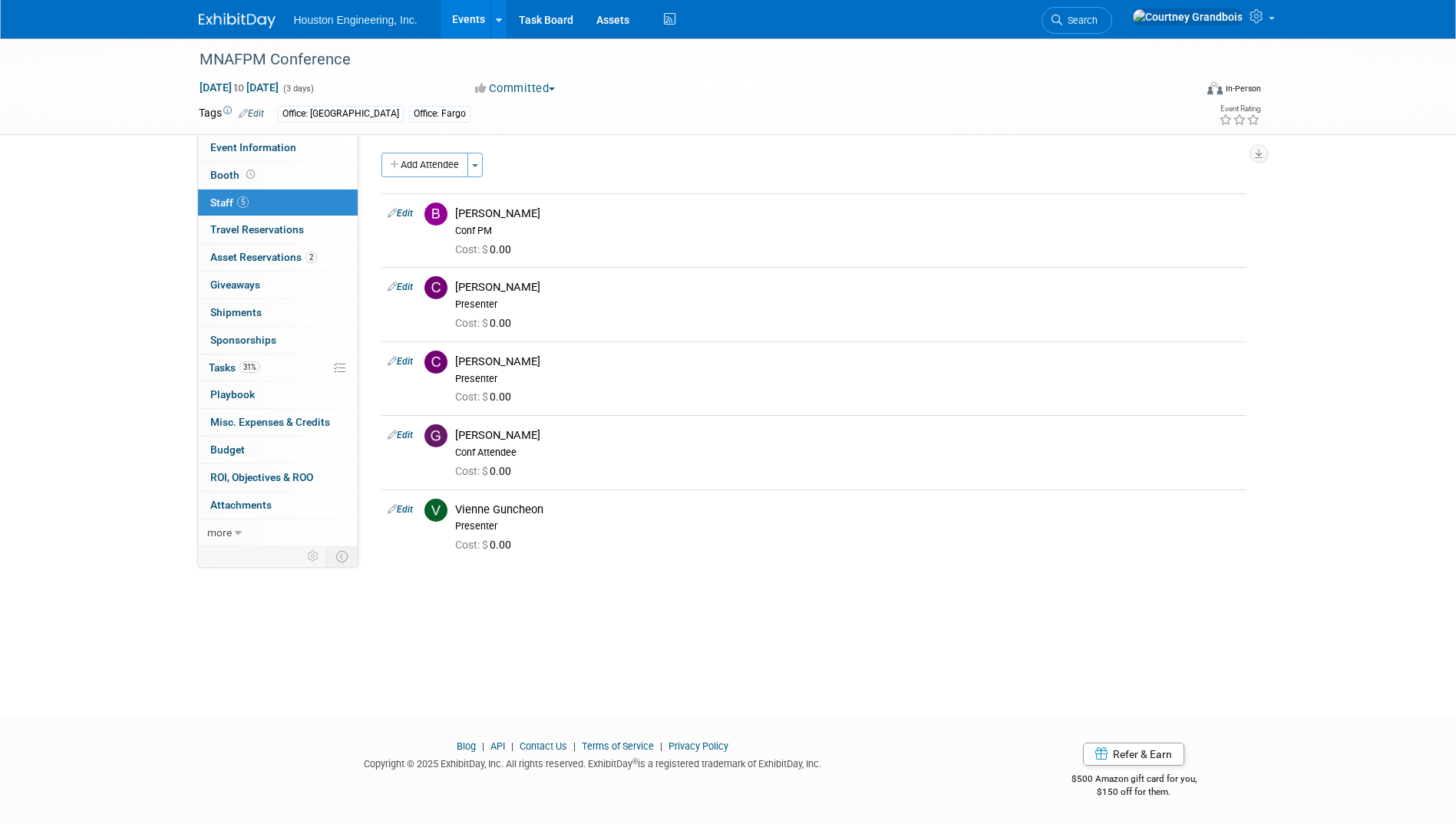
click at [359, 24] on span "Houston Engineering, Inc." at bounding box center [356, 20] width 124 height 12
click at [242, 16] on img at bounding box center [237, 21] width 77 height 15
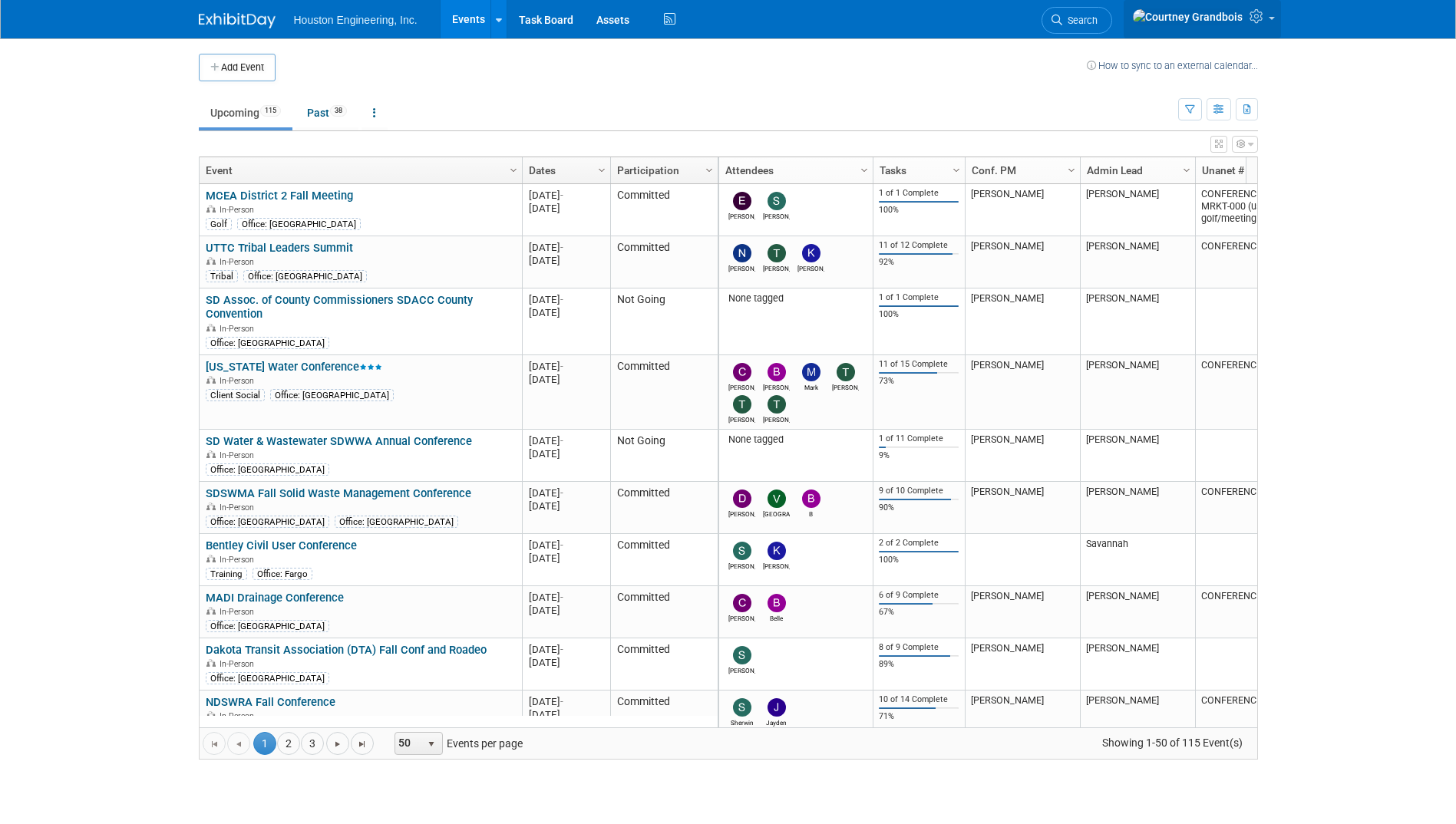
click at [1238, 32] on link at bounding box center [1202, 19] width 157 height 39
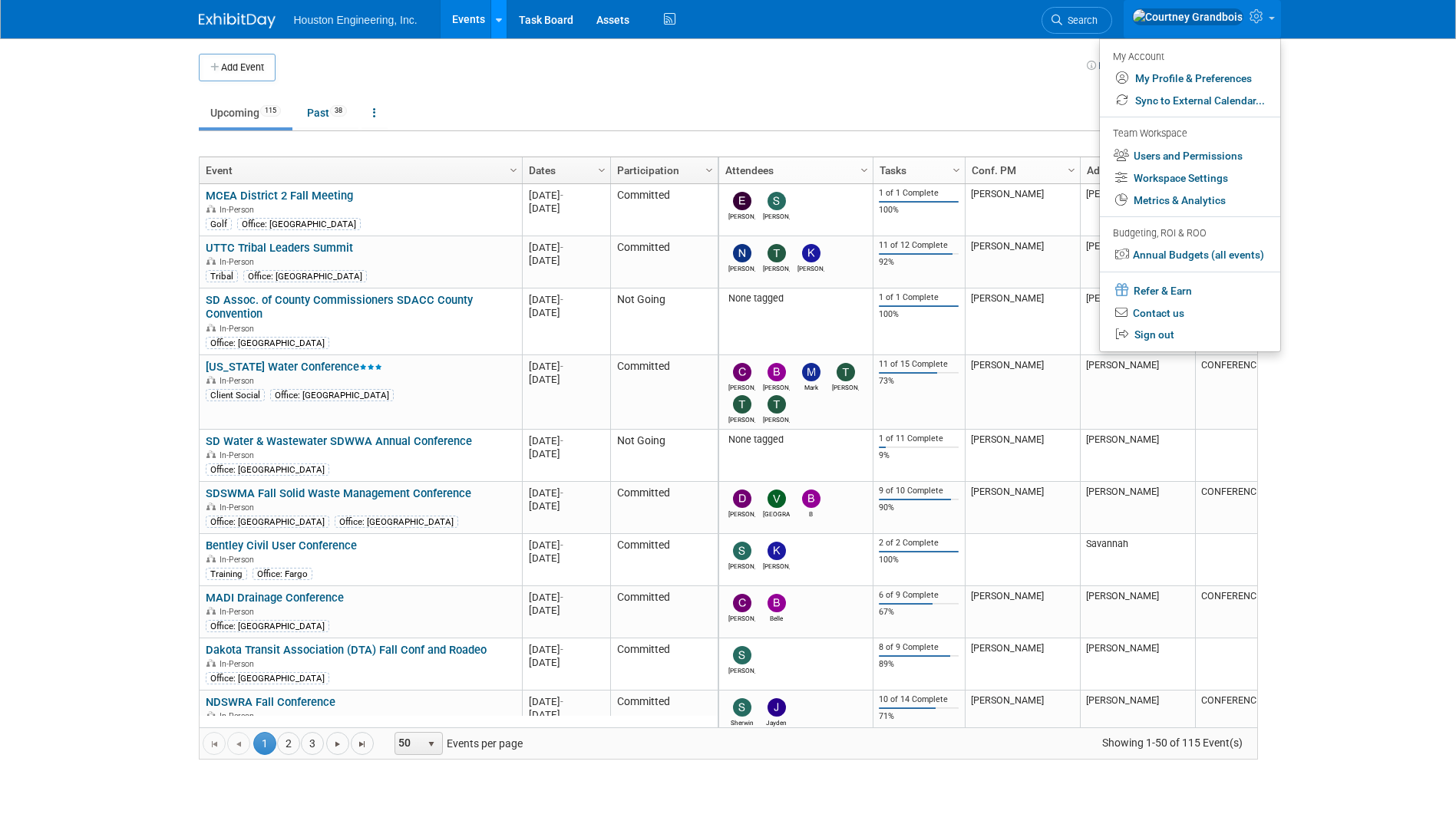
click at [499, 23] on icon at bounding box center [499, 20] width 6 height 10
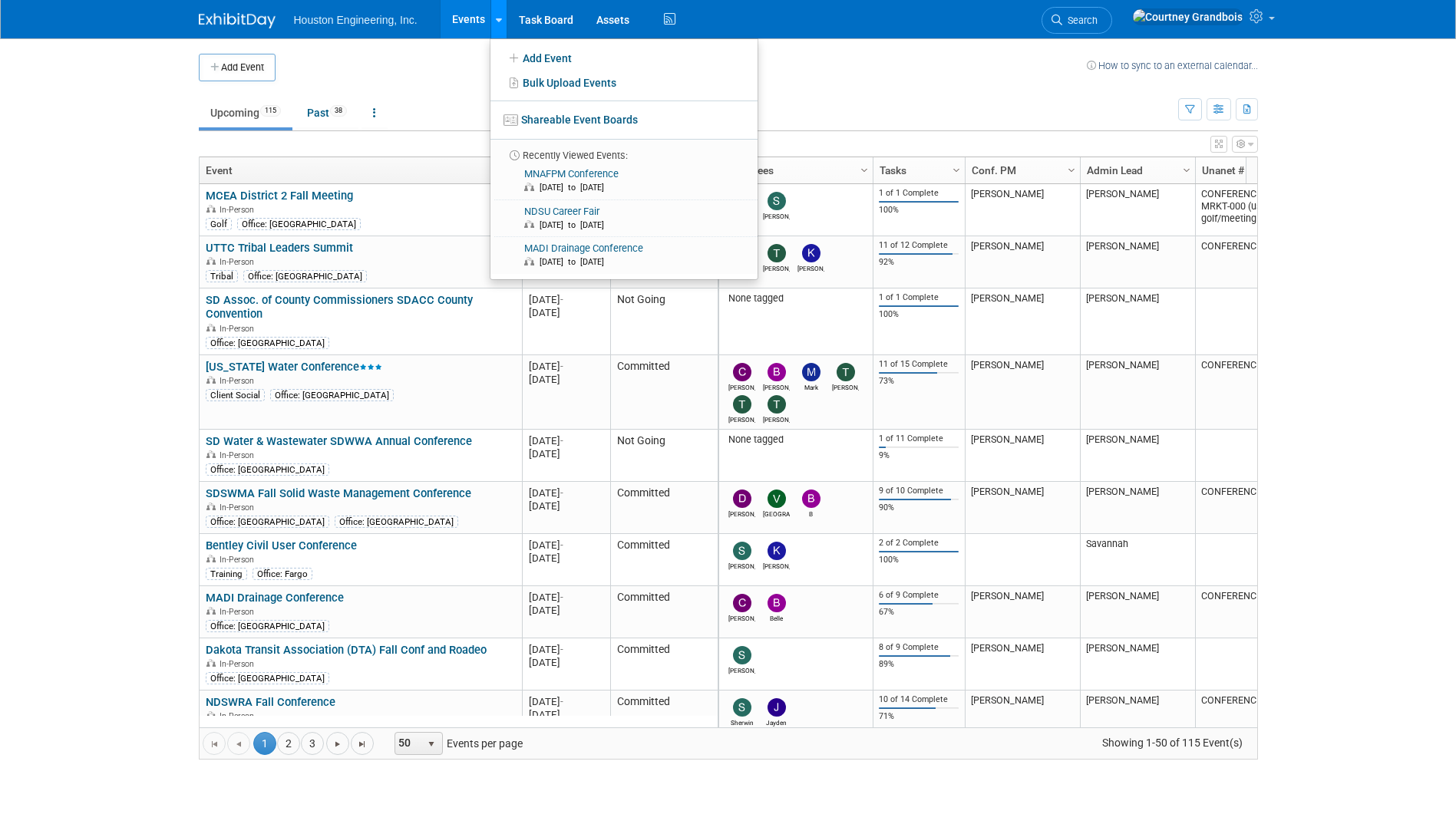
click at [499, 23] on icon at bounding box center [499, 20] width 6 height 10
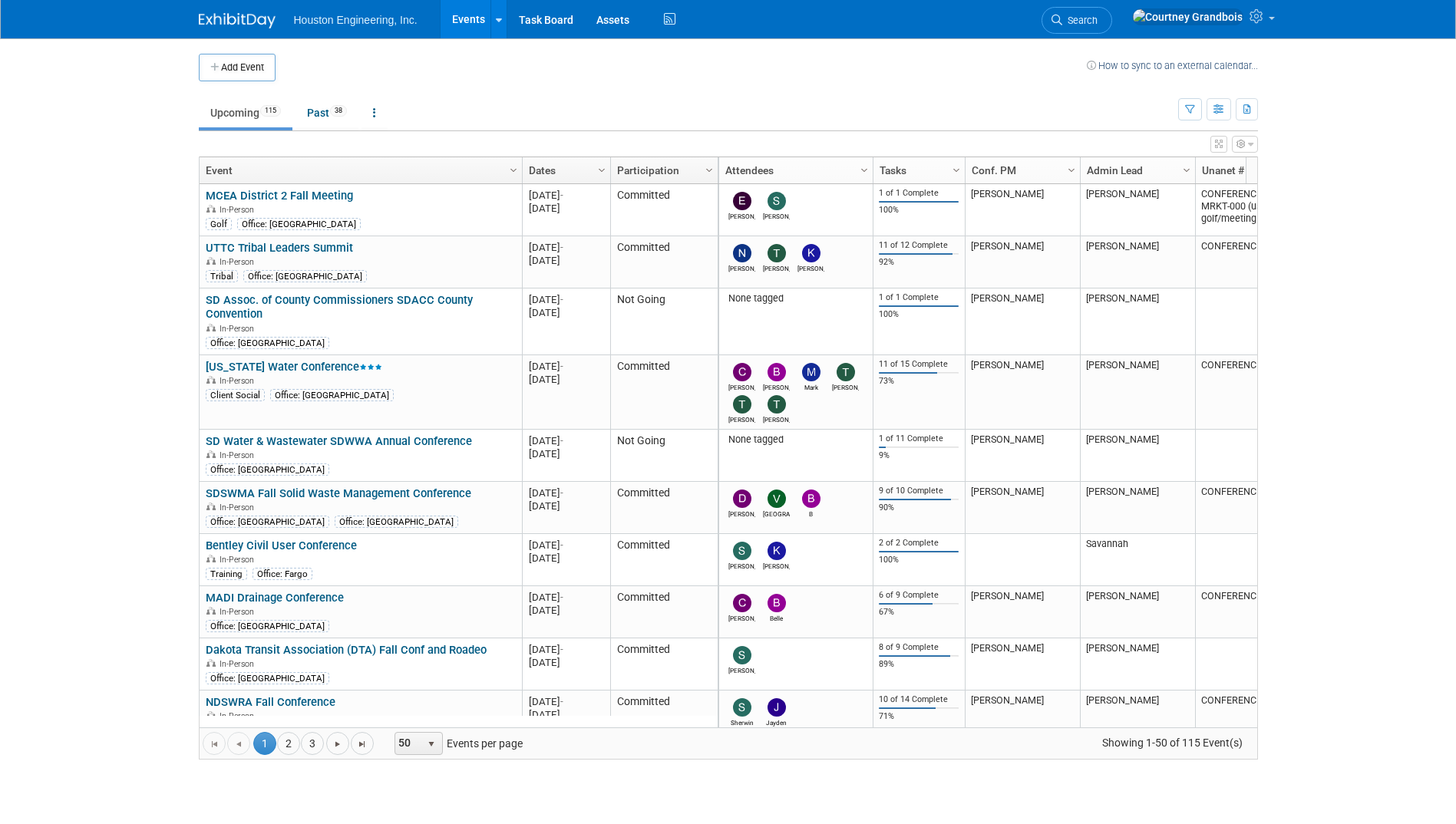
click at [339, 22] on span "Houston Engineering, Inc." at bounding box center [356, 20] width 124 height 12
click at [262, 32] on div "Houston Engineering, Inc. Events Add Event Bulk Upload Events Shareable Event B…" at bounding box center [728, 19] width 1060 height 39
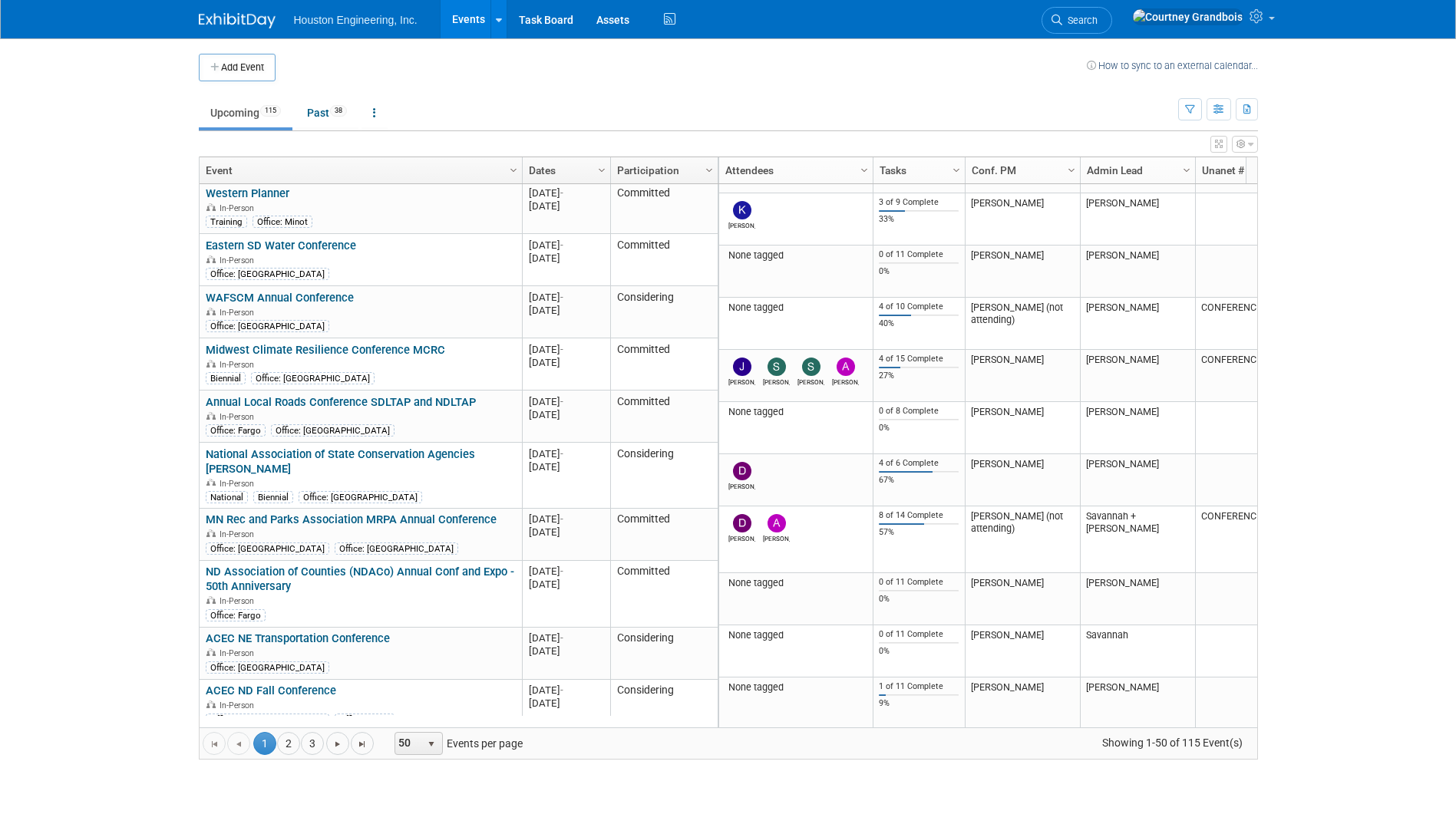
scroll to position [2262, 0]
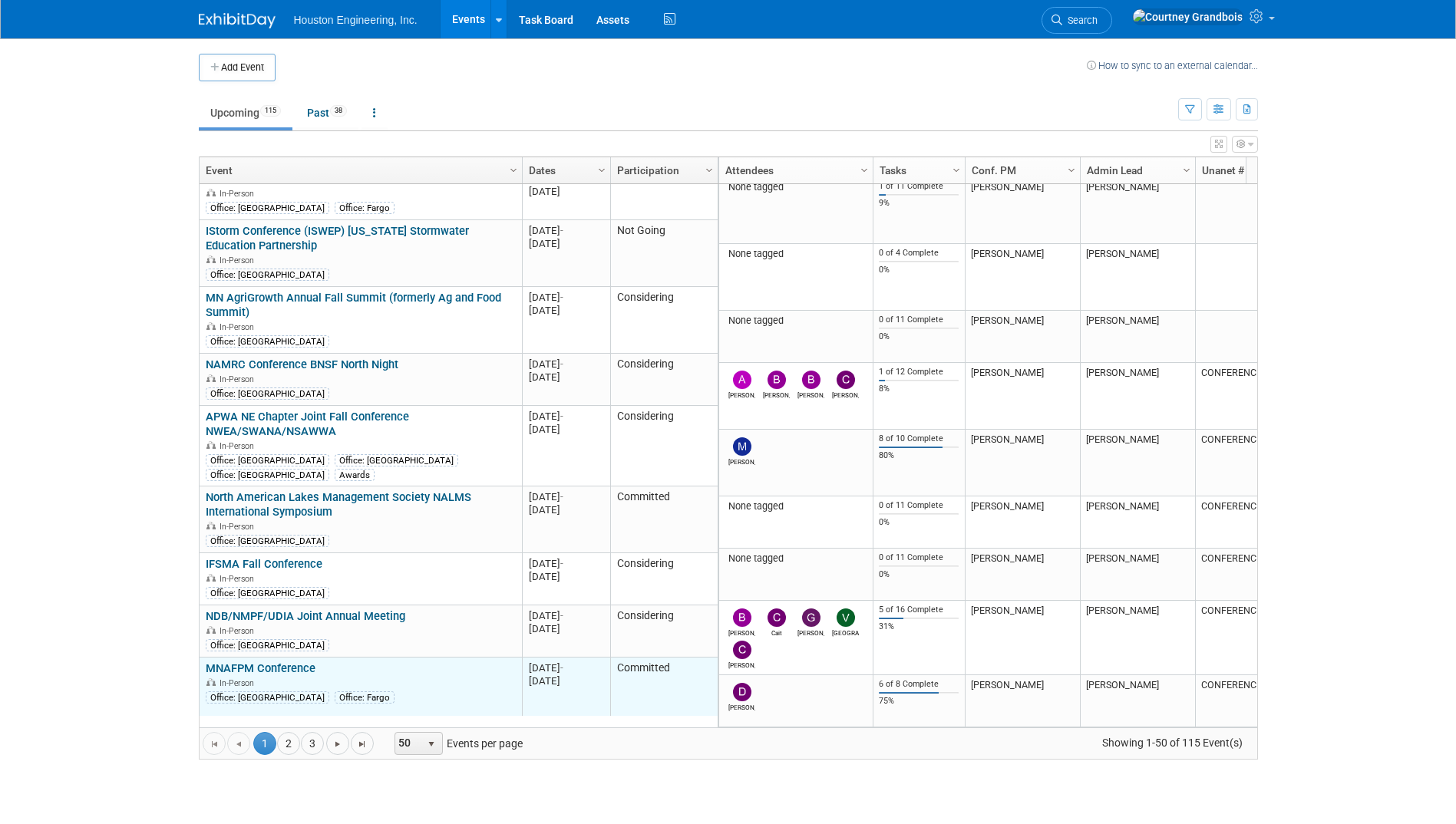
click at [238, 661] on link "MNAFPM Conference" at bounding box center [260, 668] width 110 height 14
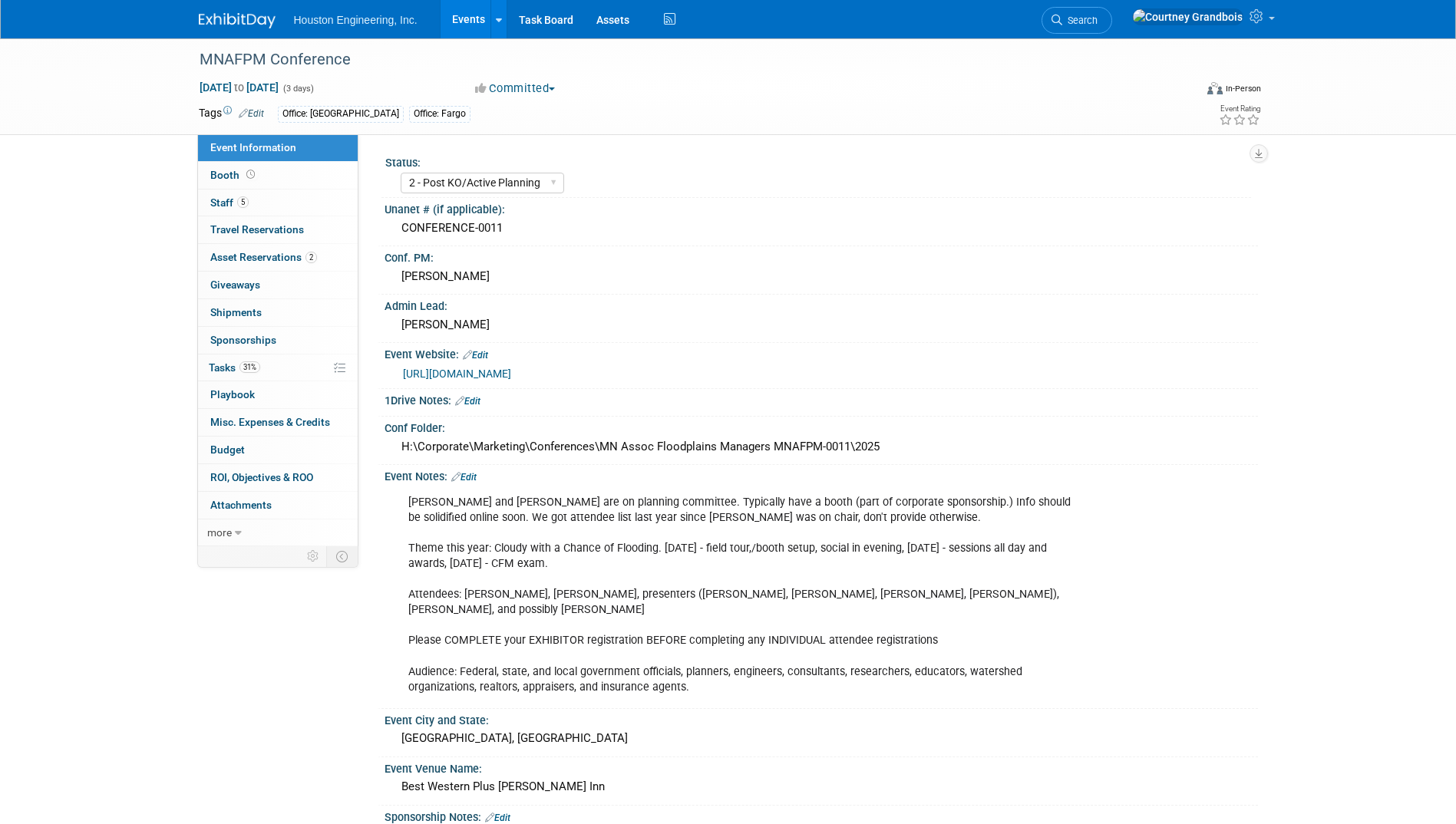
select select "2 - Post KO/Active Planning"
select select "Pending"
select select "Water Resources"
click at [224, 527] on span "more" at bounding box center [219, 533] width 25 height 12
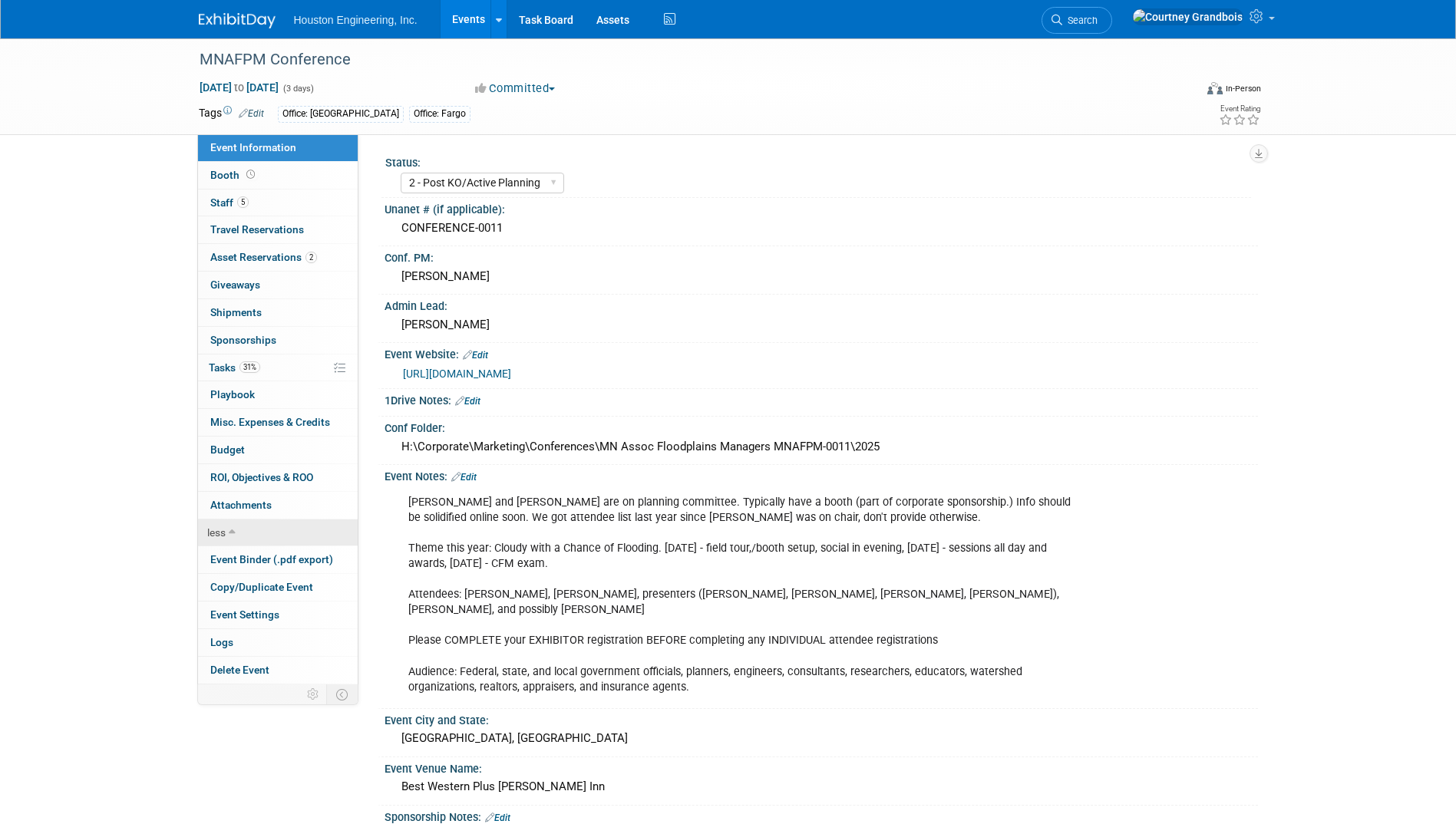
click at [224, 527] on span "less" at bounding box center [216, 533] width 18 height 12
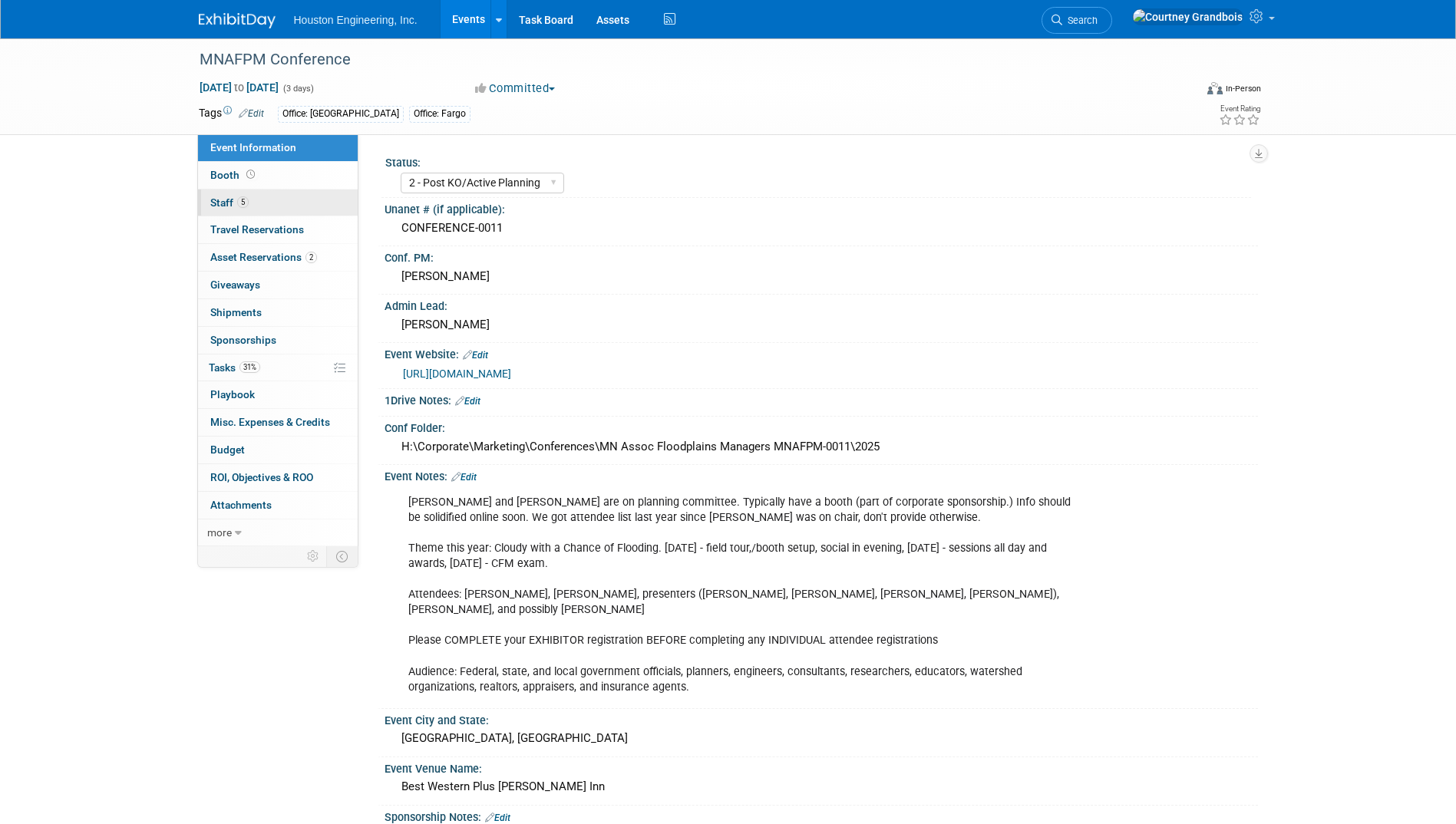
click at [218, 194] on link "5 Staff 5" at bounding box center [277, 202] width 160 height 26
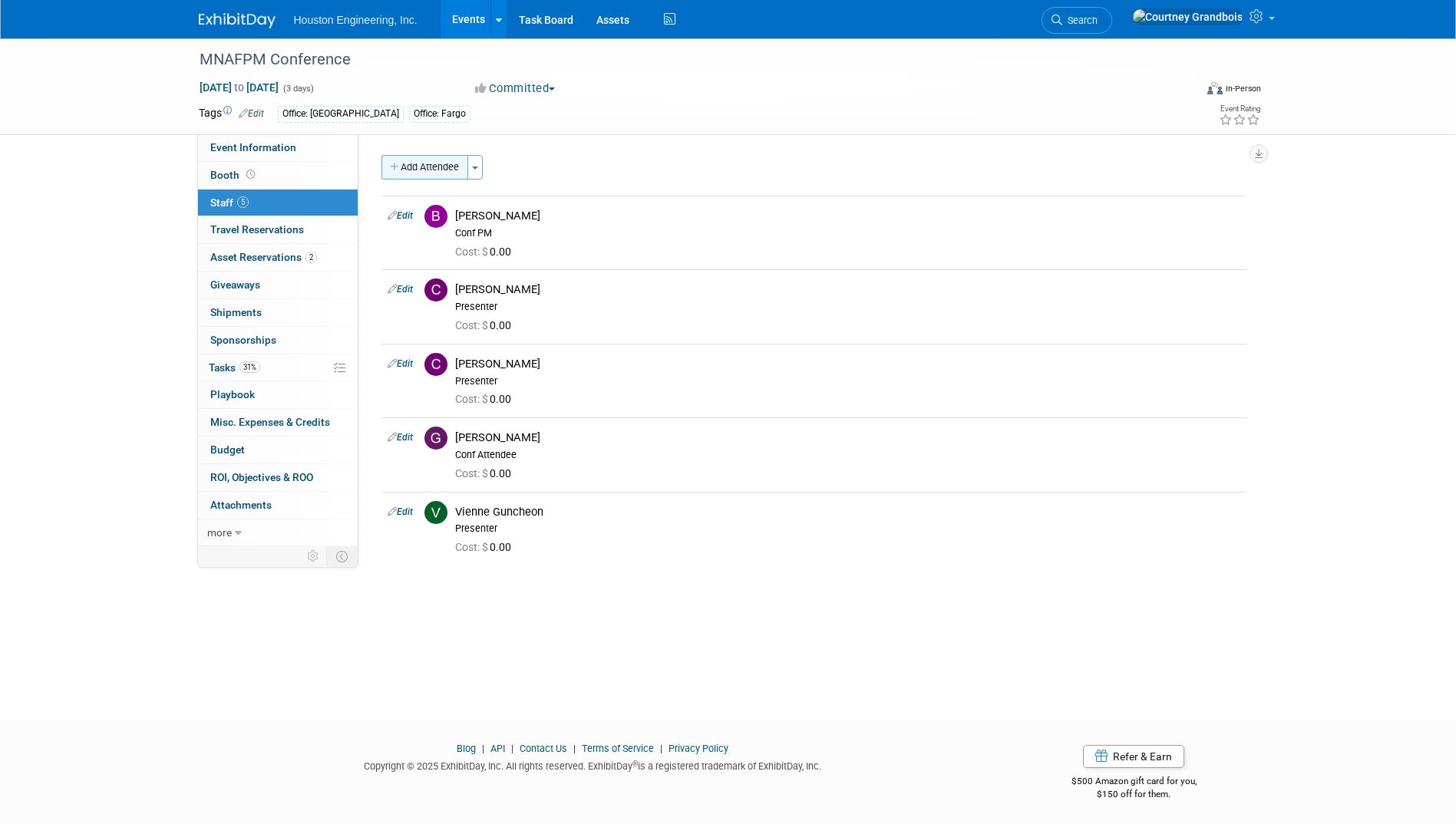
click at [433, 165] on button "Add Attendee" at bounding box center [425, 167] width 87 height 25
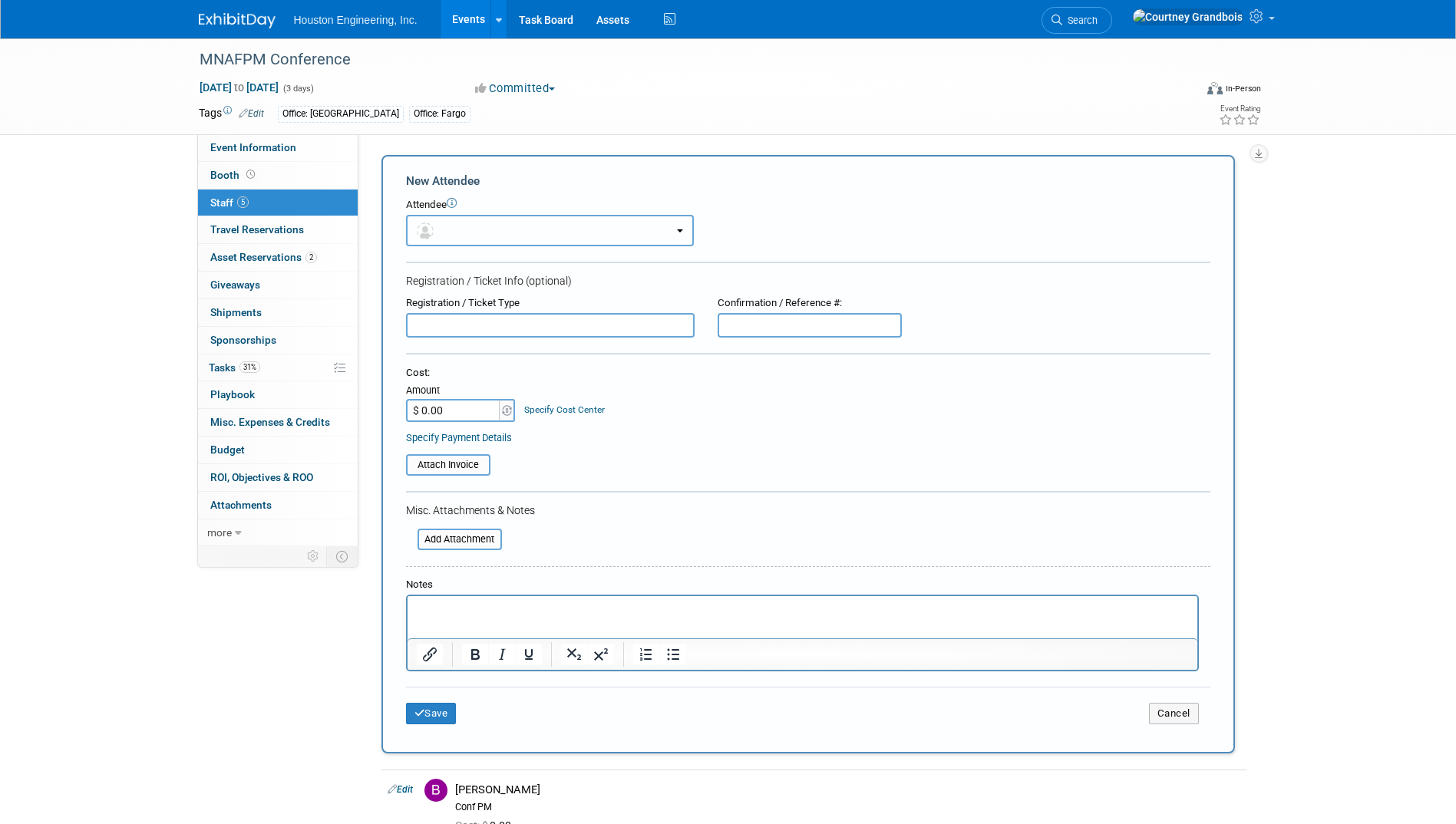
click at [436, 233] on span "button" at bounding box center [429, 230] width 23 height 12
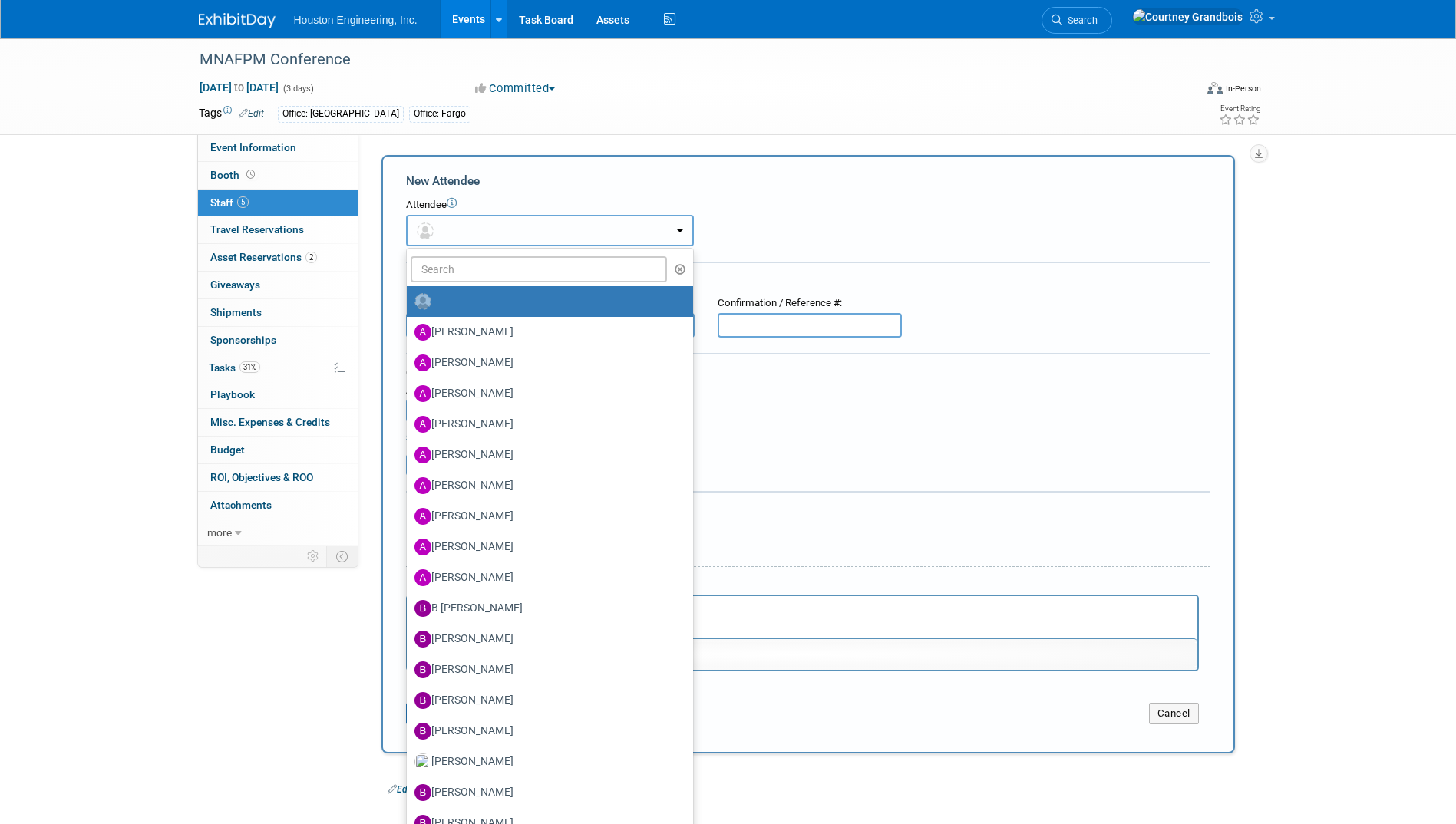
radio input "false"
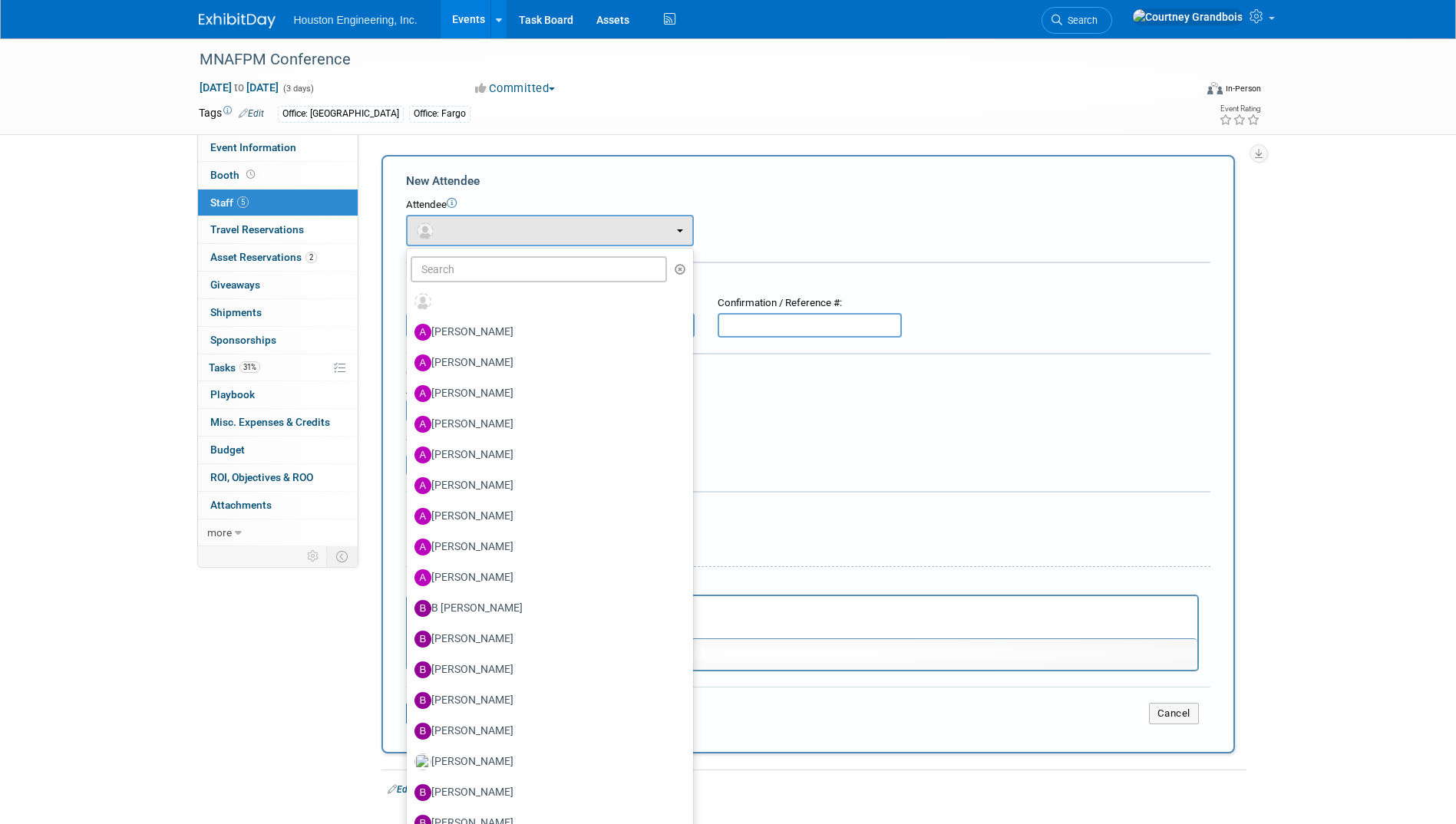
click at [883, 122] on div "Tags Edit Office: Maple Grove Office: Fargo" at bounding box center [640, 114] width 882 height 23
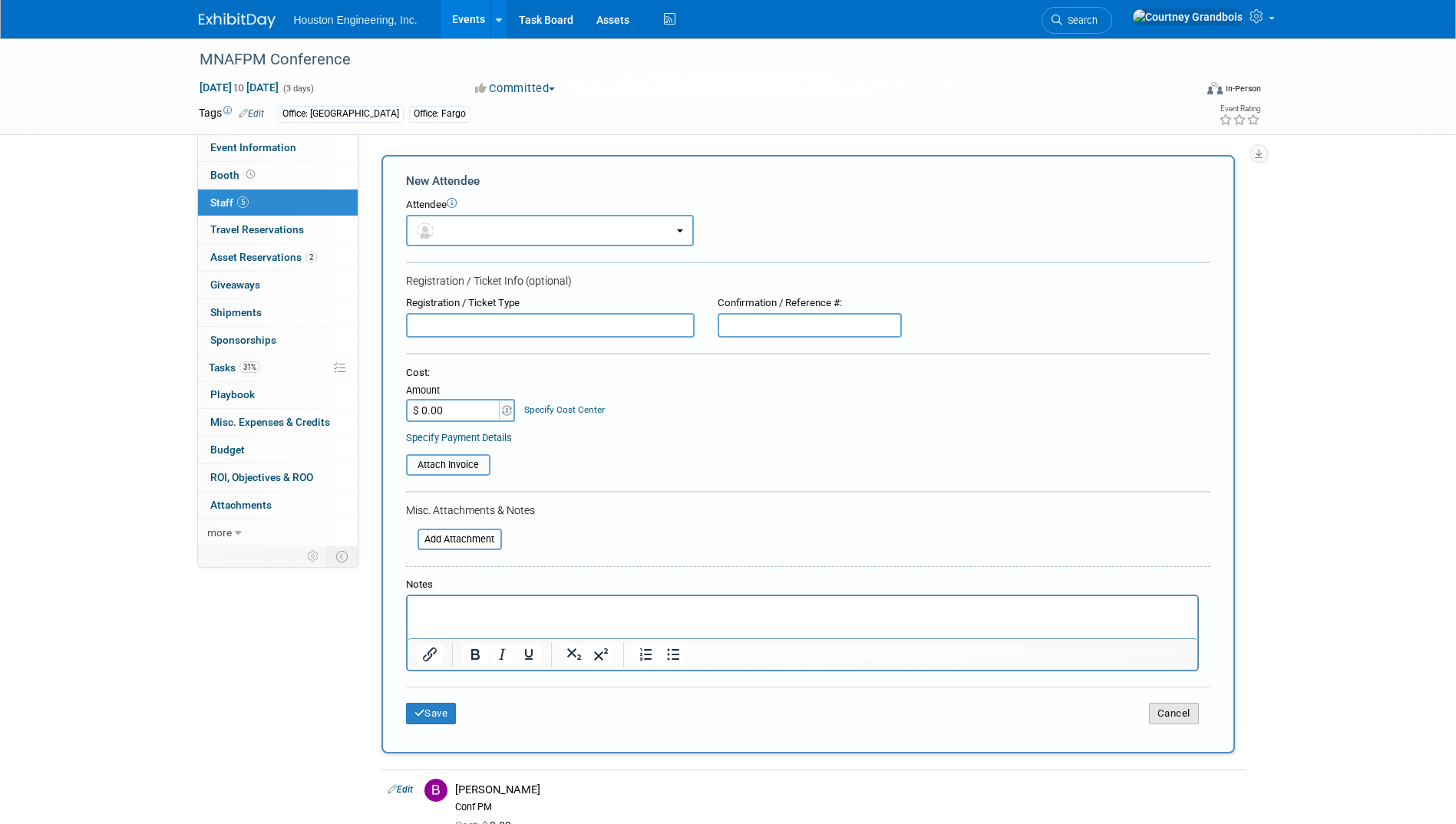
click at [1154, 715] on button "Cancel" at bounding box center [1174, 713] width 50 height 22
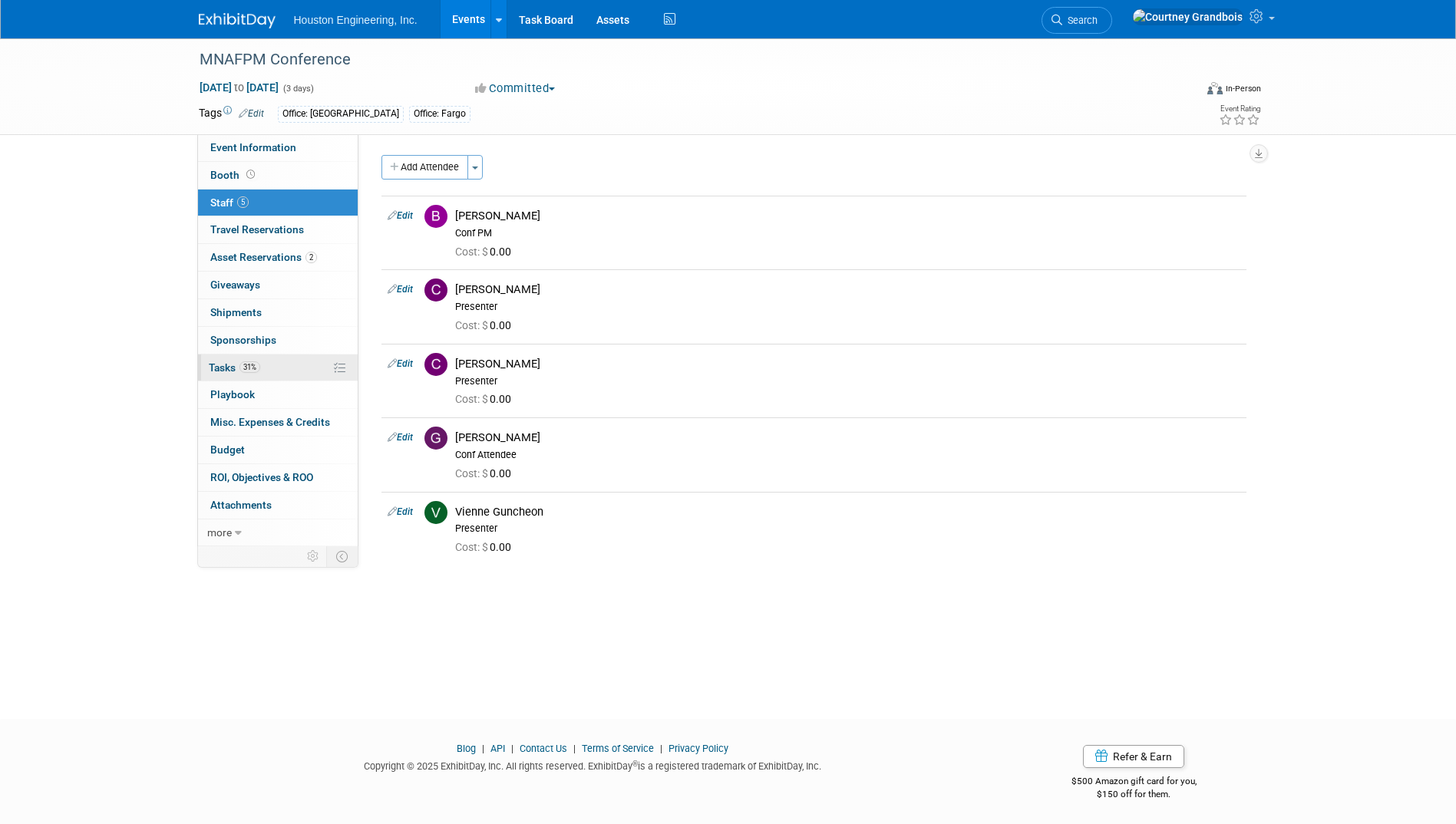
click at [271, 361] on link "31% Tasks 31%" at bounding box center [277, 368] width 160 height 26
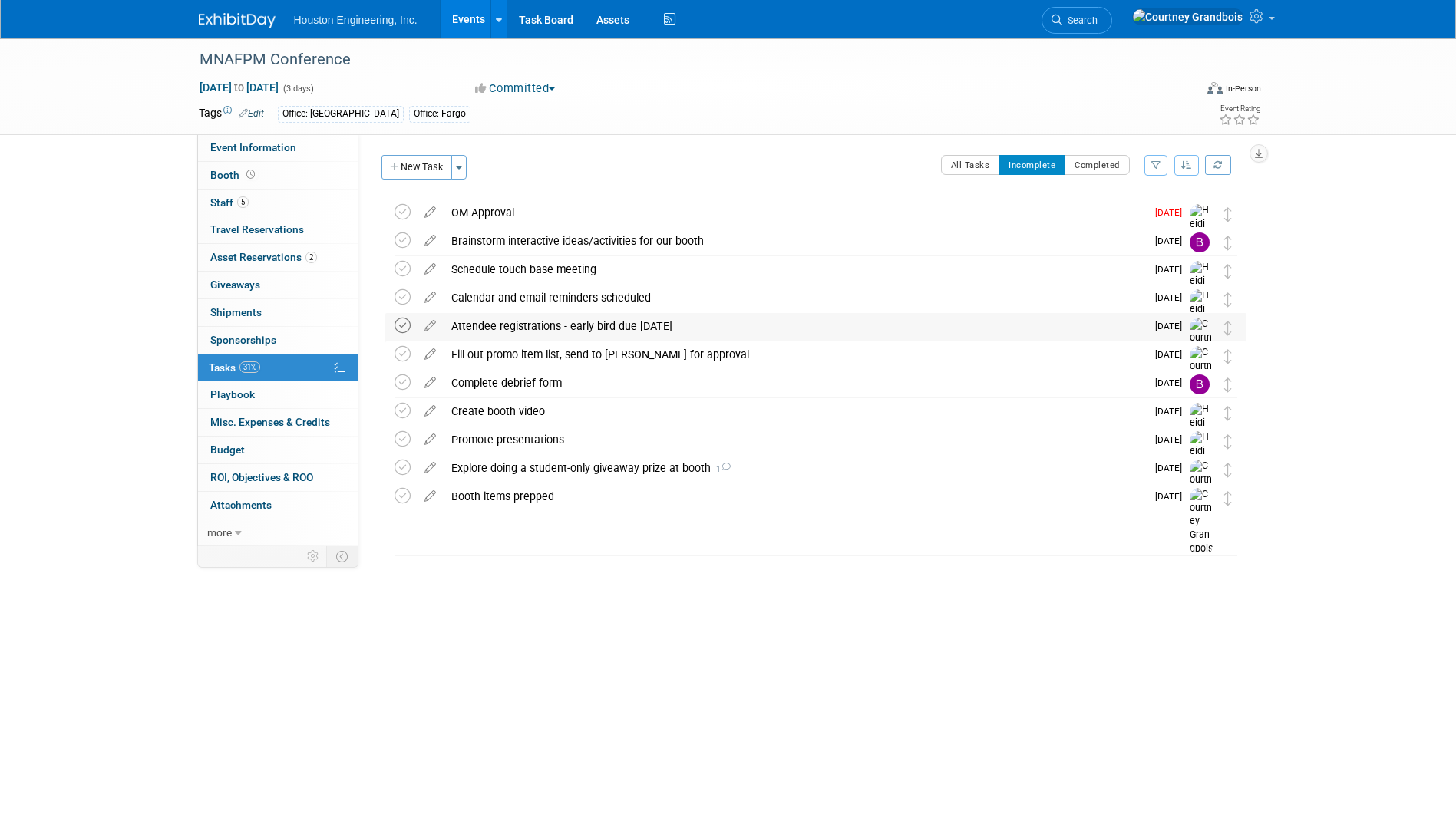
click at [401, 323] on icon at bounding box center [402, 325] width 16 height 16
